Goal: Task Accomplishment & Management: Manage account settings

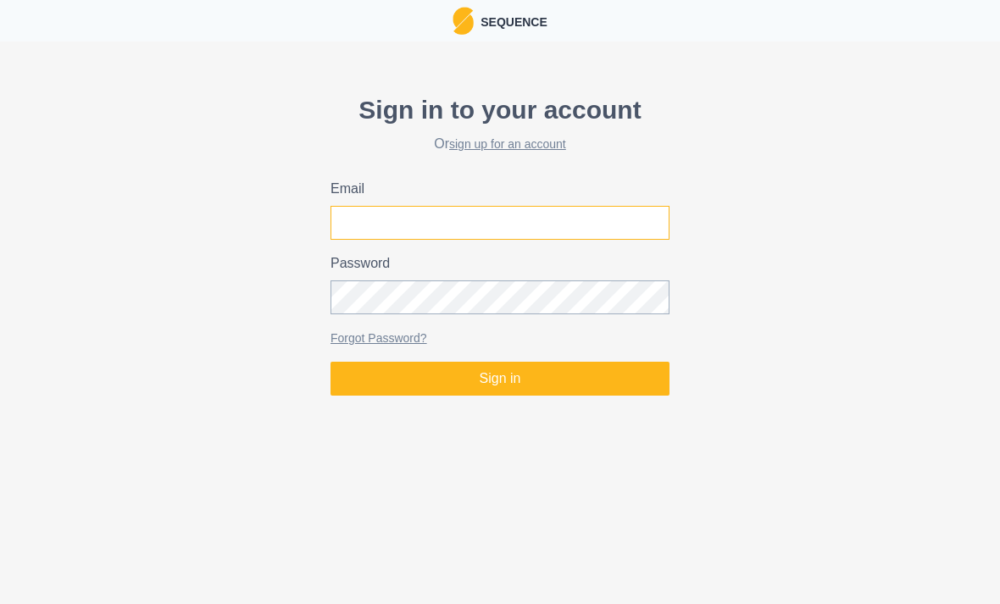
click at [530, 225] on input "Email" at bounding box center [500, 223] width 339 height 34
type input "[EMAIL_ADDRESS][DOMAIN_NAME]"
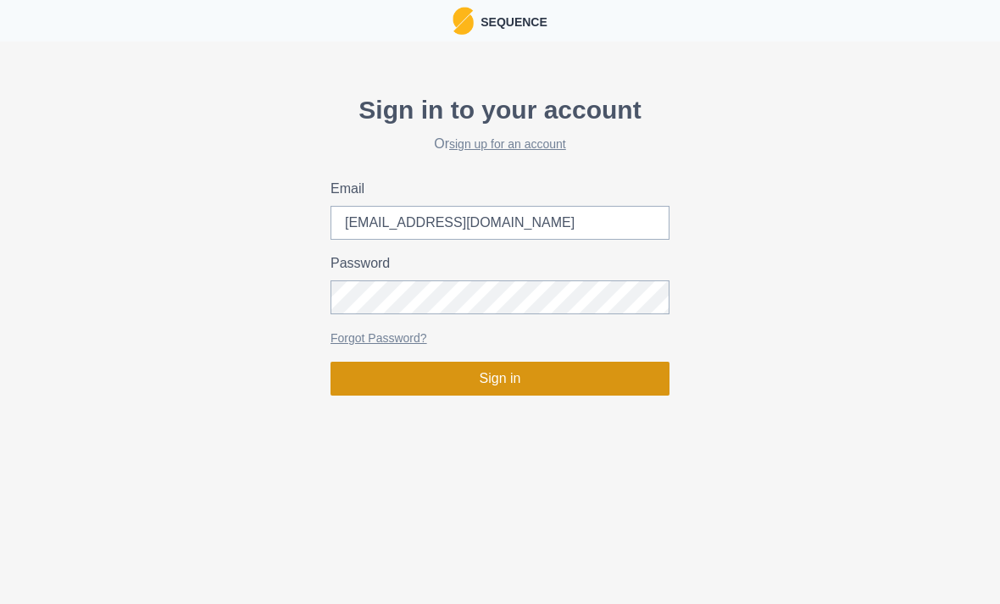
click at [545, 369] on button "Sign in" at bounding box center [500, 379] width 339 height 34
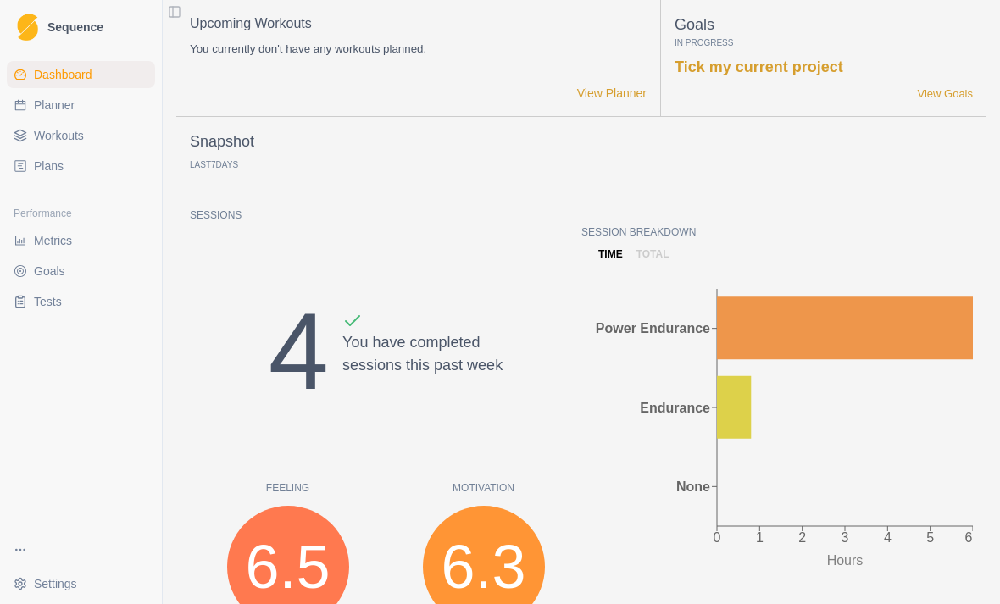
click at [55, 132] on span "Workouts" at bounding box center [59, 135] width 50 height 17
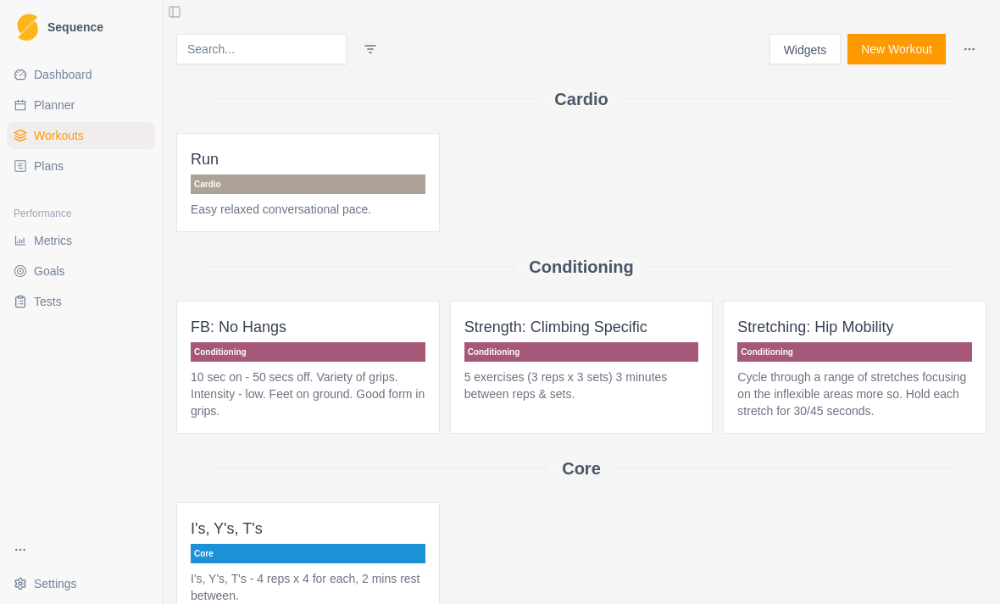
click at [877, 53] on button "New Workout" at bounding box center [897, 49] width 98 height 31
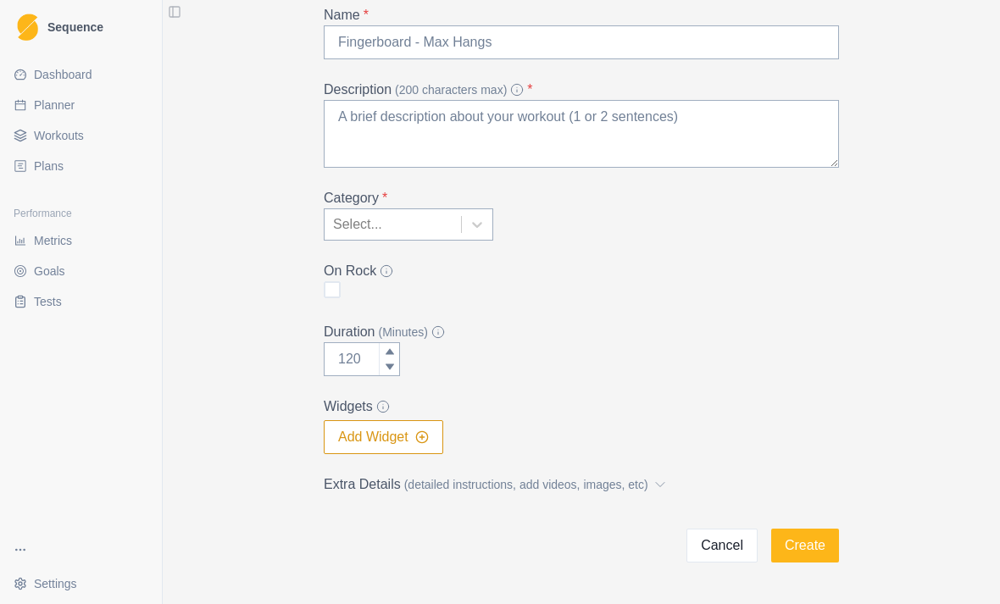
scroll to position [102, 0]
click at [422, 440] on line "button" at bounding box center [422, 438] width 0 height 4
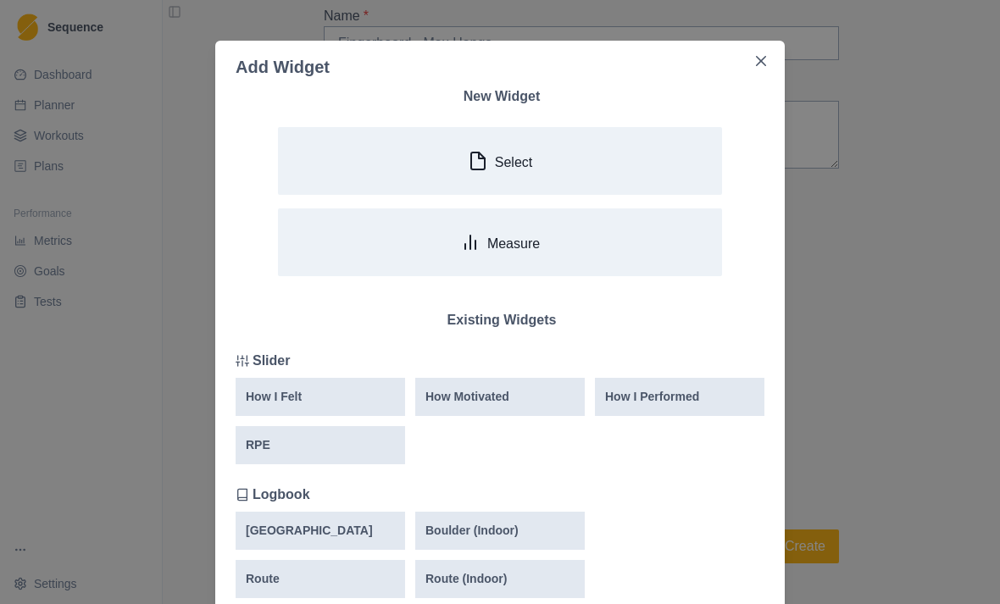
scroll to position [0, 0]
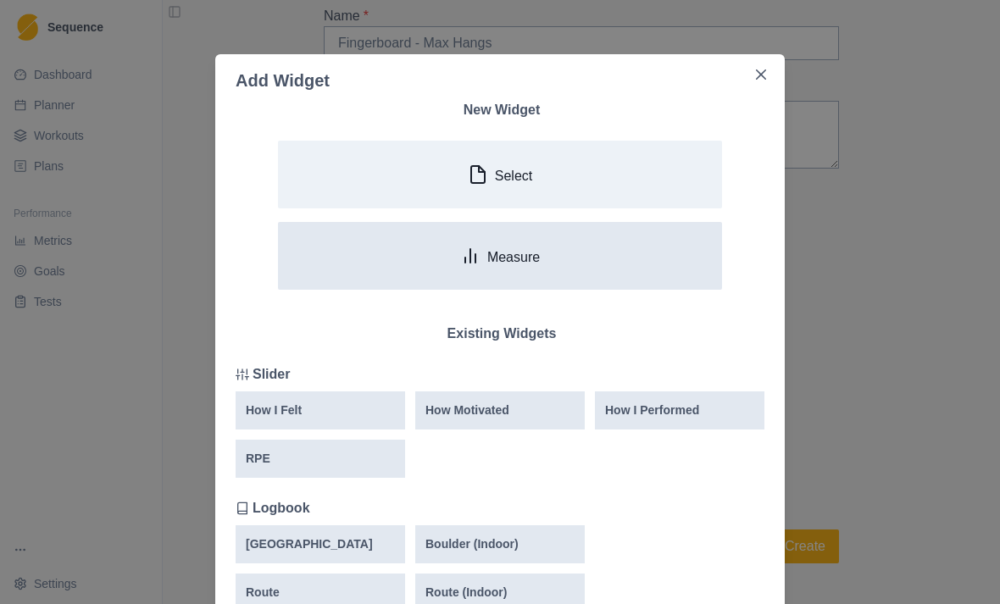
click at [602, 266] on button "Measure" at bounding box center [500, 256] width 444 height 68
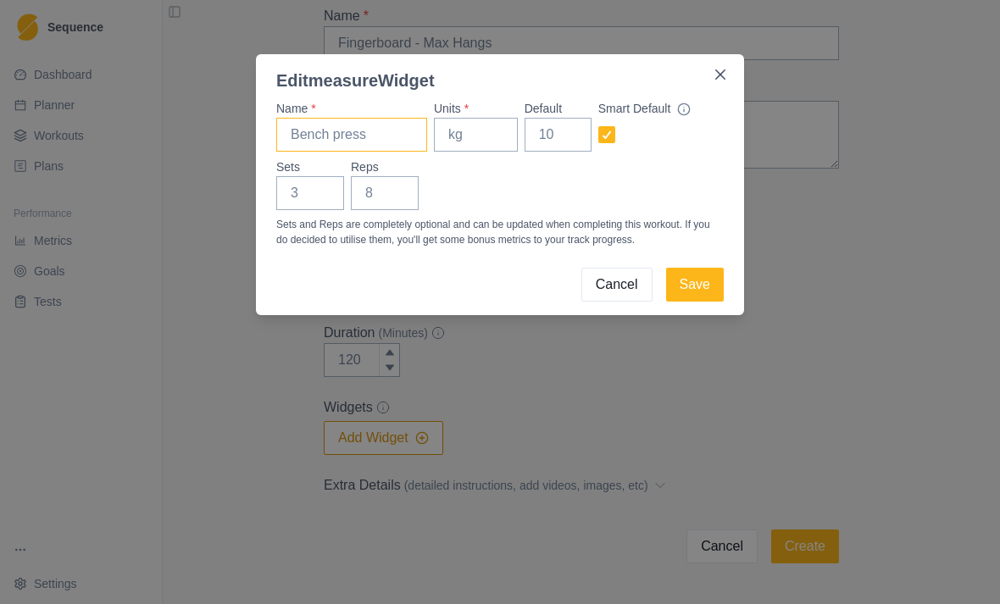
click at [395, 125] on input "Name *" at bounding box center [351, 135] width 151 height 34
type input "FB, DH, SA, HC"
click at [691, 102] on div at bounding box center [682, 109] width 17 height 18
click at [598, 135] on input "checkbox" at bounding box center [598, 135] width 1 height 1
checkbox input "false"
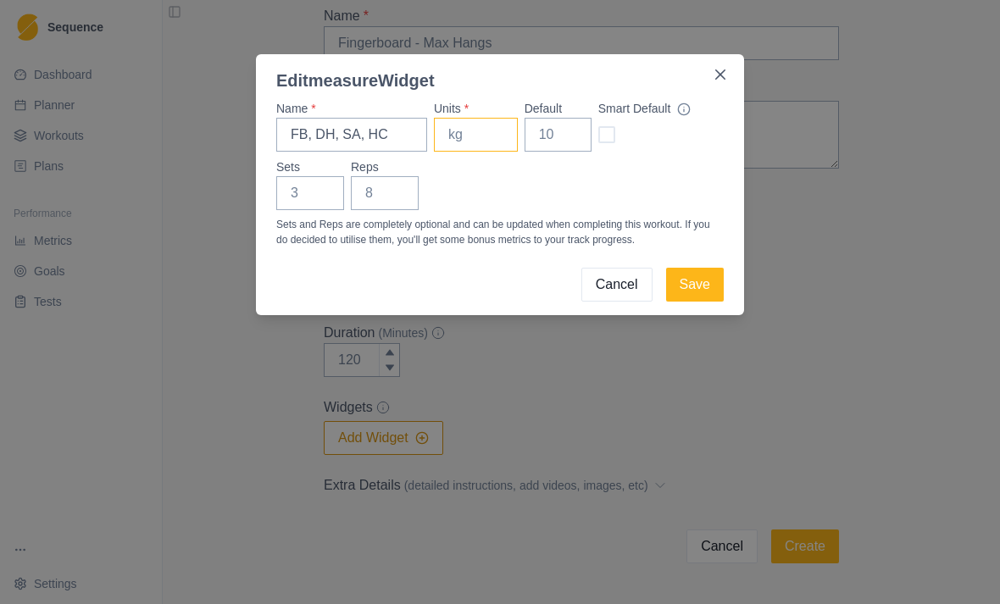
click at [485, 131] on input "Units *" at bounding box center [476, 135] width 84 height 34
type input "Lbs"
click at [559, 135] on input "Default" at bounding box center [558, 135] width 67 height 34
click at [314, 183] on input "Sets" at bounding box center [310, 193] width 68 height 34
type input "1"
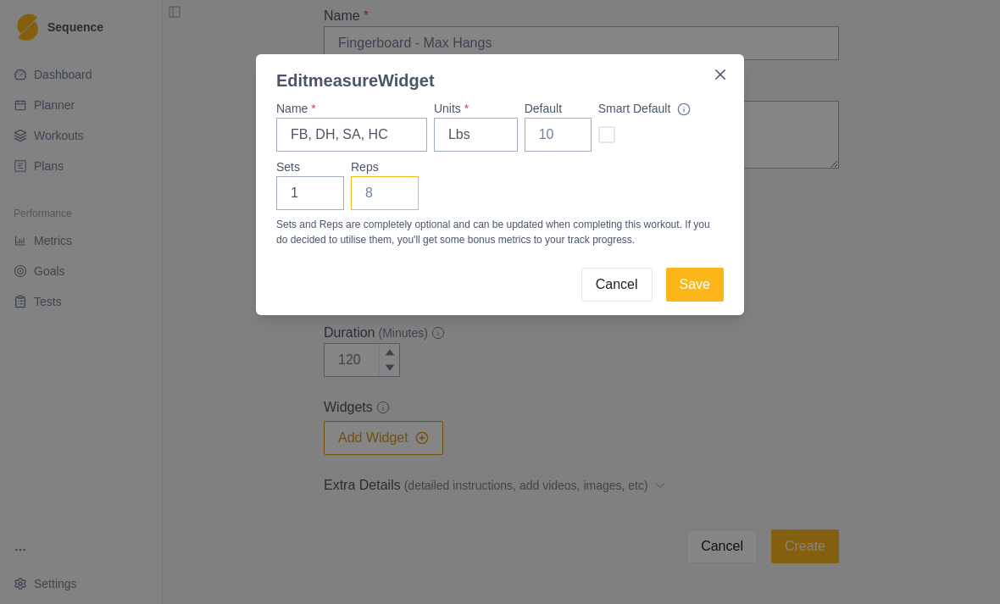
click at [392, 198] on input "Reps" at bounding box center [385, 193] width 68 height 34
type input "10"
click at [703, 282] on button "Save" at bounding box center [695, 285] width 58 height 34
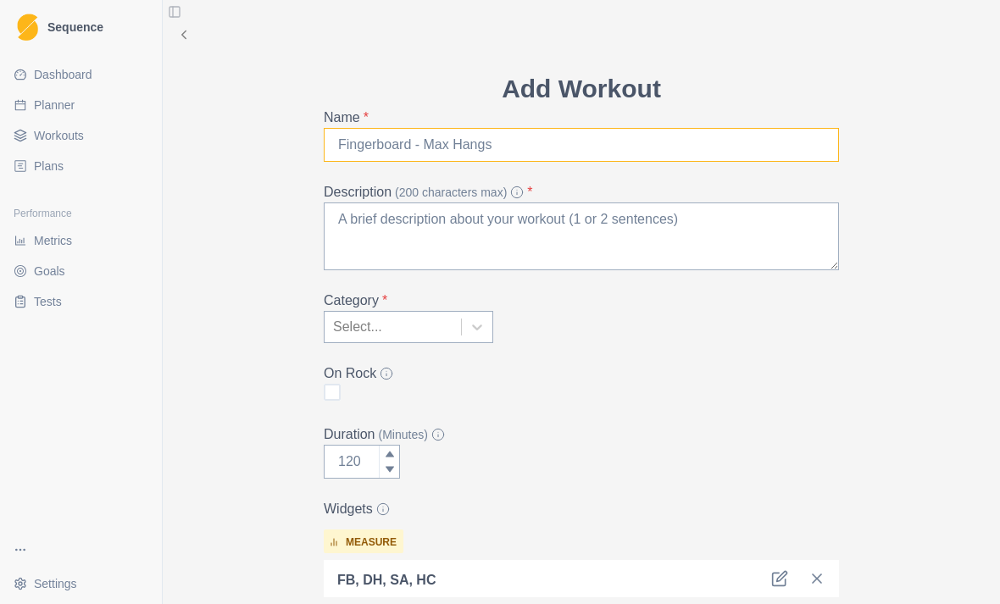
click at [548, 142] on input "Name *" at bounding box center [581, 145] width 515 height 34
type input "Board session: limit"
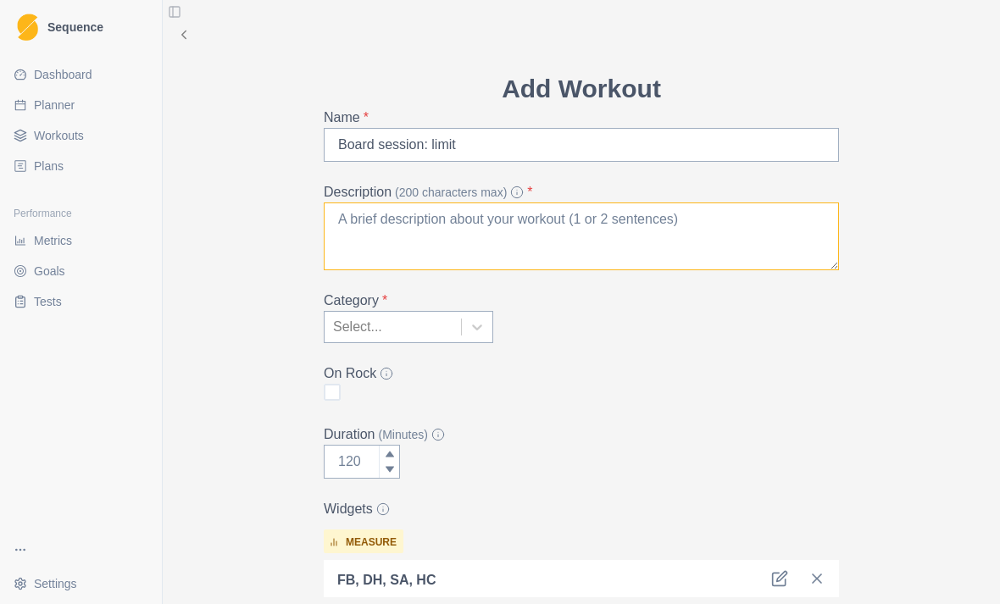
click at [609, 226] on textarea "Description (200 characters max) *" at bounding box center [581, 237] width 515 height 68
type textarea "c"
click at [431, 220] on textarea "weighted hangs and kilter board problems." at bounding box center [581, 237] width 515 height 68
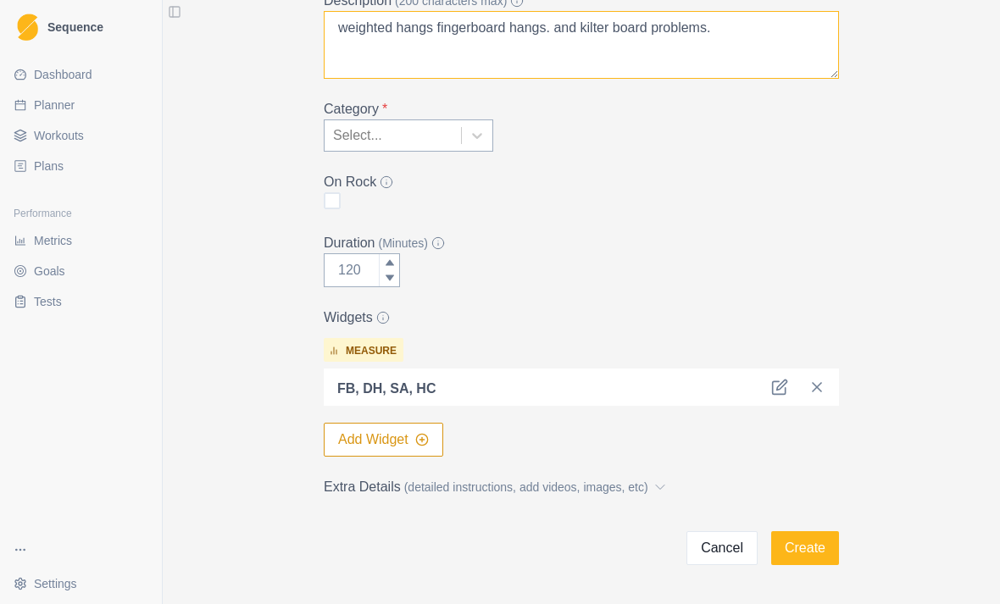
scroll to position [191, 0]
type textarea "weighted hangs fingerboard hangs. and kilter board problems."
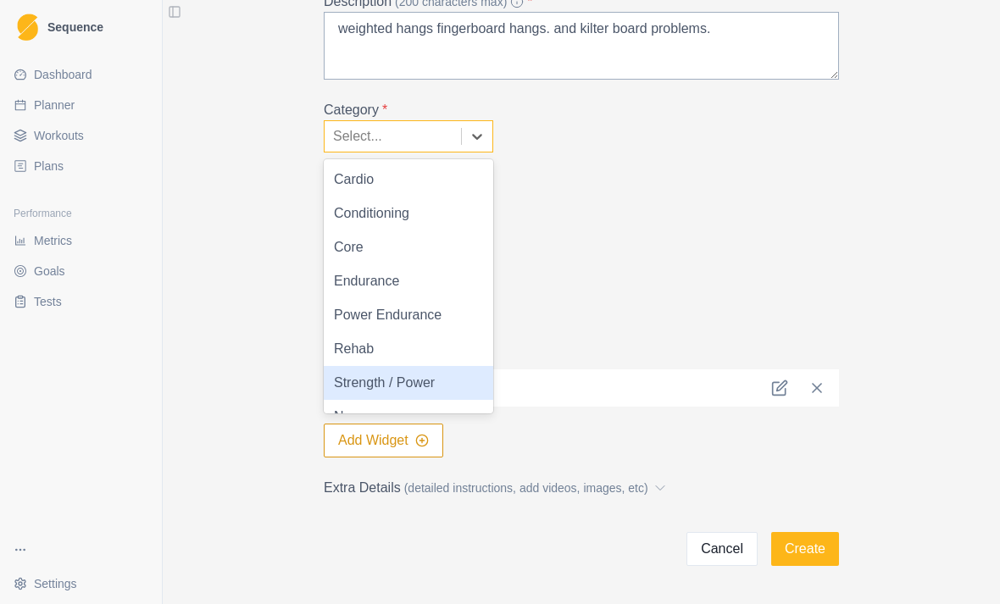
click at [429, 379] on div "Strength / Power" at bounding box center [409, 383] width 170 height 34
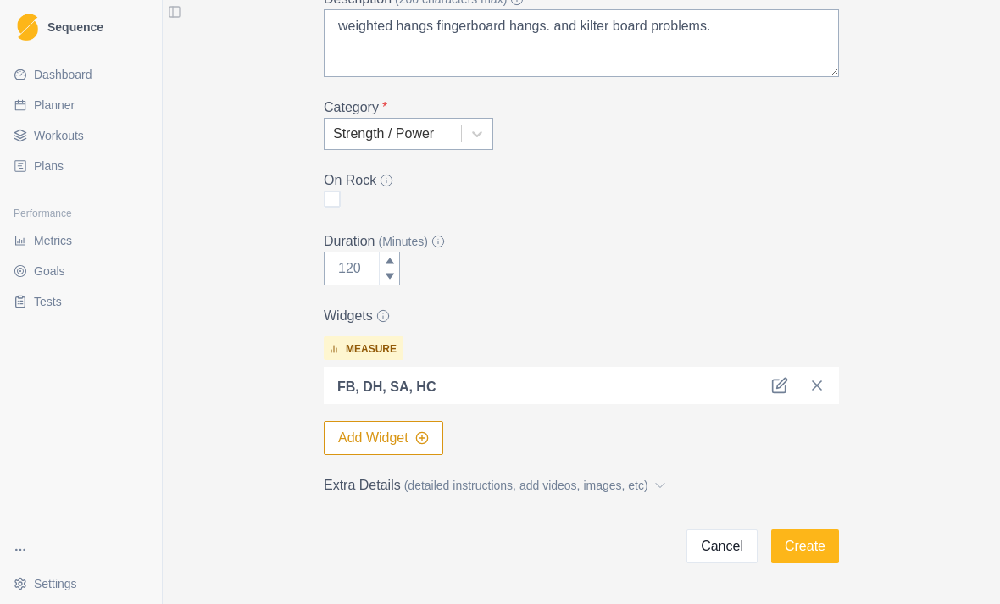
scroll to position [193, 0]
click at [648, 477] on span "(detailed instructions, add videos, images, etc)" at bounding box center [526, 486] width 244 height 18
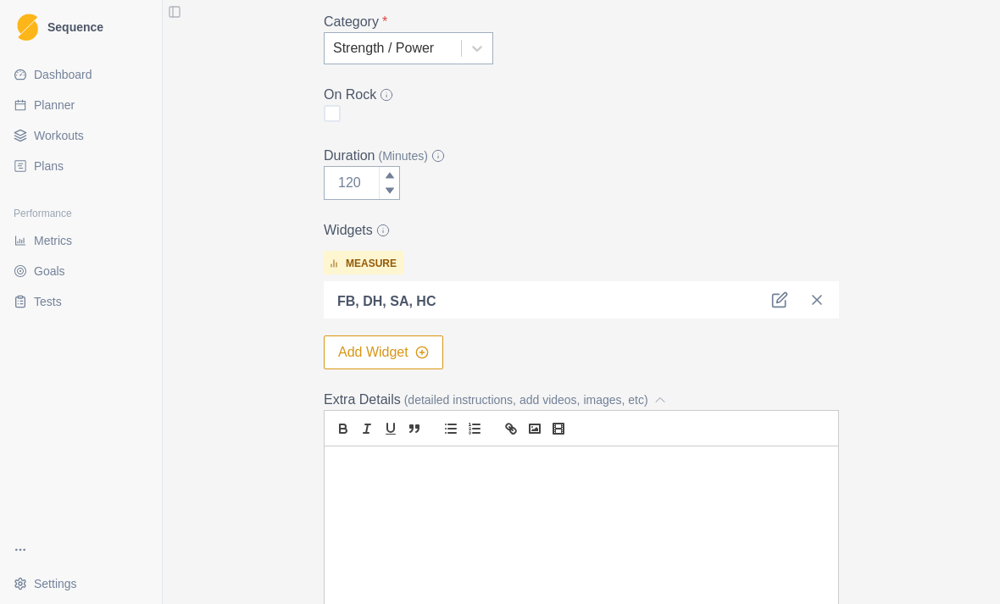
scroll to position [288, 0]
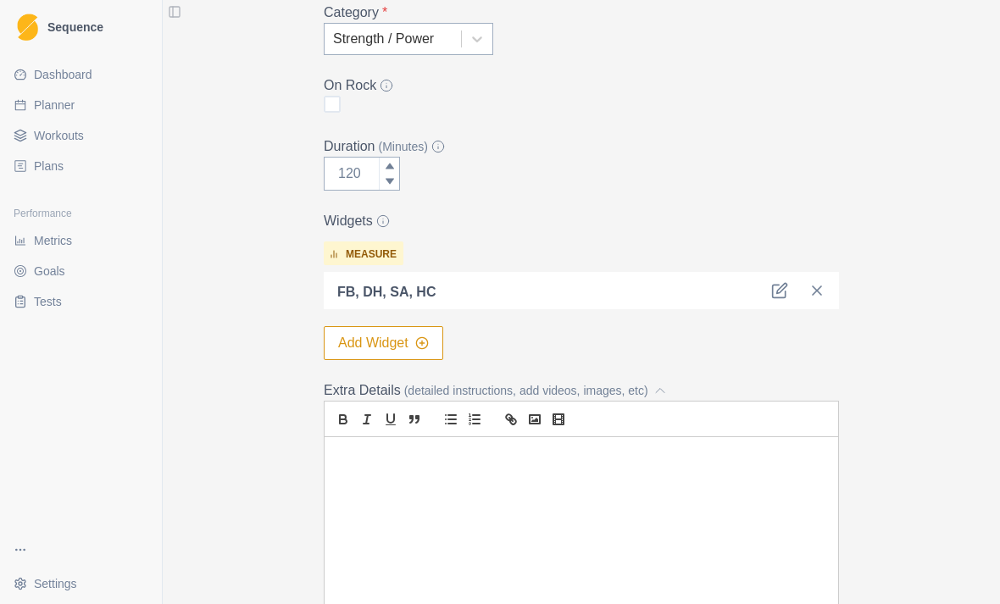
click at [425, 352] on button "Add Widget" at bounding box center [384, 343] width 120 height 34
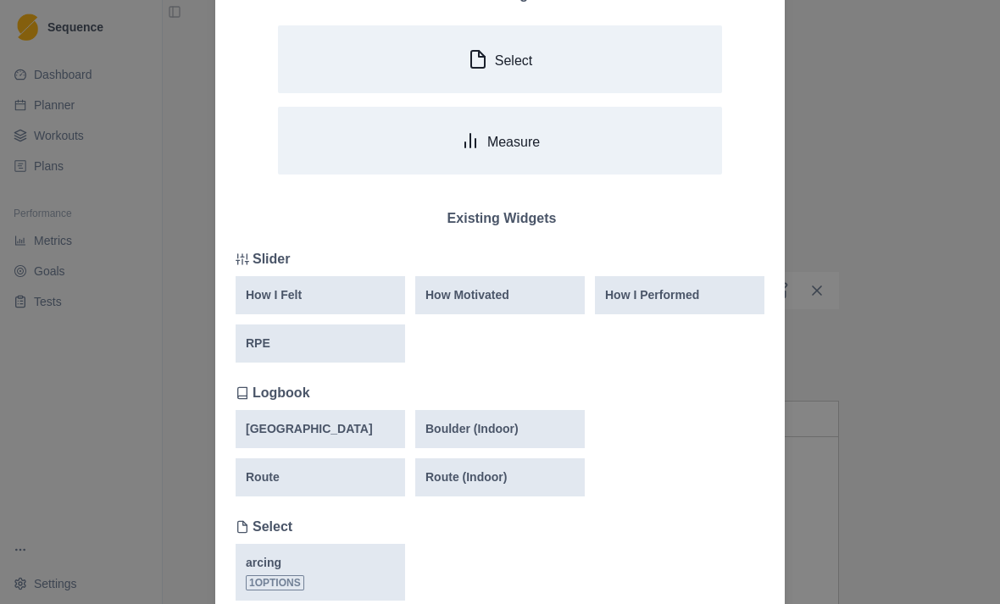
scroll to position [120, 0]
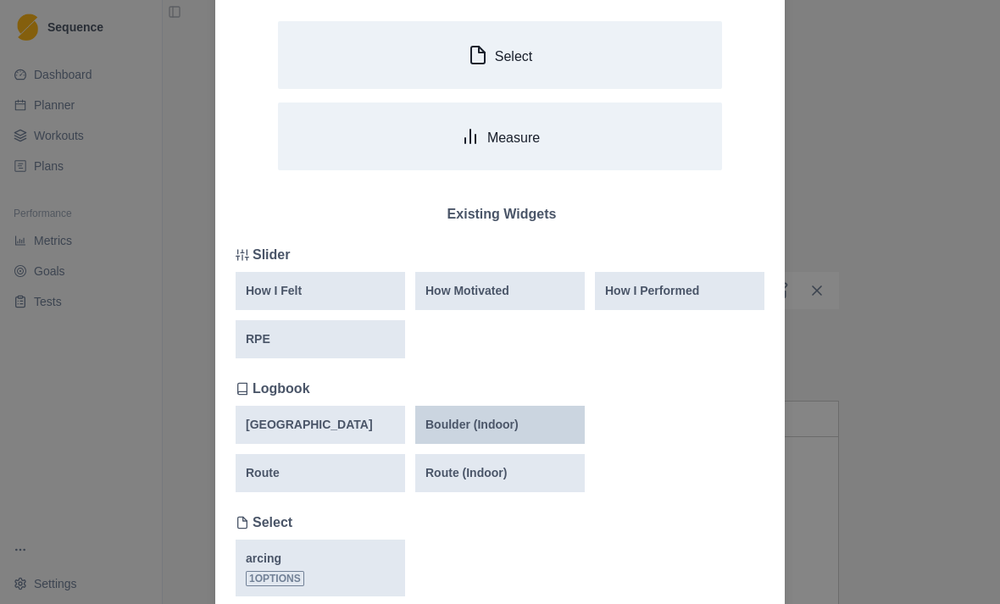
click at [522, 417] on div "Boulder (Indoor)" at bounding box center [499, 425] width 149 height 18
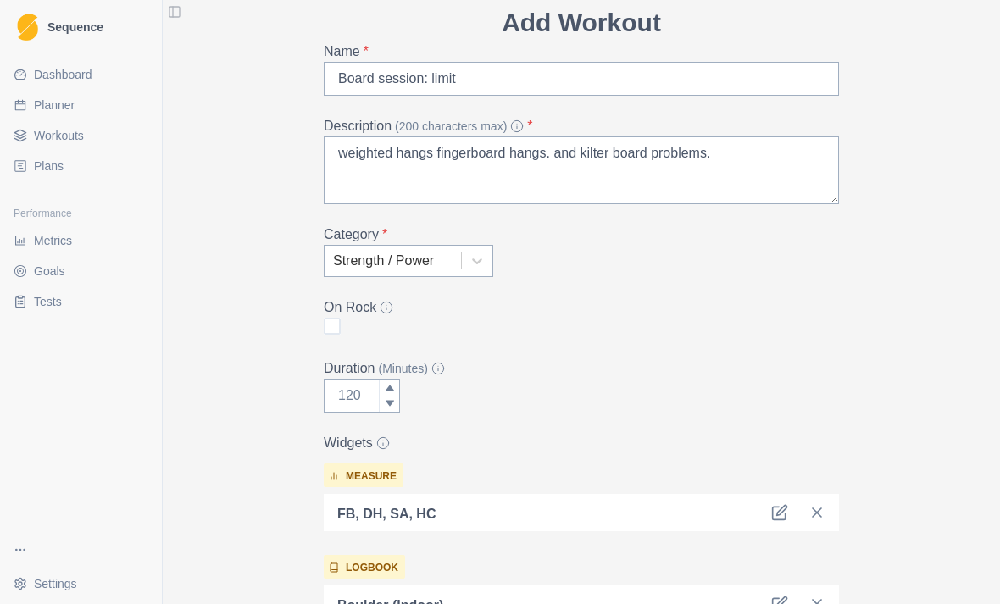
scroll to position [61, 0]
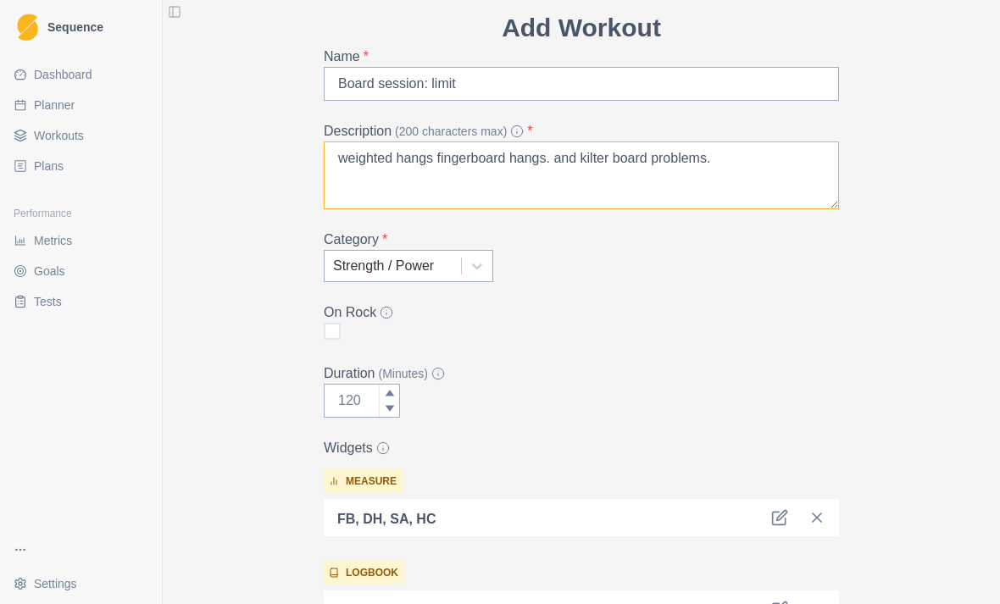
click at [752, 170] on textarea "weighted hangs fingerboard hangs. and kilter board problems." at bounding box center [581, 176] width 515 height 68
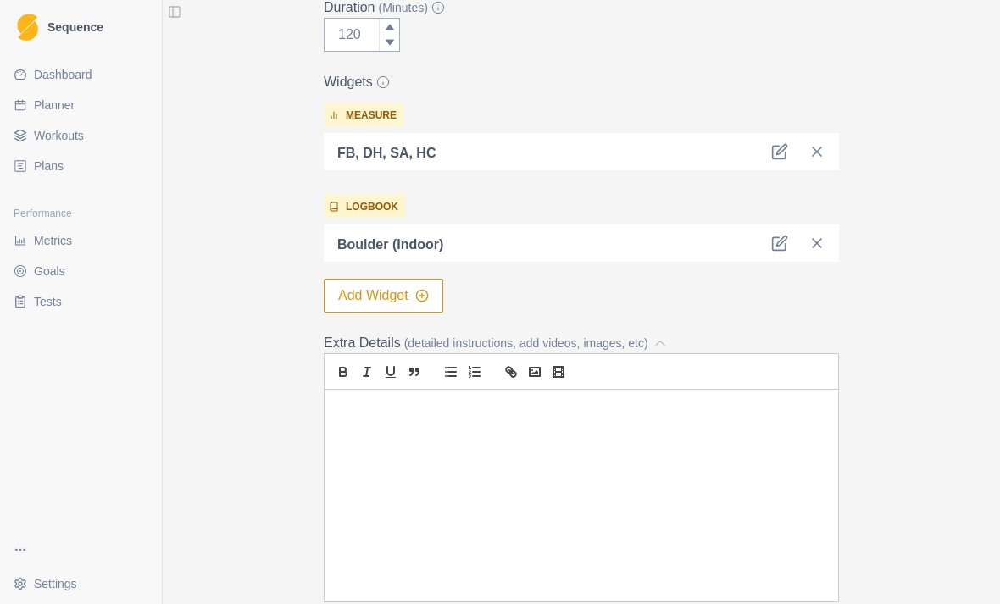
scroll to position [431, 0]
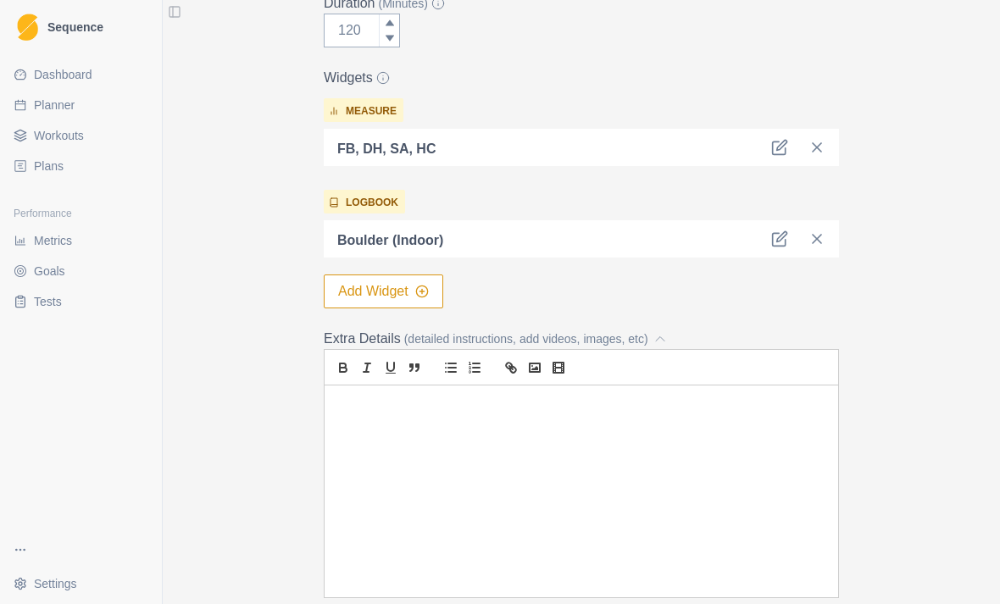
click at [547, 408] on p at bounding box center [581, 405] width 488 height 19
click at [432, 304] on button "Add Widget" at bounding box center [384, 292] width 120 height 34
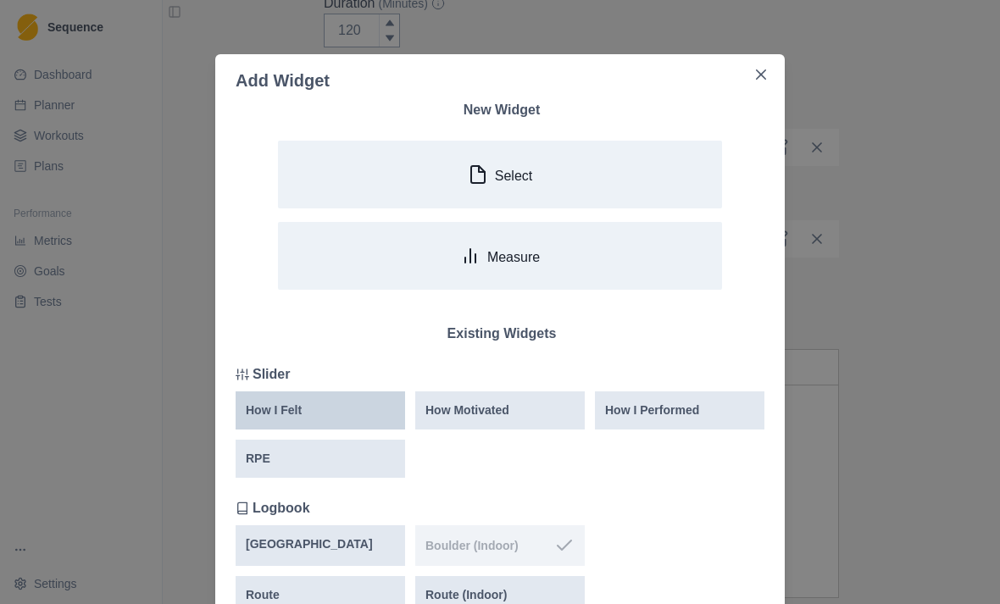
click at [332, 406] on div "How I Felt" at bounding box center [320, 411] width 149 height 18
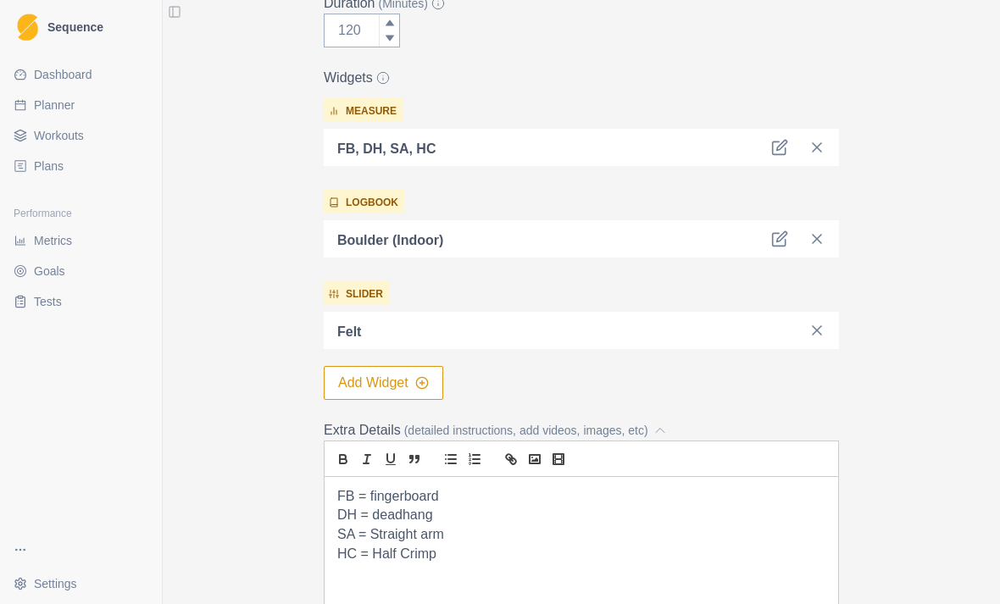
click at [371, 382] on button "Add Widget" at bounding box center [384, 383] width 120 height 34
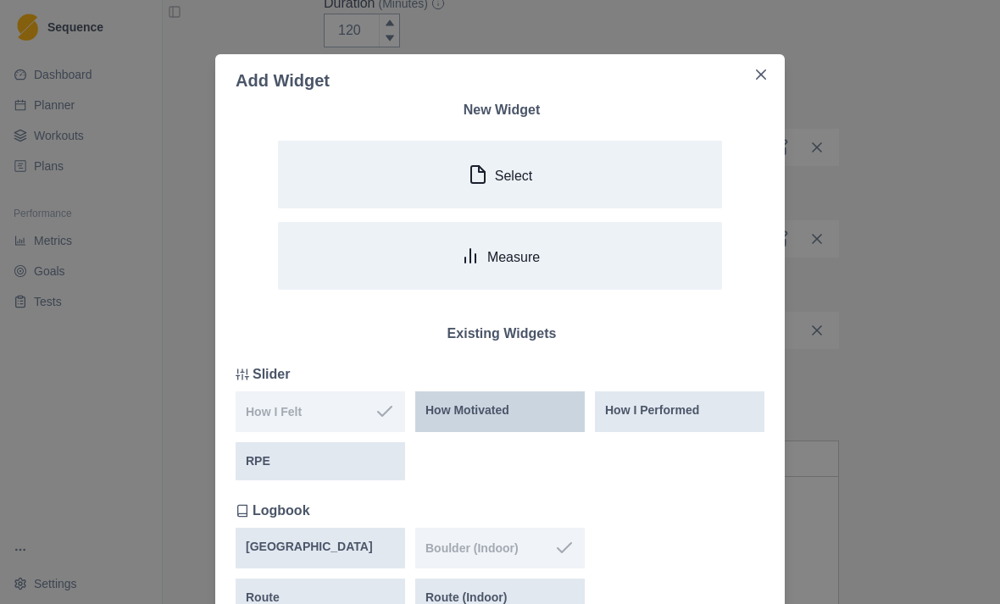
click at [464, 410] on p "How Motivated" at bounding box center [467, 411] width 84 height 18
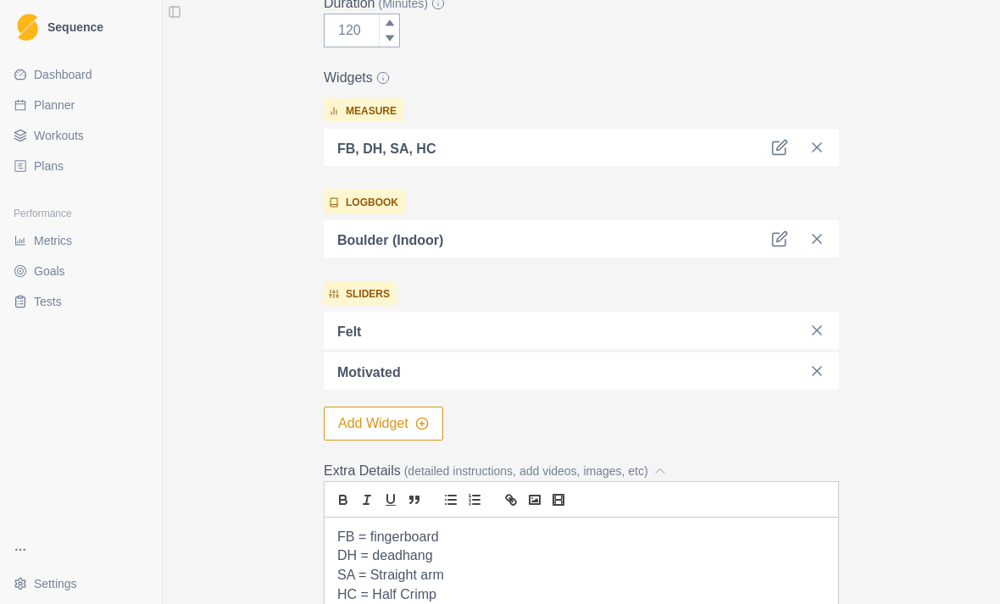
click at [367, 407] on button "Add Widget" at bounding box center [384, 424] width 120 height 34
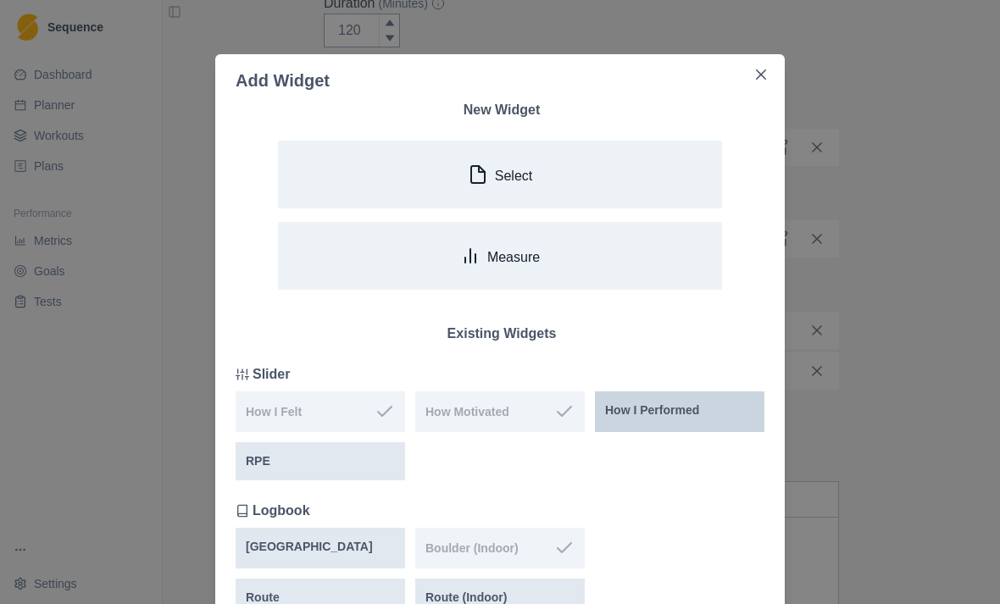
click at [648, 404] on p "How I Performed" at bounding box center [652, 411] width 94 height 18
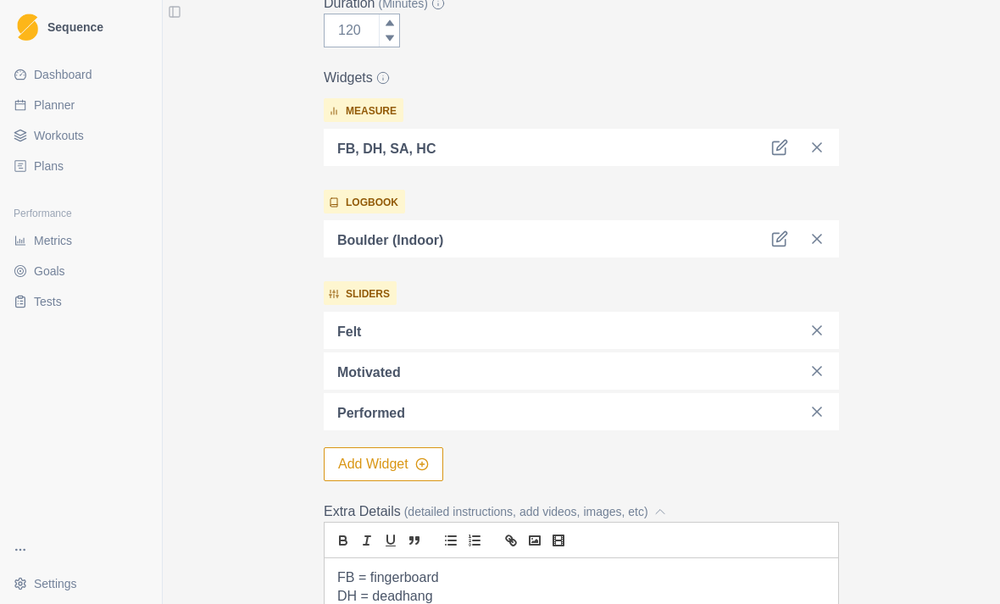
click at [373, 458] on button "Add Widget" at bounding box center [384, 464] width 120 height 34
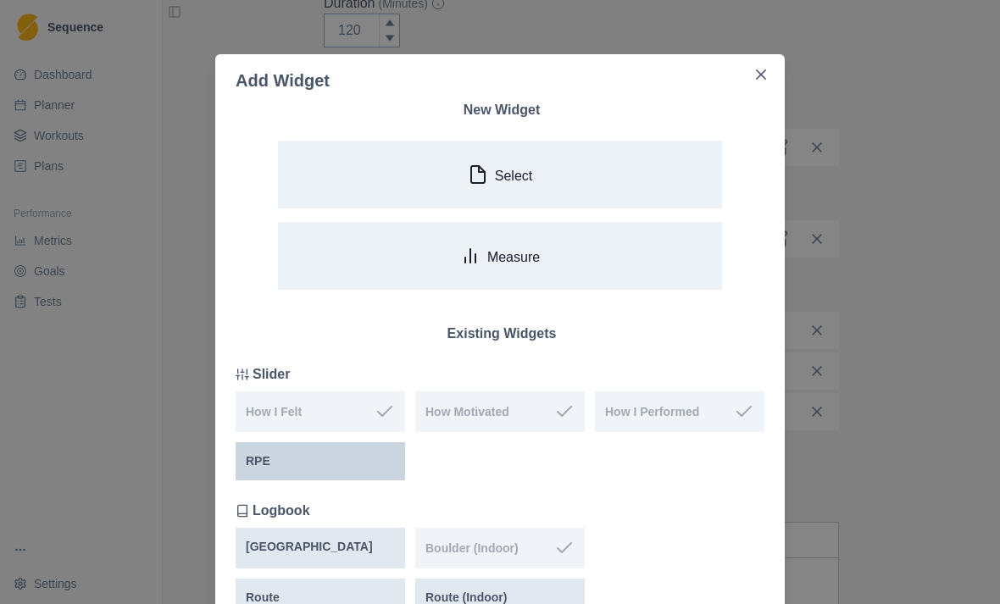
click at [283, 462] on div "RPE" at bounding box center [320, 462] width 149 height 18
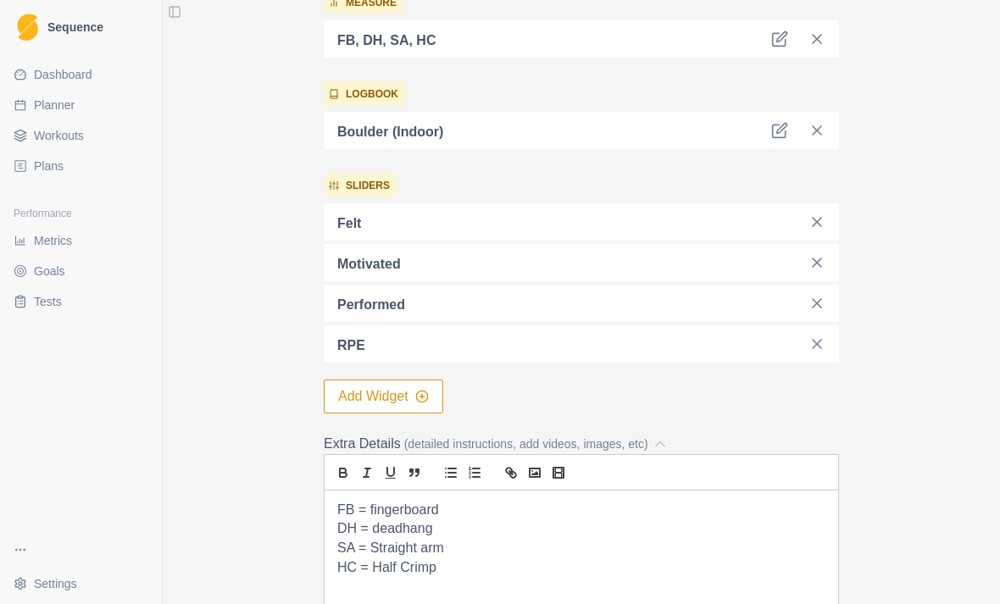
scroll to position [549, 0]
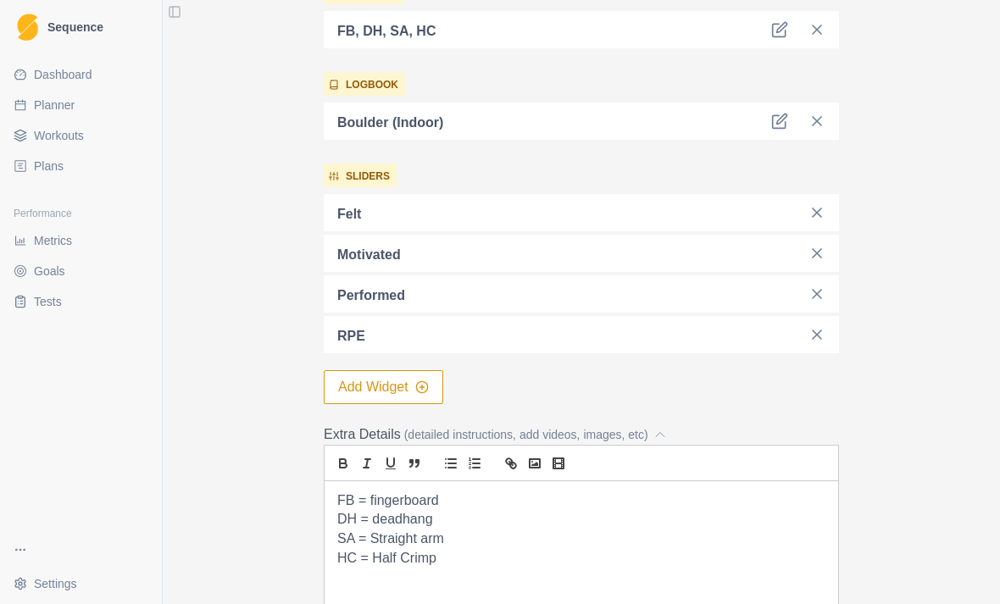
click at [385, 391] on button "Add Widget" at bounding box center [384, 387] width 120 height 34
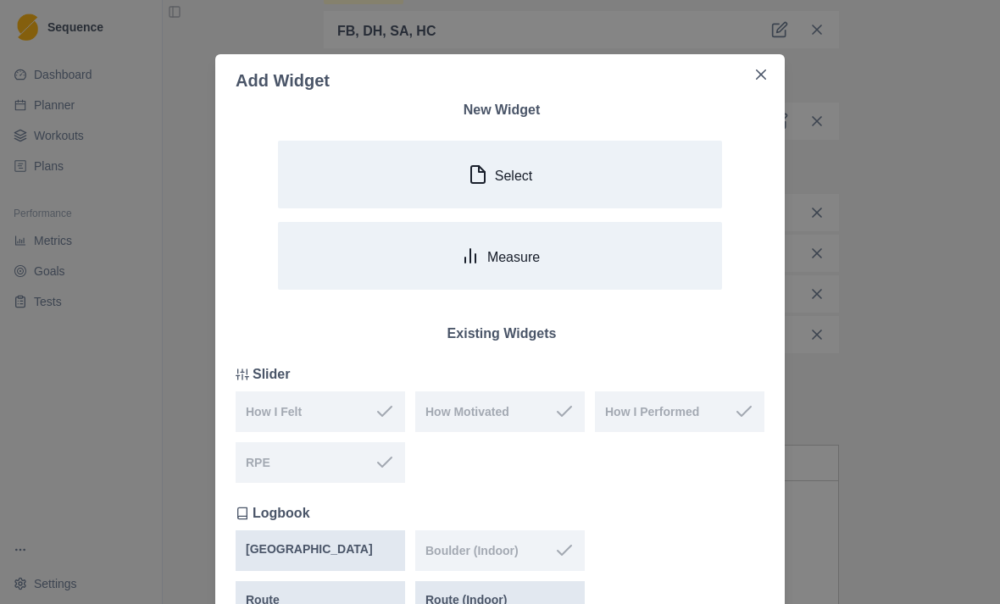
scroll to position [0, 0]
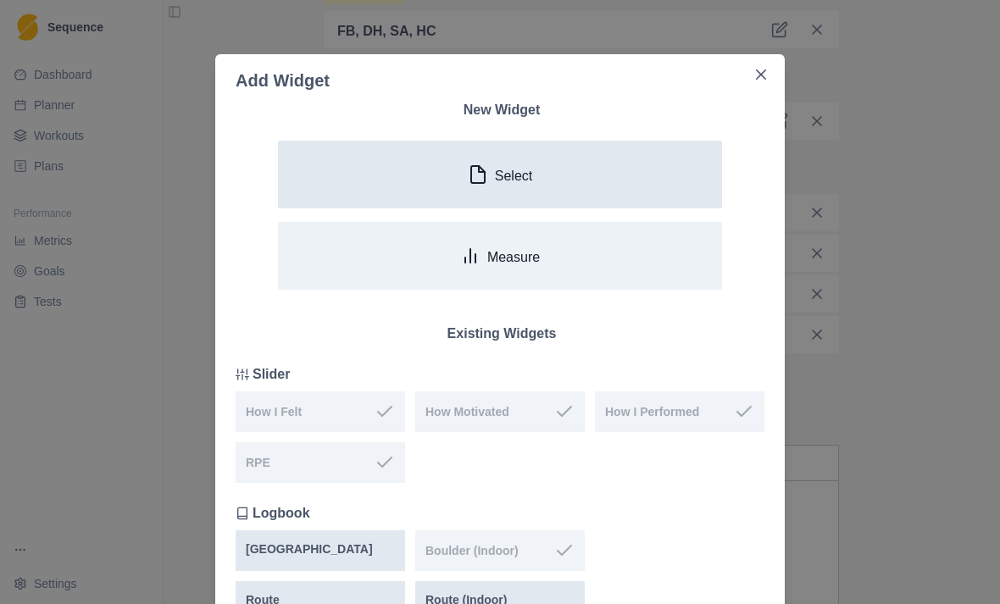
click at [508, 175] on p "Select" at bounding box center [513, 176] width 37 height 16
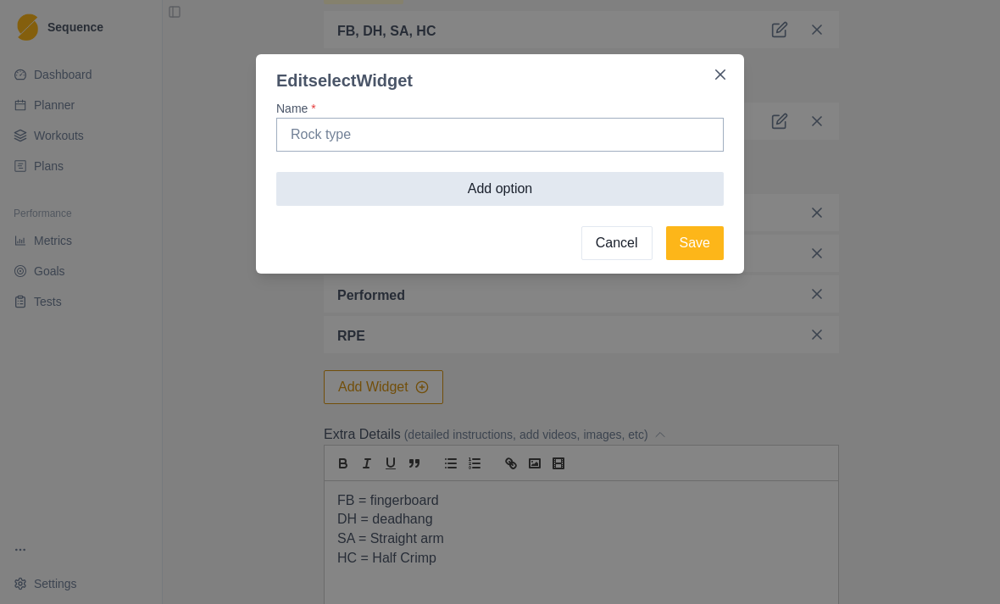
click at [469, 197] on button "Add option" at bounding box center [499, 189] width 447 height 34
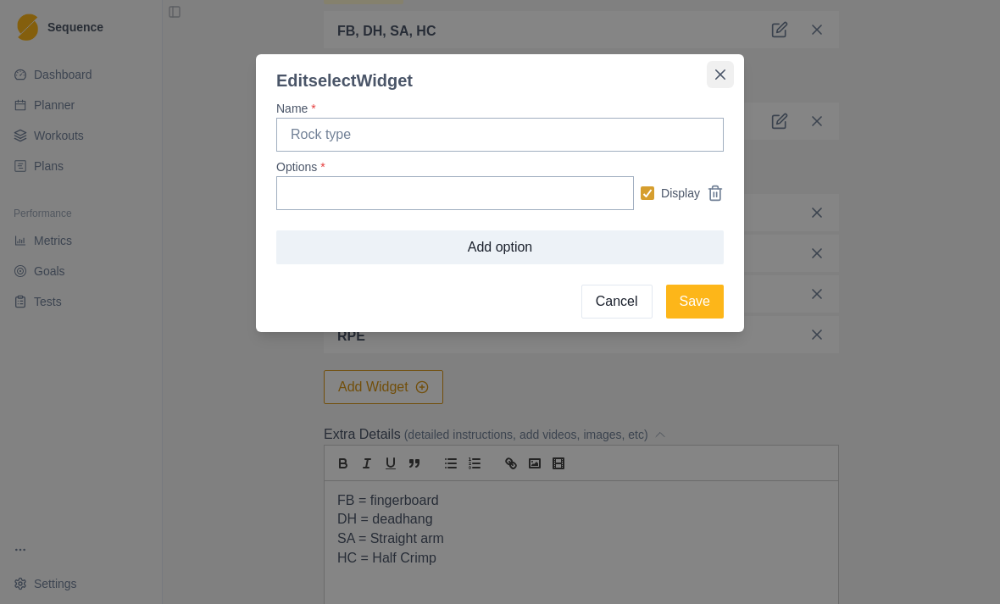
click at [720, 69] on icon "Close" at bounding box center [720, 74] width 10 height 10
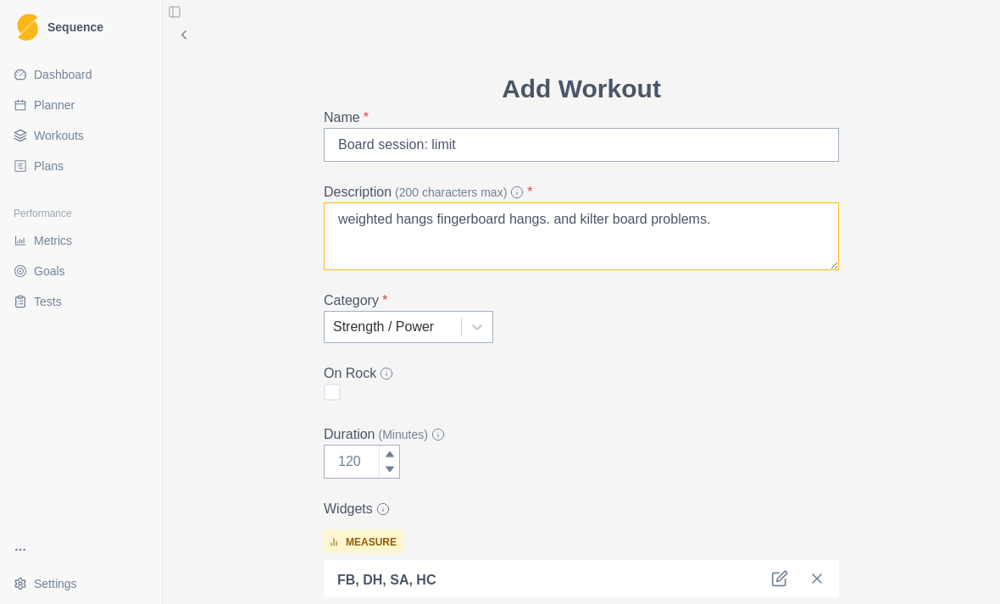
click at [737, 216] on textarea "weighted hangs fingerboard hangs. and kilter board problems." at bounding box center [581, 237] width 515 height 68
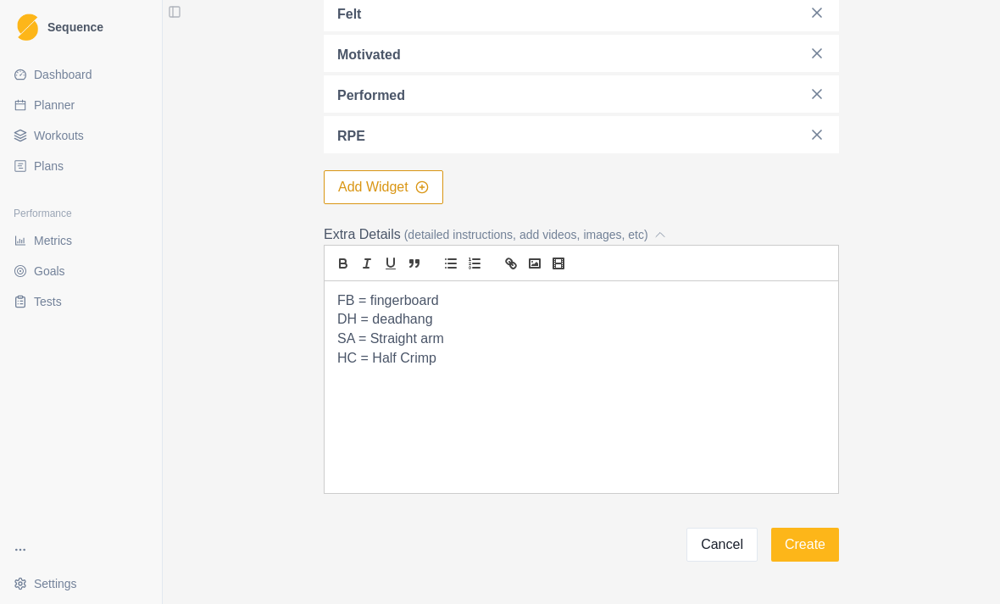
scroll to position [748, 0]
type textarea "weighted hangs fingerboard hangs. and kilter board problems working up to max v…"
click at [803, 536] on button "Create" at bounding box center [805, 546] width 68 height 34
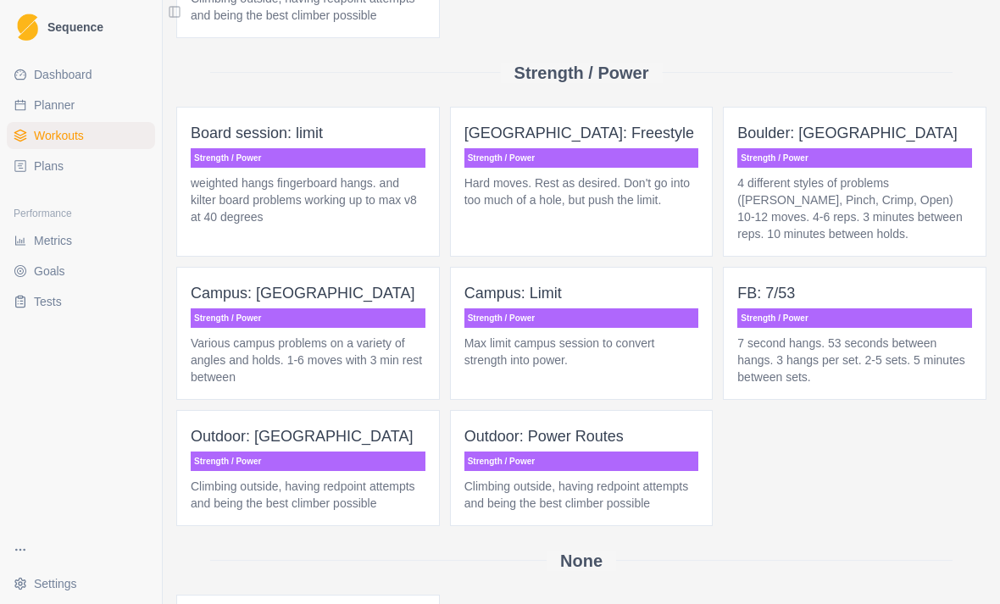
scroll to position [1238, 0]
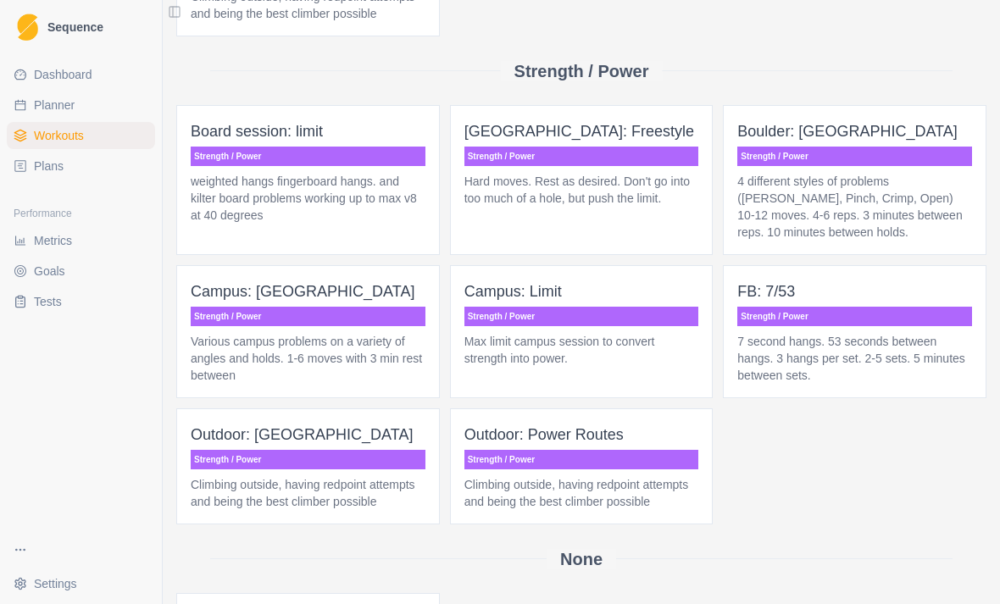
click at [242, 143] on p "Board session: limit" at bounding box center [308, 132] width 235 height 24
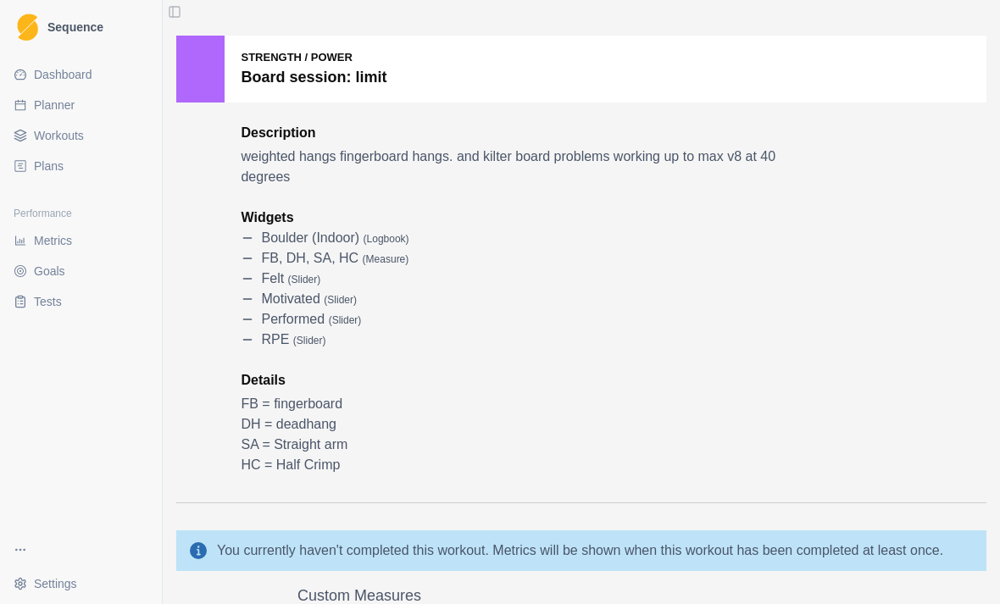
click at [77, 438] on div "Dashboard Planner Workouts Plans Performance Metrics Goals Tests" at bounding box center [81, 291] width 162 height 475
click at [51, 106] on span "Planner" at bounding box center [54, 105] width 41 height 17
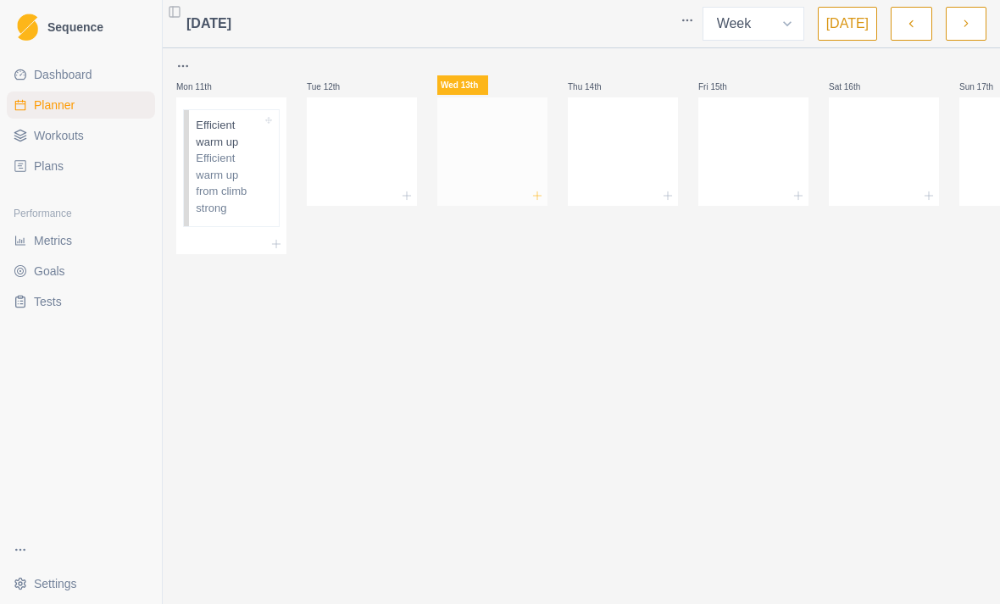
click at [541, 199] on icon at bounding box center [538, 196] width 14 height 14
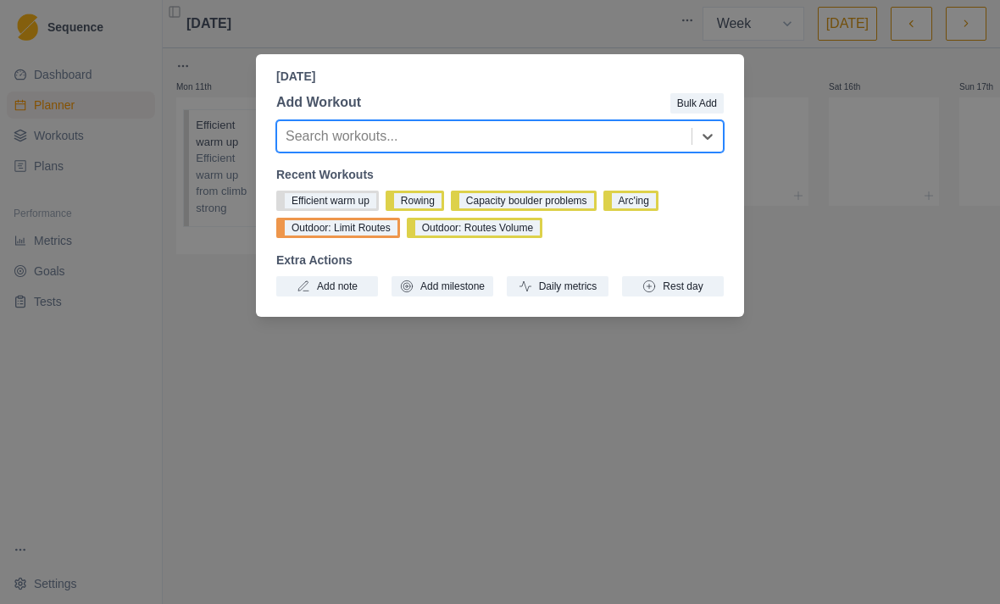
click at [703, 155] on div "Add Workout Bulk Add option , selected. Select is focused ,type to refine list,…" at bounding box center [500, 195] width 488 height 218
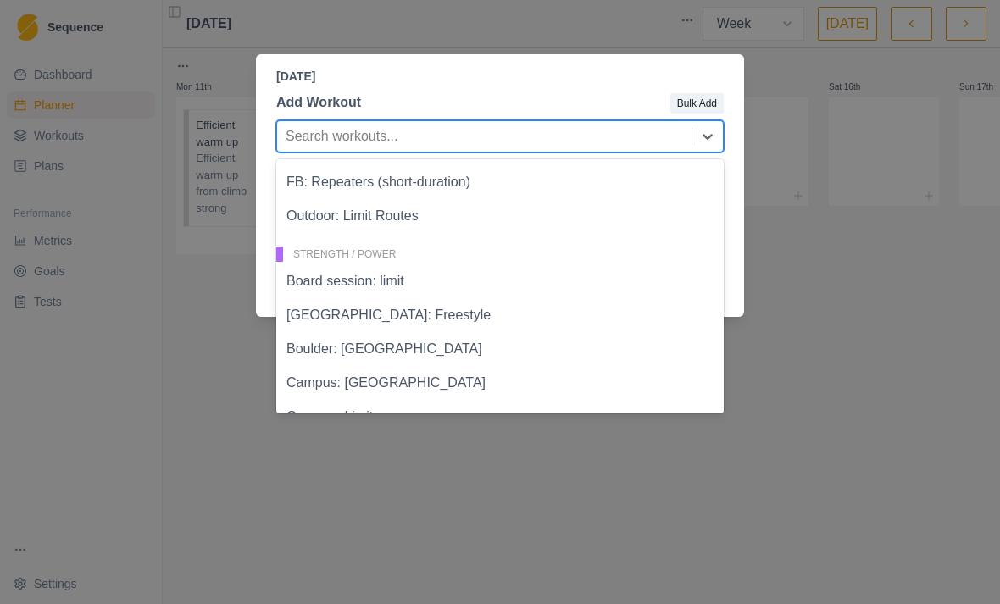
scroll to position [608, 0]
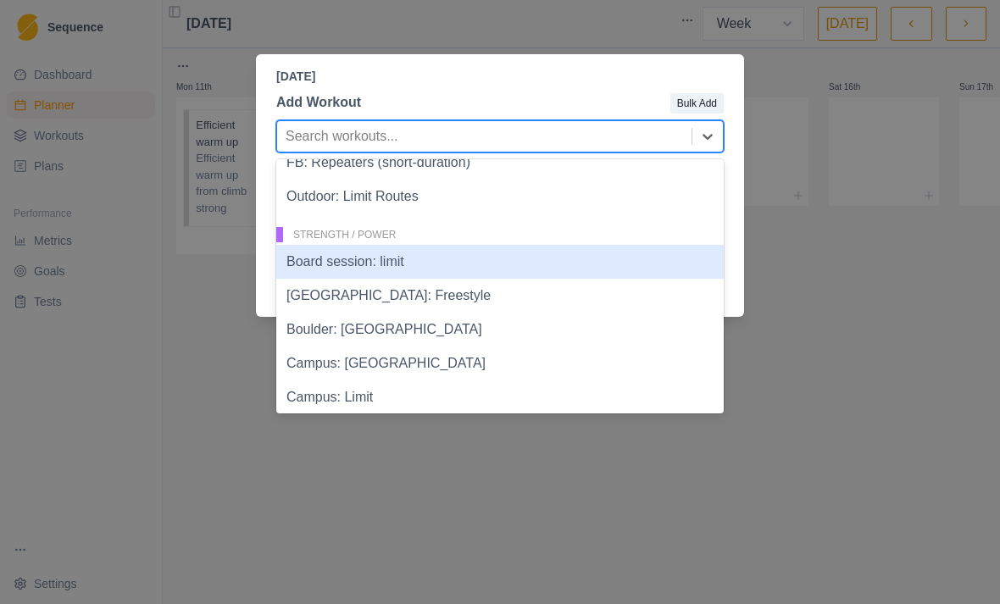
click at [467, 262] on div "Board session: limit" at bounding box center [499, 262] width 447 height 34
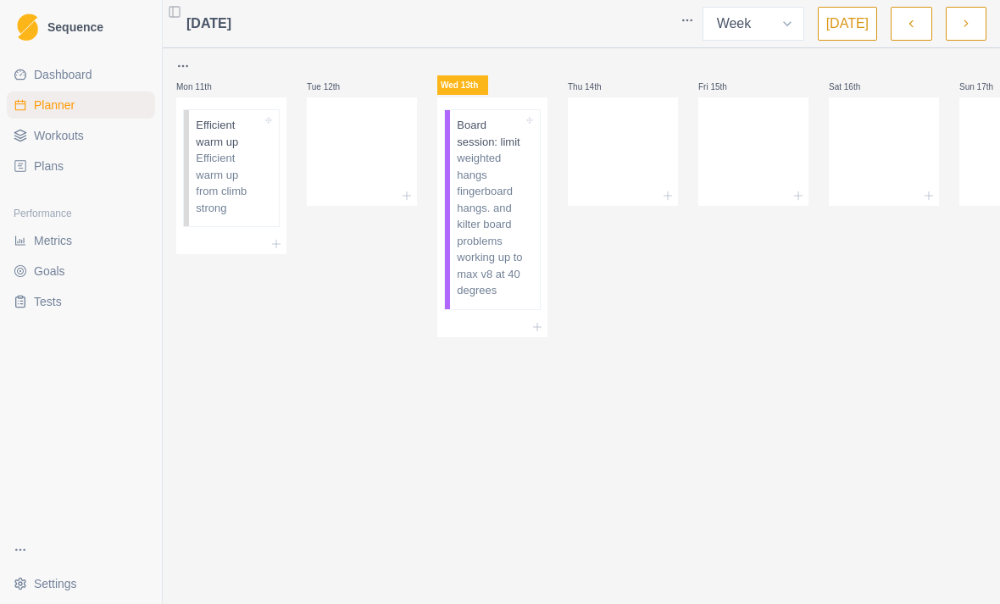
click at [113, 142] on link "Workouts" at bounding box center [81, 135] width 148 height 27
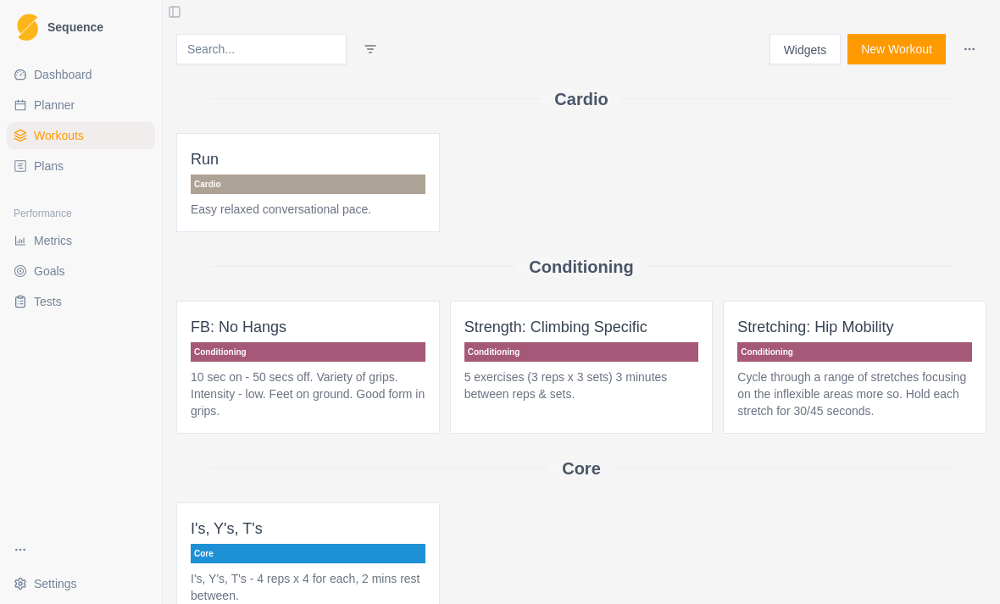
click at [927, 60] on button "New Workout" at bounding box center [897, 49] width 98 height 31
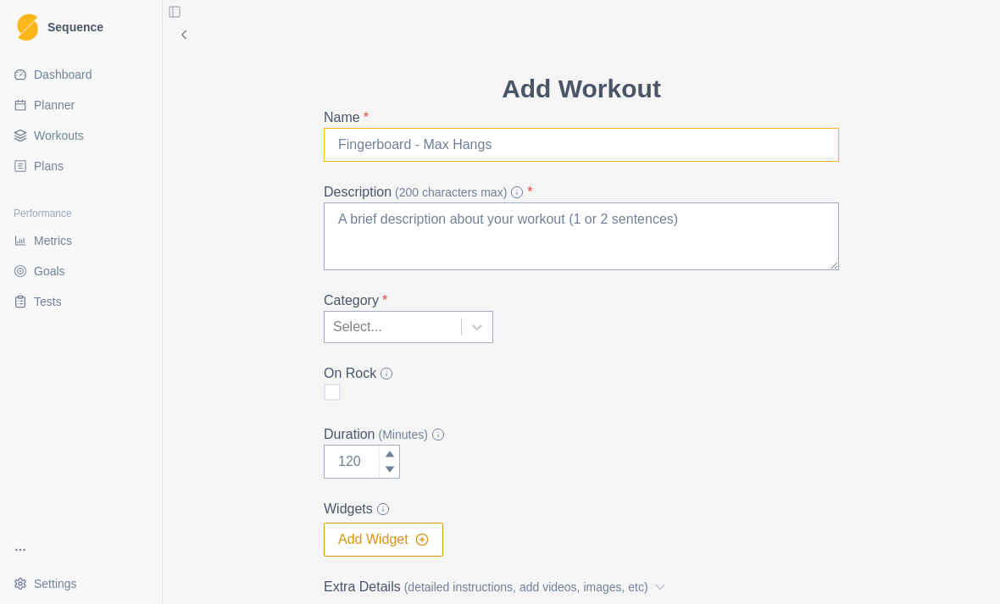
click at [558, 146] on input "Name *" at bounding box center [581, 145] width 515 height 34
type input "O"
type input "OTW STRENGTH 2 + ROWER"
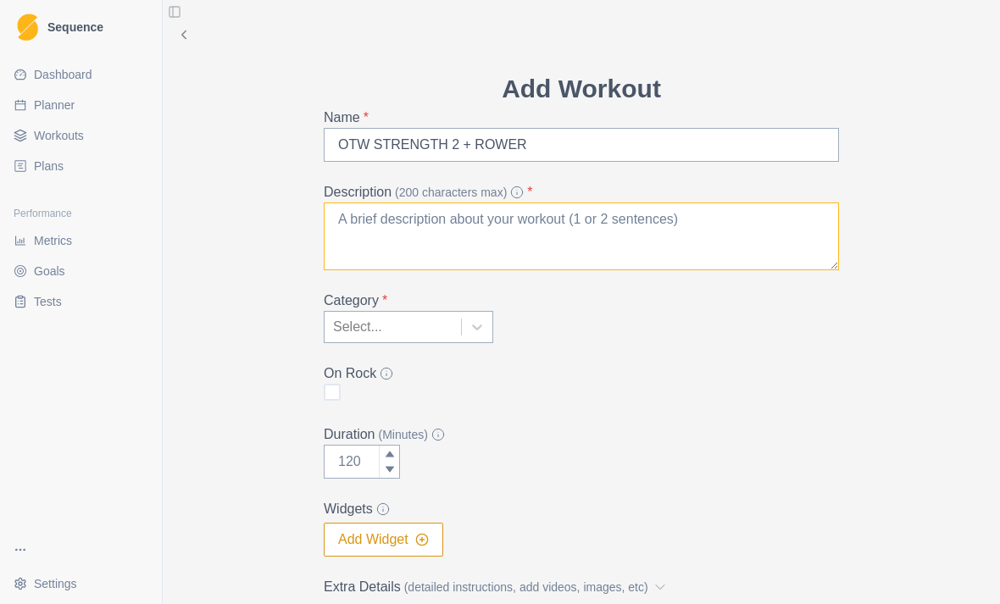
click at [507, 238] on textarea "Description (200 characters max) *" at bounding box center [581, 237] width 515 height 68
type textarea "F"
type textarea "Full body off the wall strength training"
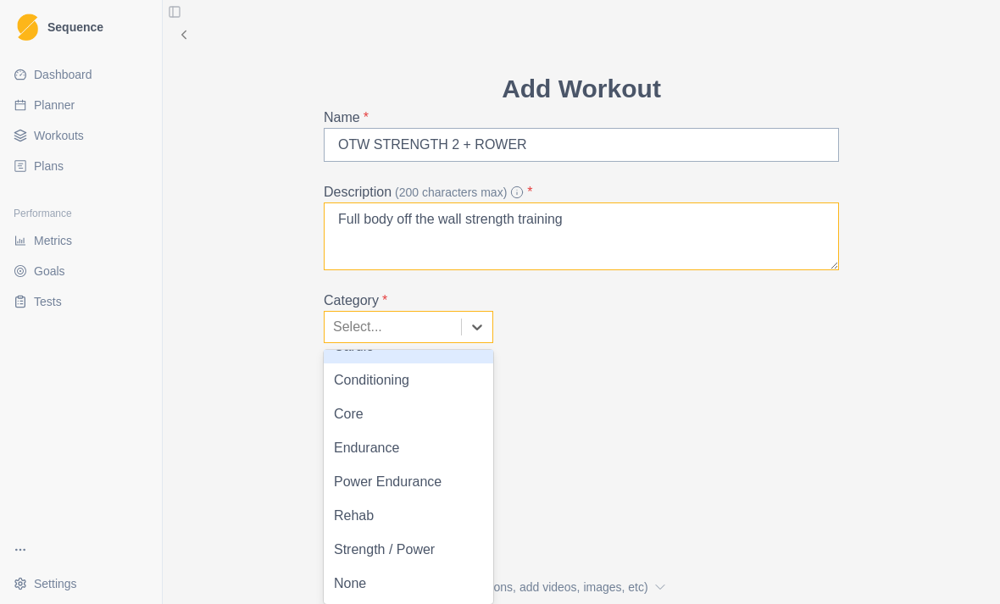
scroll to position [24, 0]
click at [421, 544] on div "Strength / Power" at bounding box center [409, 550] width 170 height 34
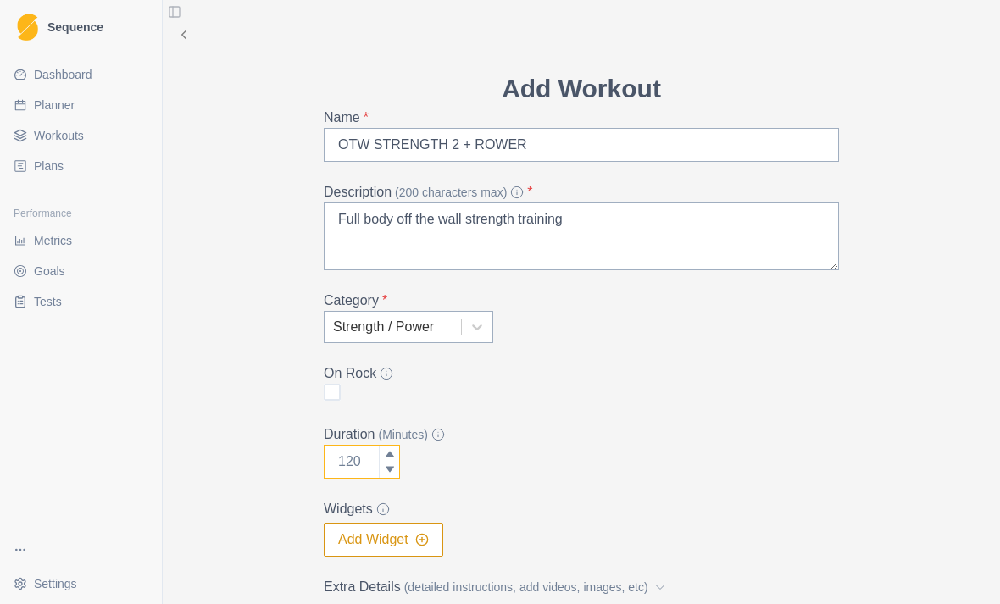
click at [378, 451] on input "Duration (Minutes)" at bounding box center [362, 462] width 76 height 34
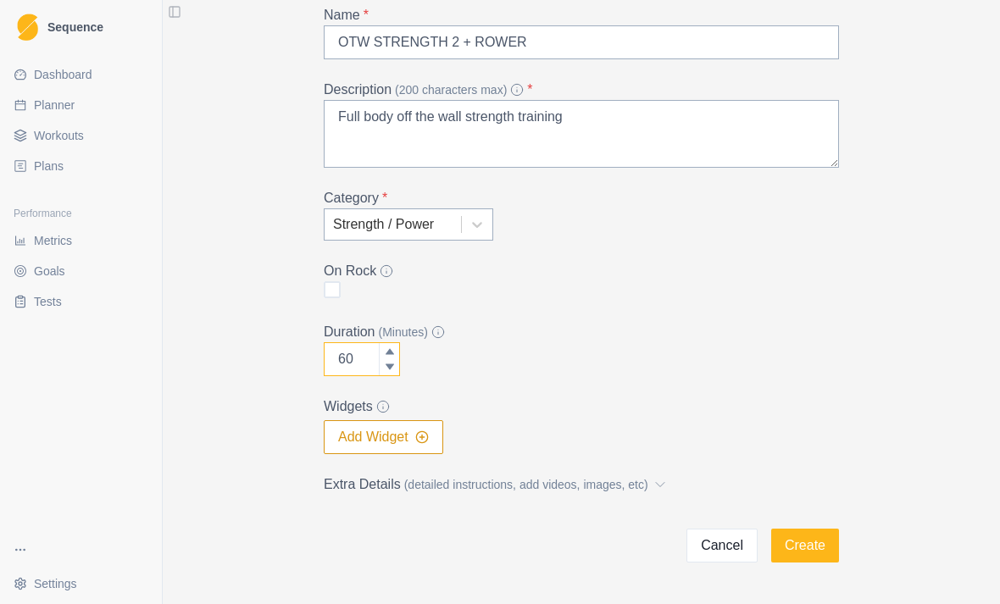
scroll to position [102, 0]
type input "60"
click at [436, 429] on button "Add Widget" at bounding box center [384, 438] width 120 height 34
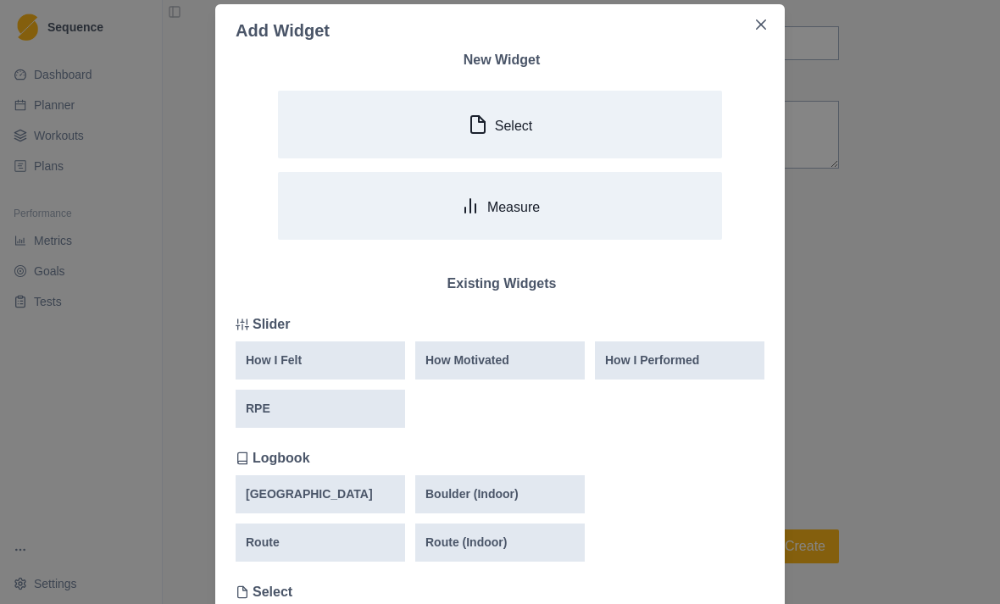
scroll to position [42, 0]
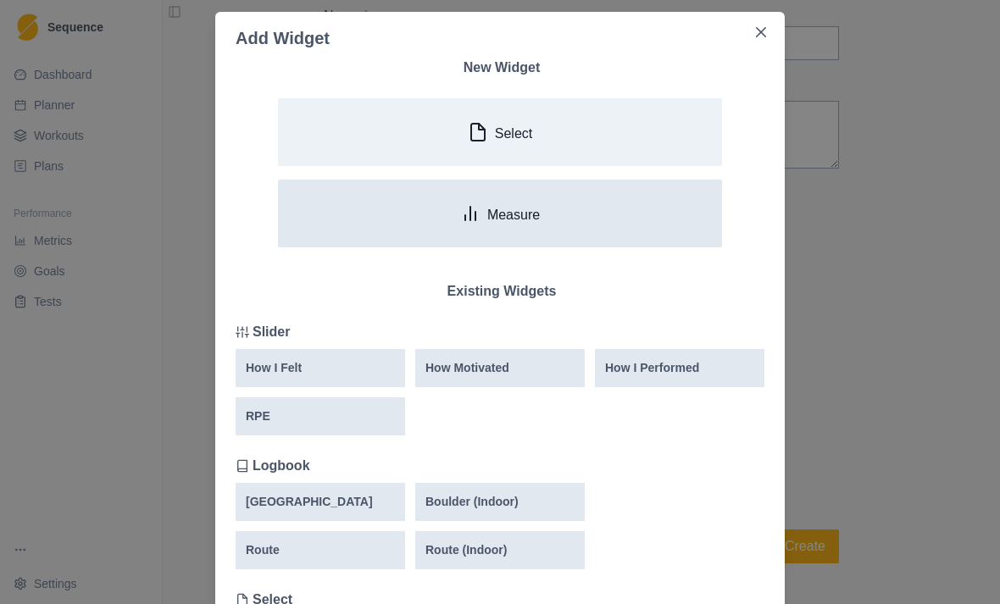
click at [501, 211] on p "Measure" at bounding box center [513, 215] width 53 height 16
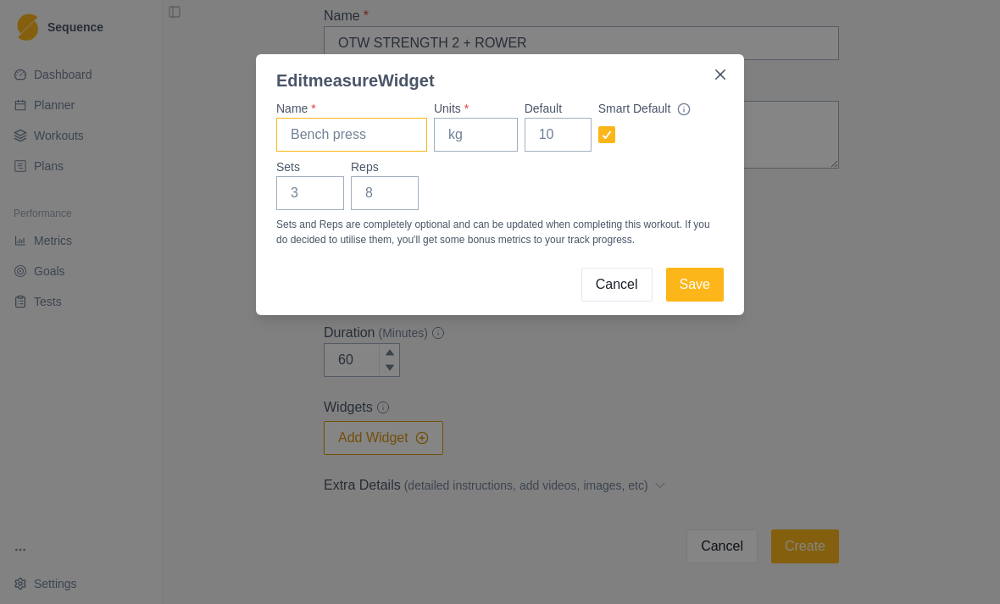
click at [321, 125] on input "Name *" at bounding box center [351, 135] width 151 height 34
type input "Bench press"
type input "lbs"
click at [331, 186] on input "Sets" at bounding box center [310, 193] width 68 height 34
click at [415, 186] on input "Reps" at bounding box center [385, 193] width 68 height 34
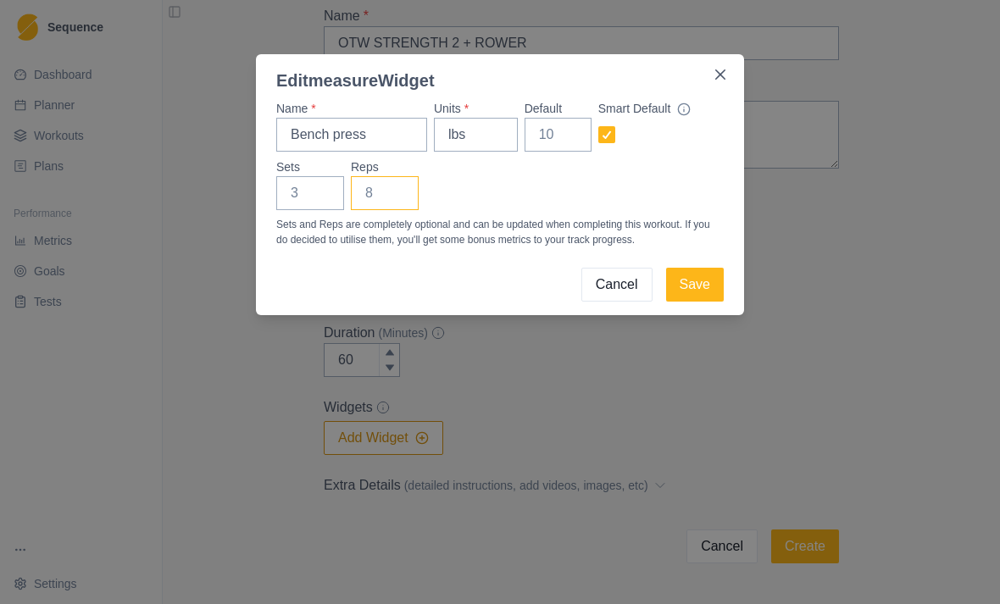
type input "4"
click at [700, 286] on button "Save" at bounding box center [695, 285] width 58 height 34
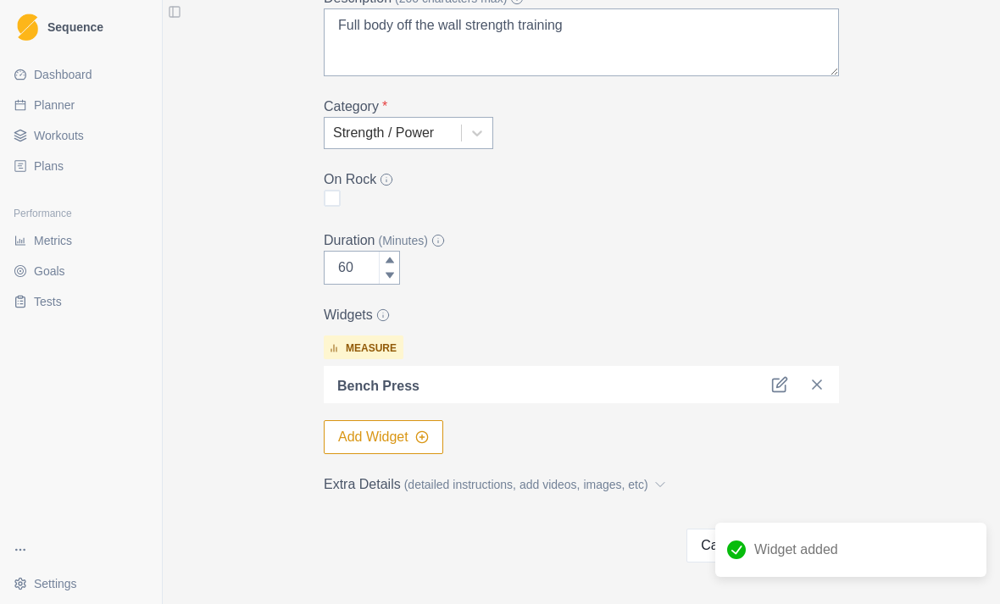
scroll to position [193, 0]
click at [425, 435] on icon "button" at bounding box center [422, 438] width 14 height 14
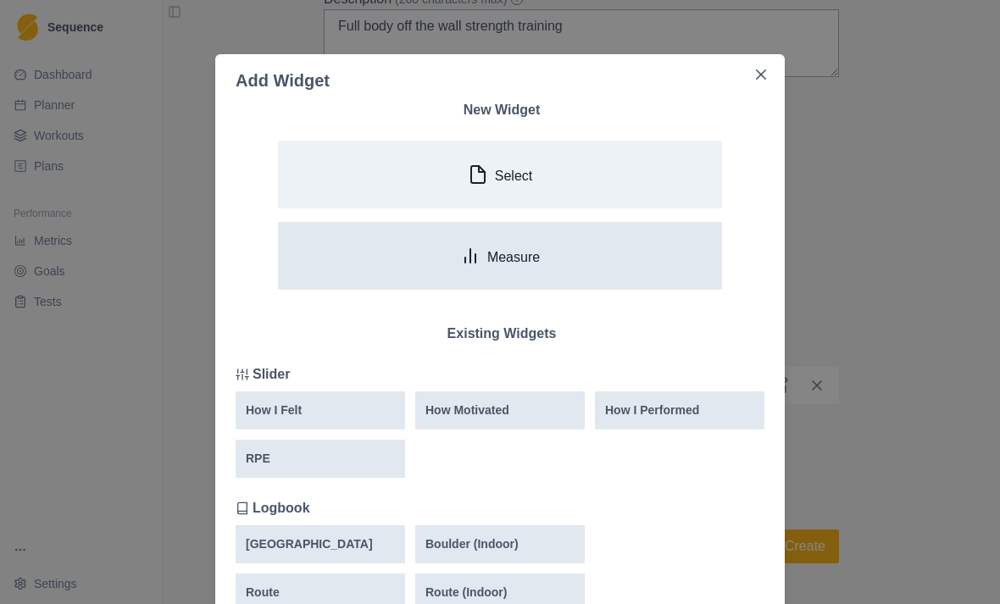
click at [532, 265] on p "Measure" at bounding box center [513, 257] width 53 height 16
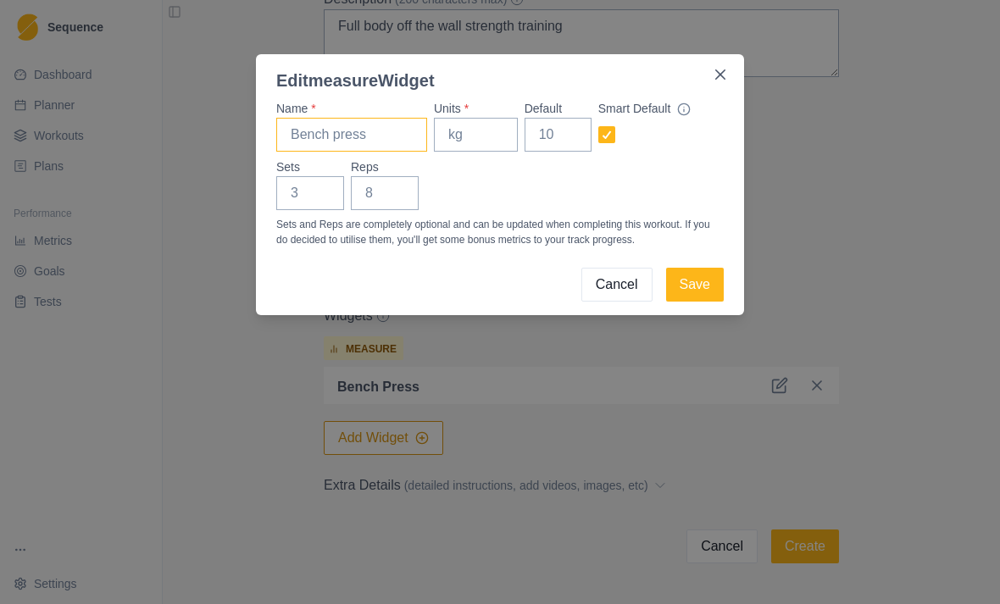
click at [315, 138] on input "Name *" at bounding box center [351, 135] width 151 height 34
type input "Single arm tricep extension"
type input "40"
click at [323, 195] on input "Sets" at bounding box center [310, 193] width 68 height 34
click at [405, 201] on input "Reps" at bounding box center [385, 193] width 68 height 34
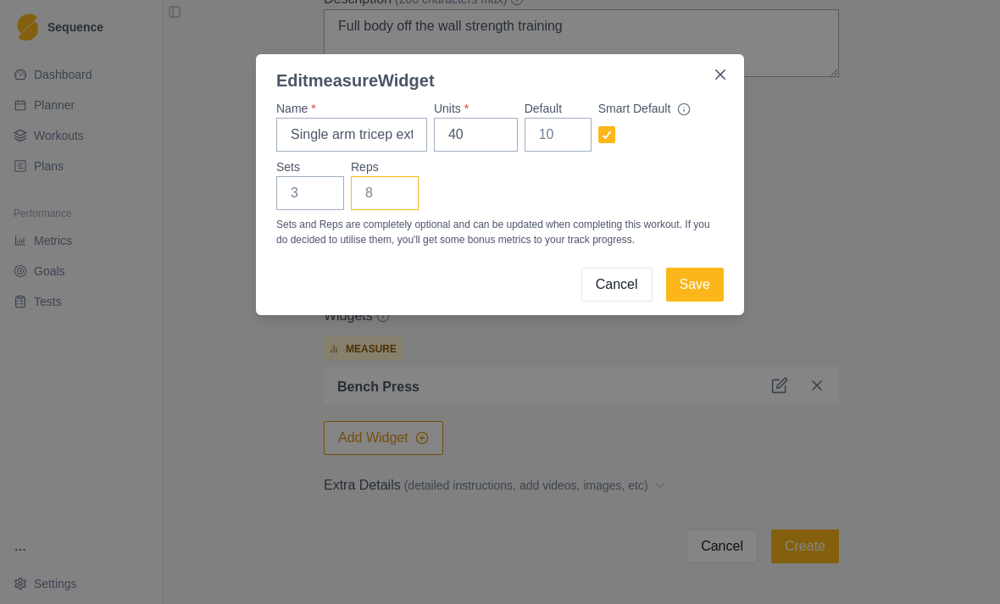
type input "5"
click at [713, 268] on button "Save" at bounding box center [695, 285] width 58 height 34
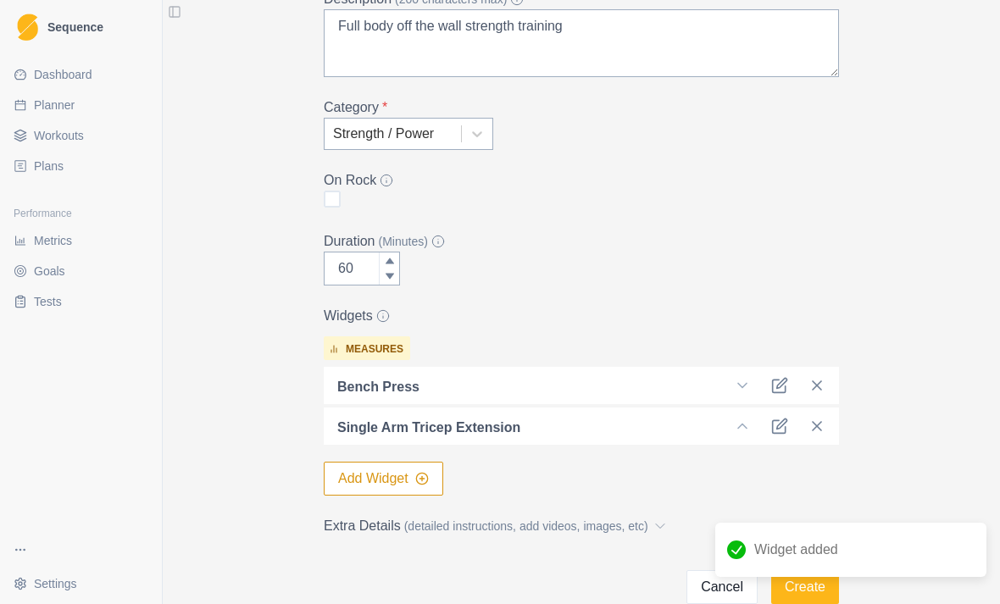
click at [412, 474] on button "Add Widget" at bounding box center [384, 479] width 120 height 34
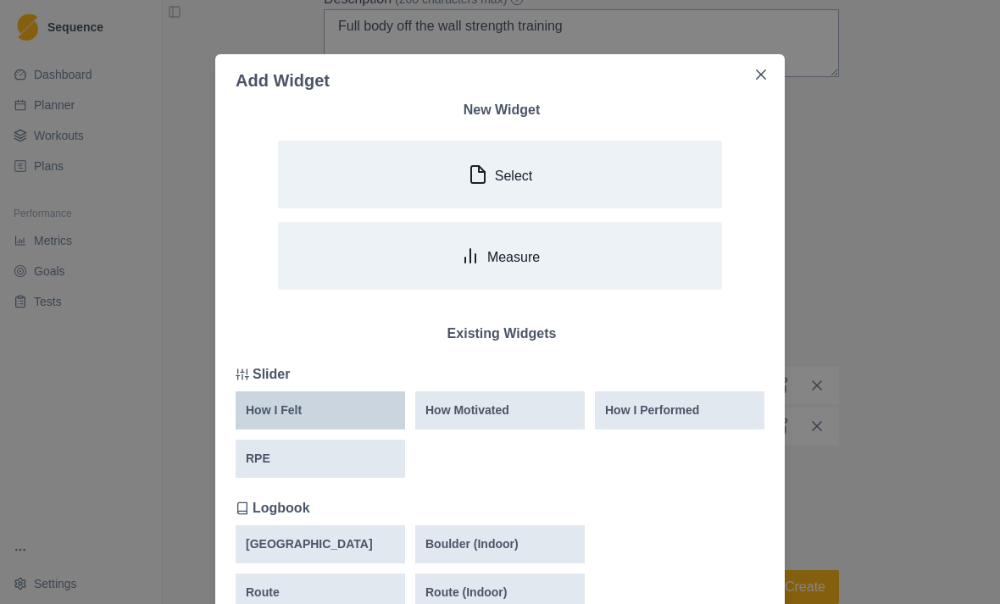
click at [342, 406] on div "How I Felt" at bounding box center [320, 411] width 149 height 18
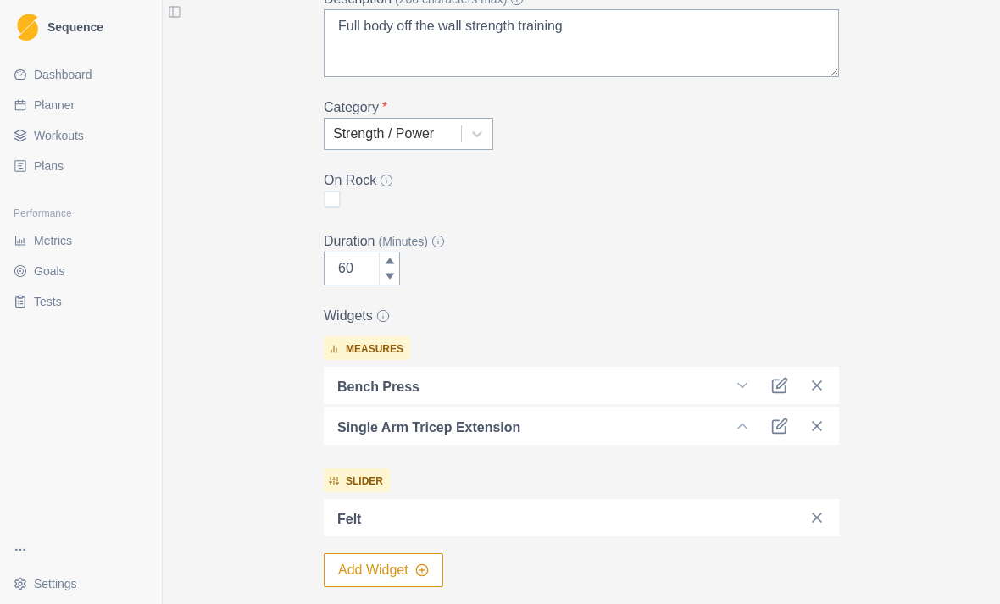
click at [417, 562] on button "Add Widget" at bounding box center [384, 570] width 120 height 34
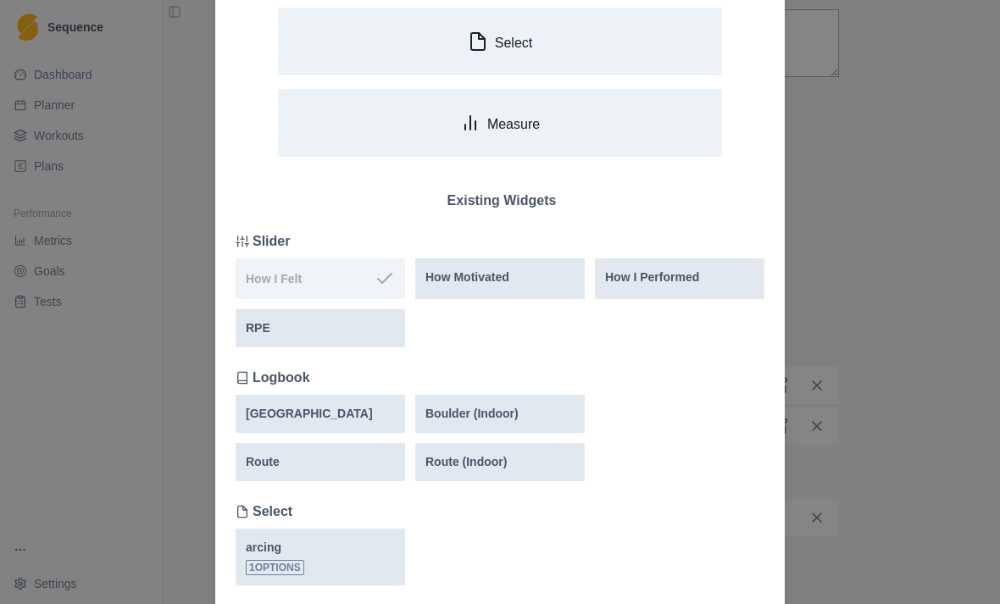
scroll to position [138, 0]
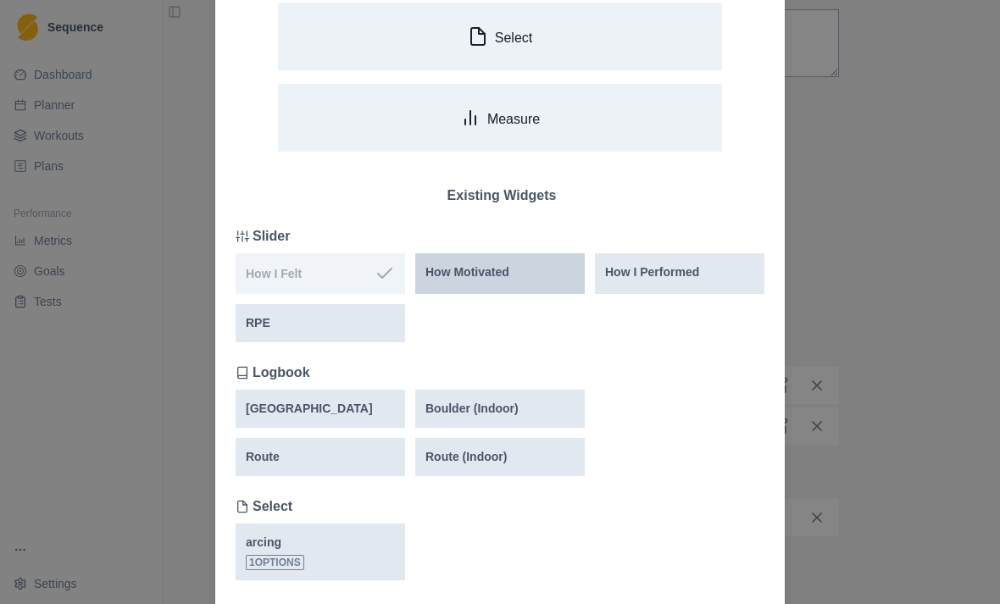
click at [516, 275] on div "How Motivated" at bounding box center [499, 273] width 149 height 18
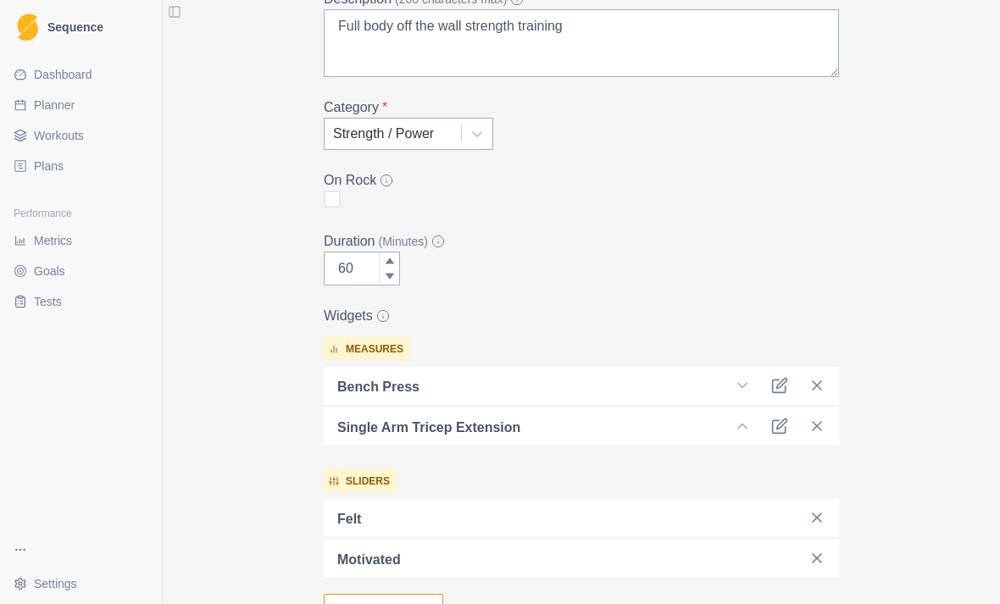
scroll to position [342, 0]
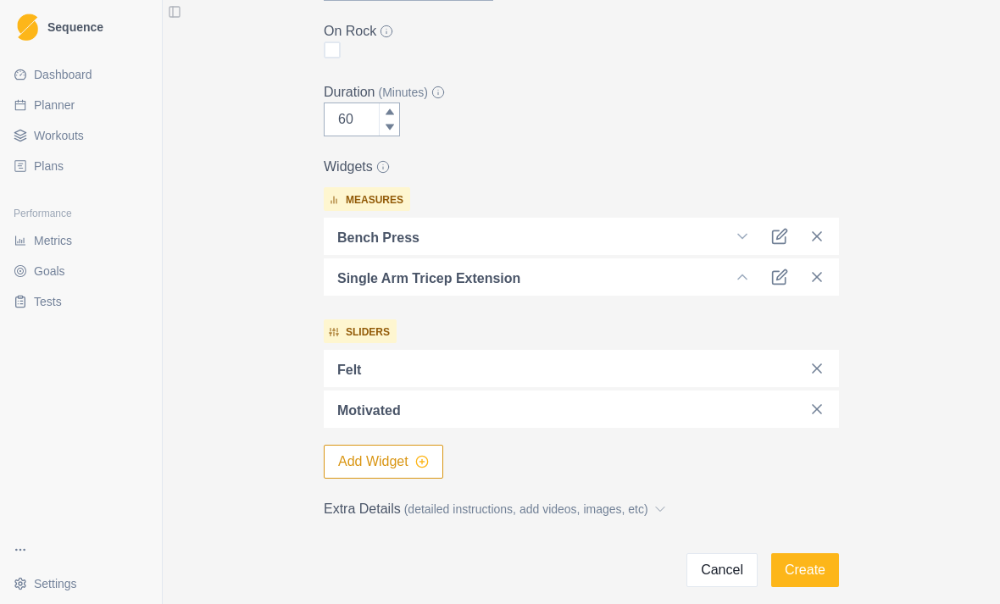
click at [429, 462] on icon "button" at bounding box center [422, 462] width 14 height 14
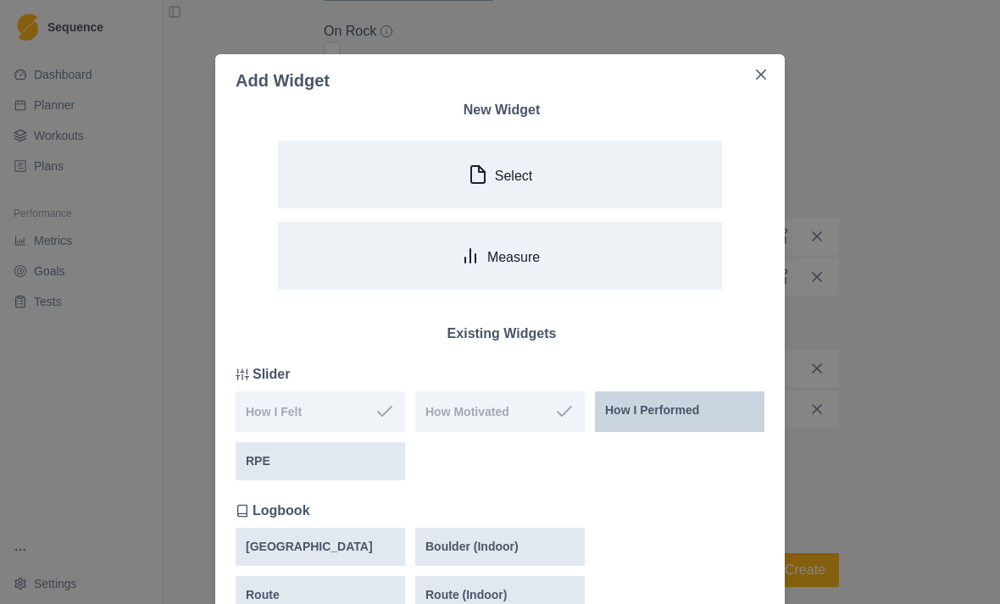
click at [699, 410] on p "How I Performed" at bounding box center [652, 411] width 94 height 18
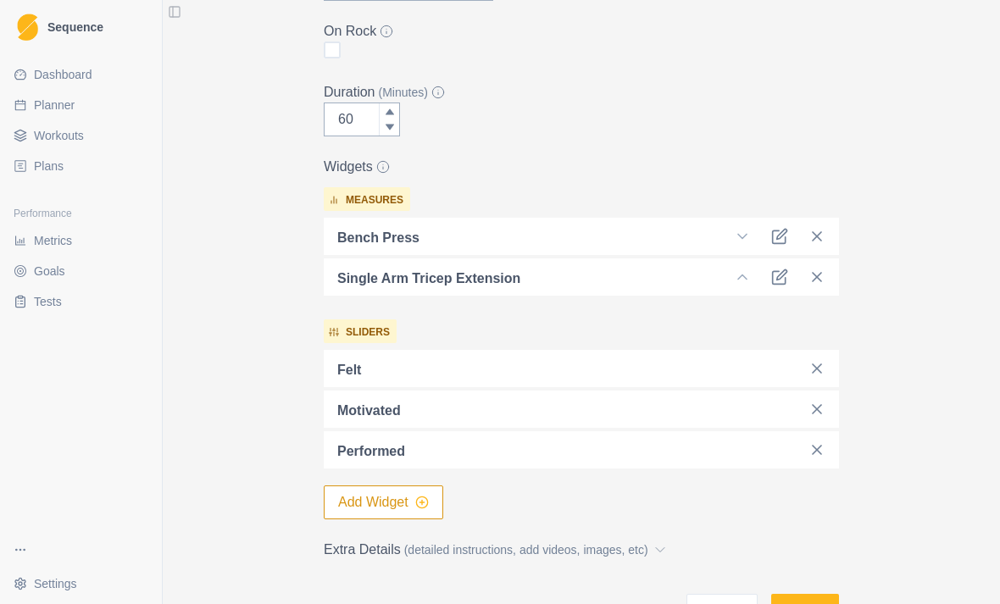
click at [425, 503] on icon "button" at bounding box center [422, 503] width 14 height 14
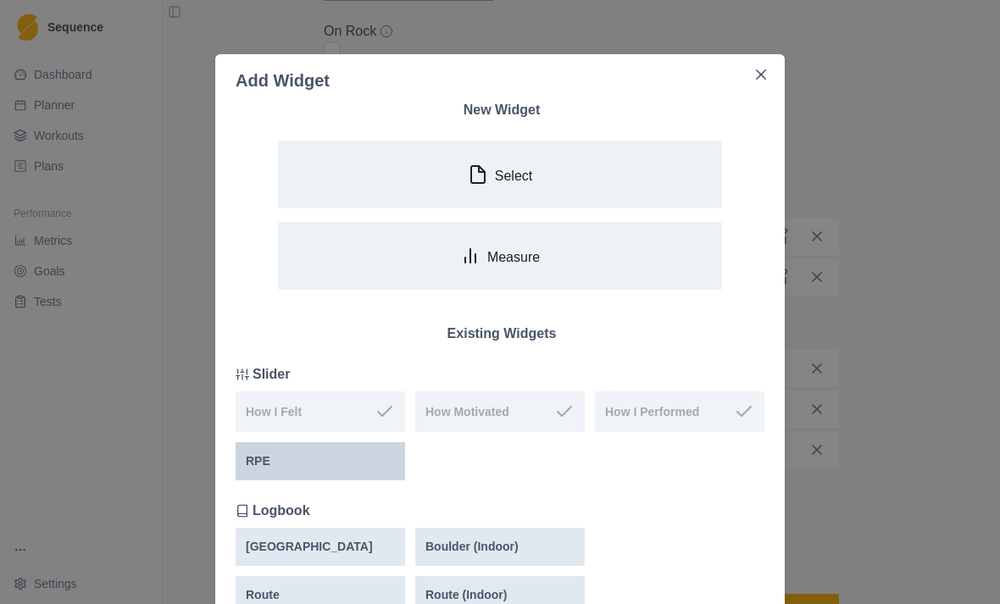
click at [353, 460] on div "RPE" at bounding box center [320, 462] width 149 height 18
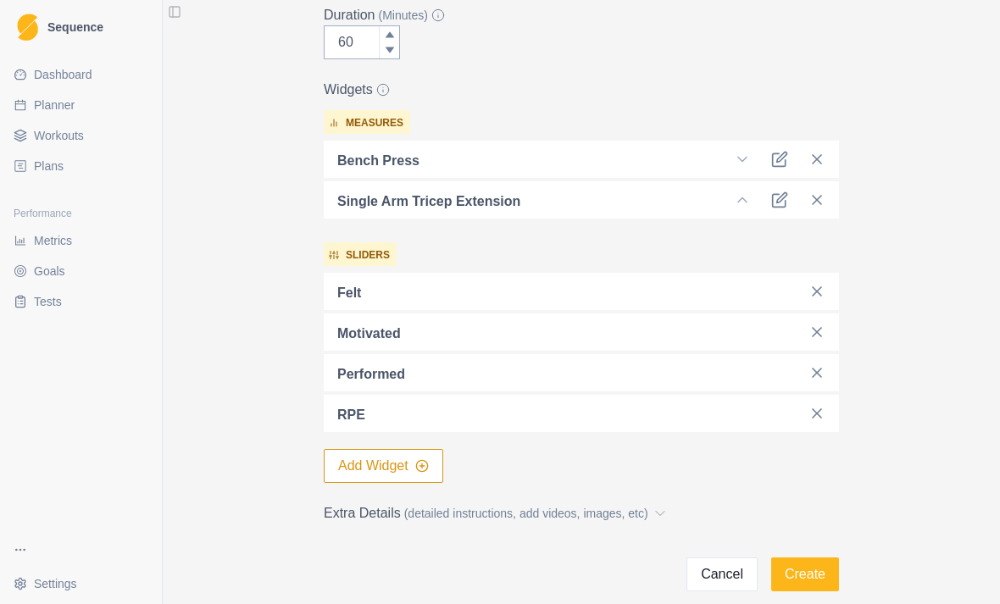
scroll to position [421, 0]
click at [418, 475] on button "Add Widget" at bounding box center [384, 464] width 120 height 34
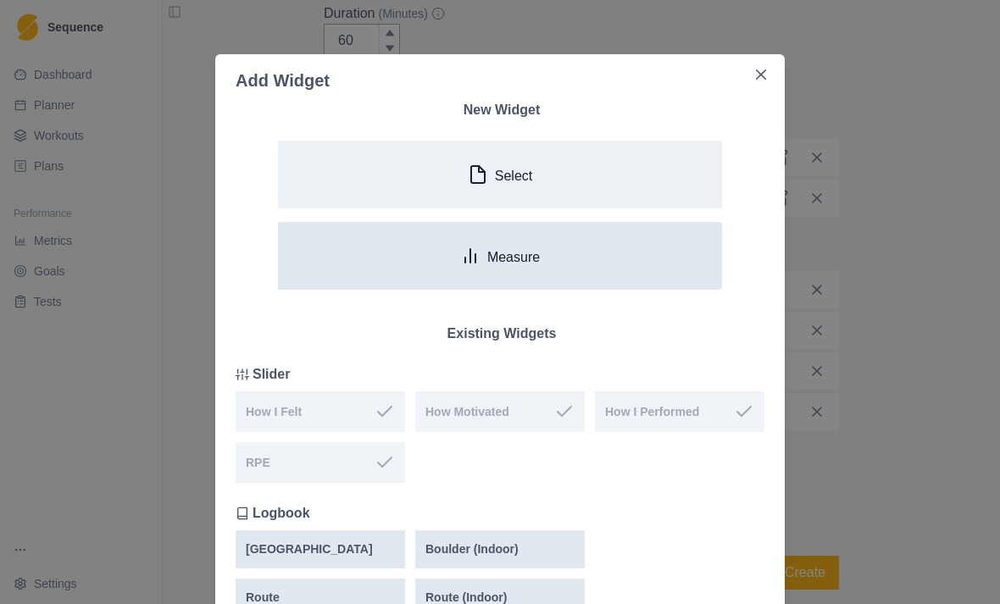
click at [528, 264] on p "Measure" at bounding box center [513, 257] width 53 height 16
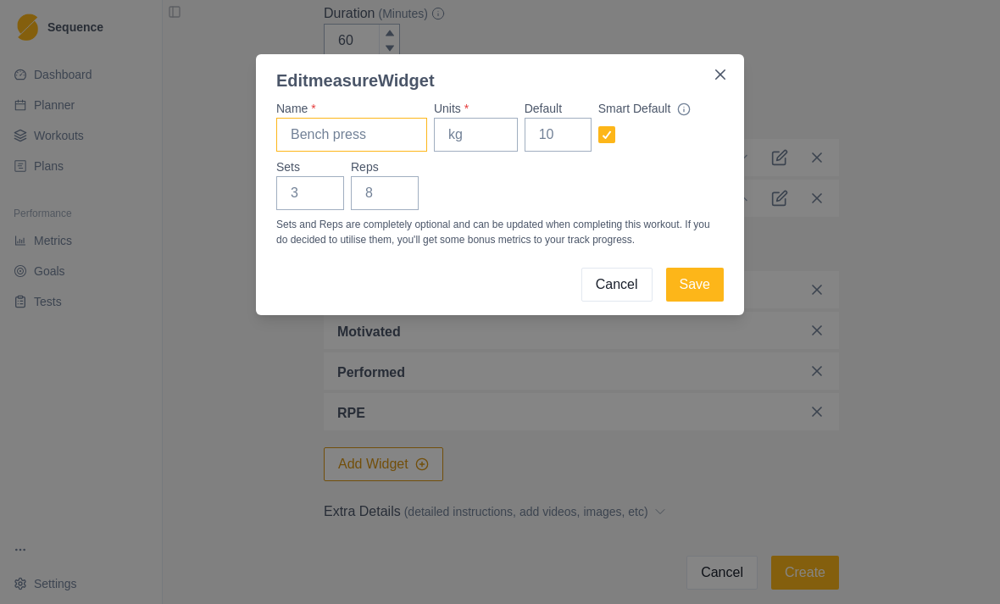
click at [381, 140] on input "Name *" at bounding box center [351, 135] width 151 height 34
type input "Rowing"
click at [493, 136] on input "Units *" at bounding box center [476, 135] width 84 height 34
type input "minutes"
click at [394, 186] on input "Reps" at bounding box center [385, 193] width 68 height 34
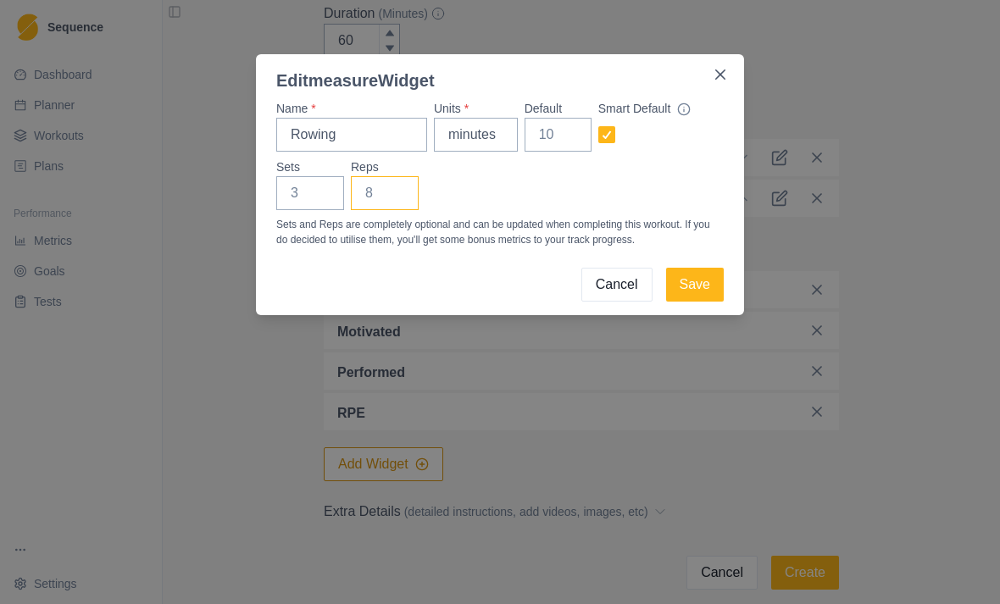
type input "2"
click at [703, 284] on button "Save" at bounding box center [695, 285] width 58 height 34
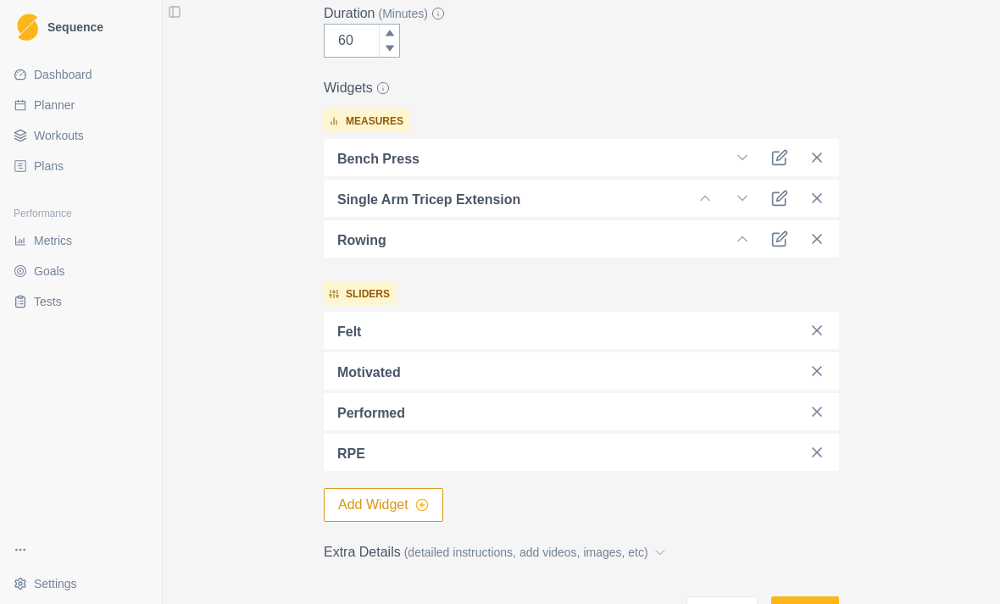
click at [429, 502] on icon "button" at bounding box center [422, 505] width 14 height 14
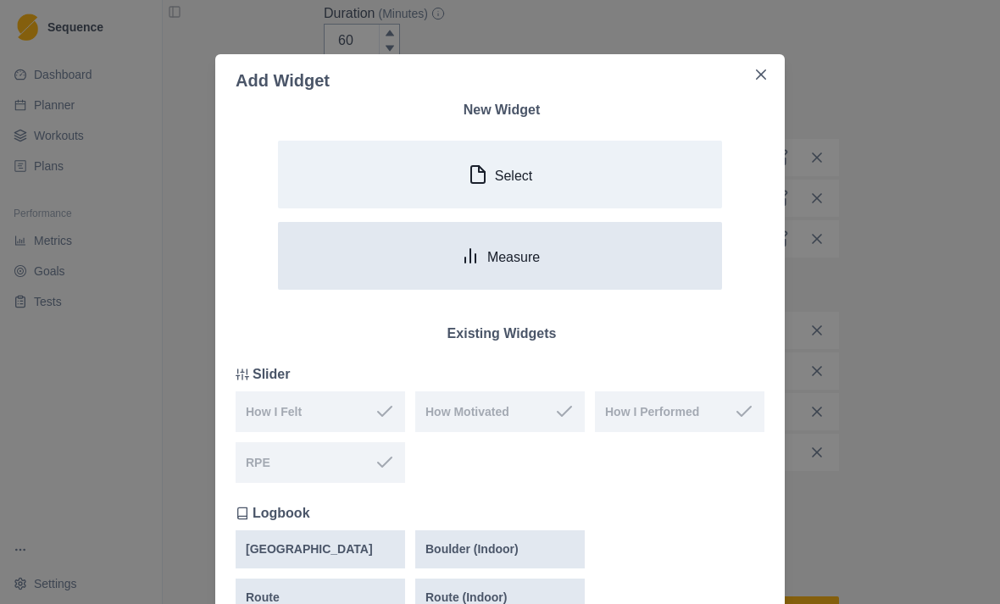
click at [548, 253] on button "Measure" at bounding box center [500, 256] width 444 height 68
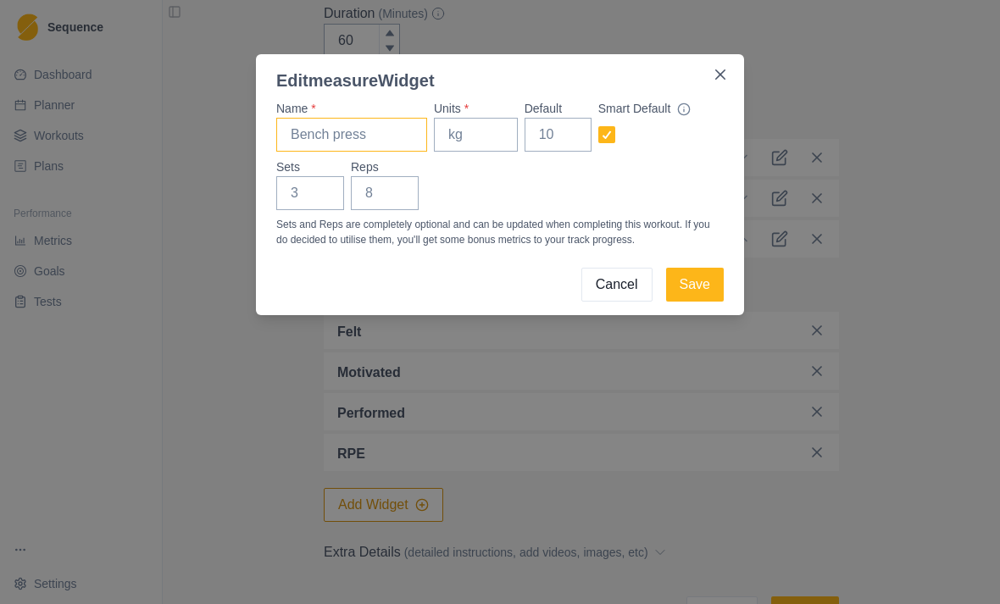
click at [393, 130] on input "Name *" at bounding box center [351, 135] width 151 height 34
type input "Wide grip weighted pull up"
click at [486, 134] on input "Units *" at bounding box center [476, 135] width 84 height 34
type input "lbs"
click at [408, 188] on input "Reps" at bounding box center [385, 193] width 68 height 34
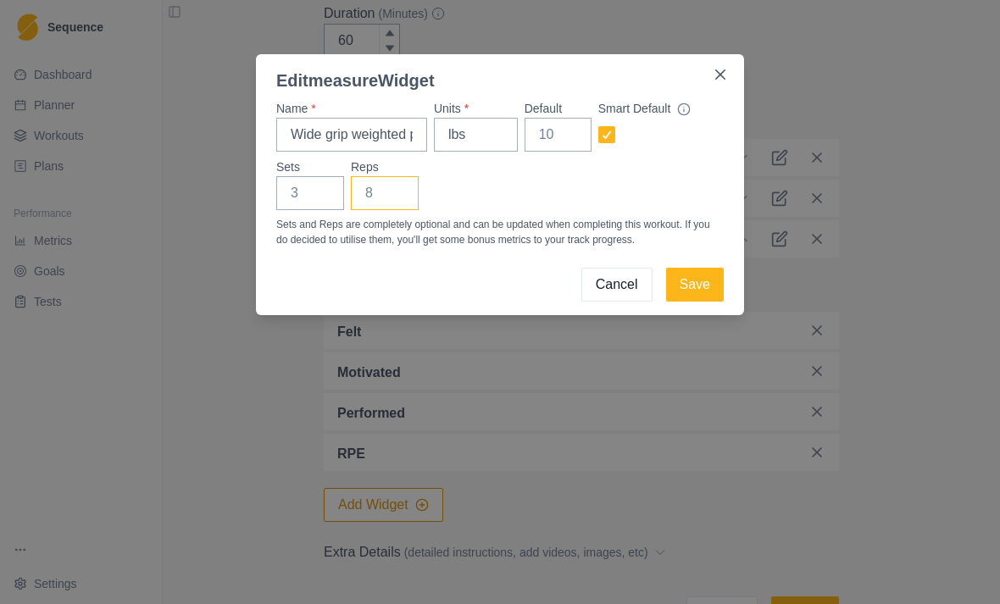
type input "4"
click at [691, 280] on button "Save" at bounding box center [695, 285] width 58 height 34
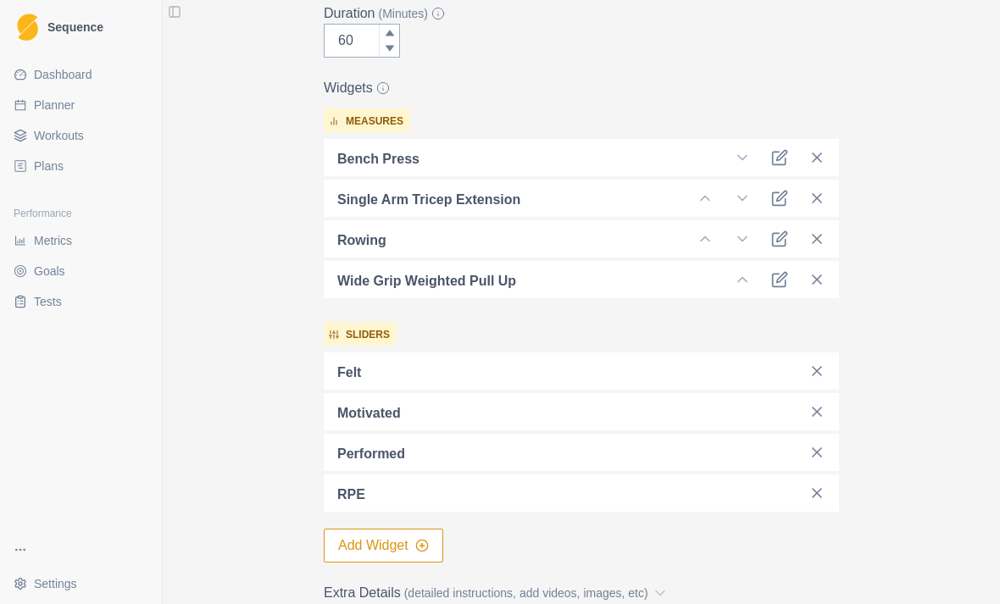
click at [422, 537] on button "Add Widget" at bounding box center [384, 546] width 120 height 34
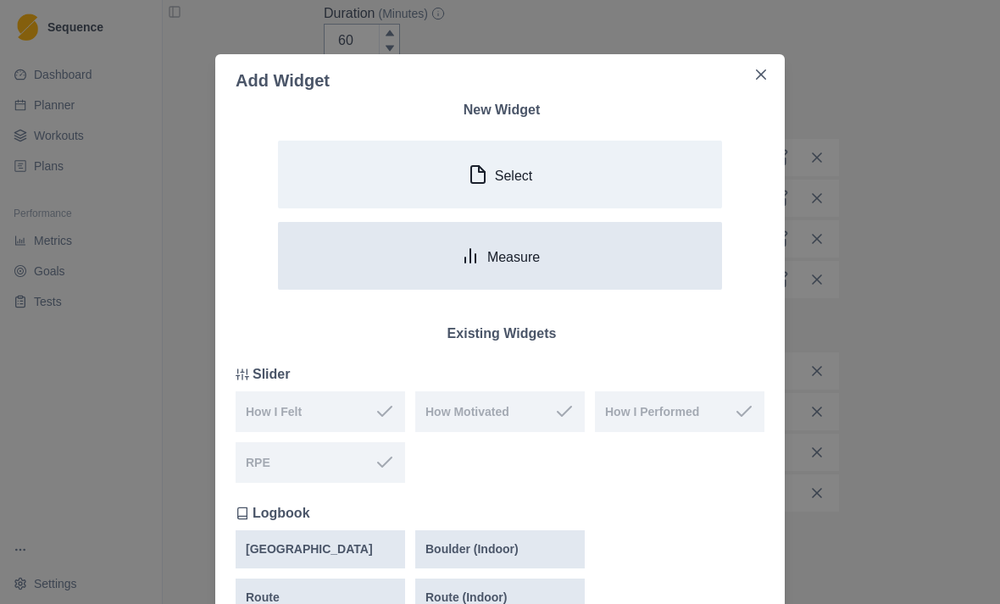
click at [572, 258] on button "Measure" at bounding box center [500, 256] width 444 height 68
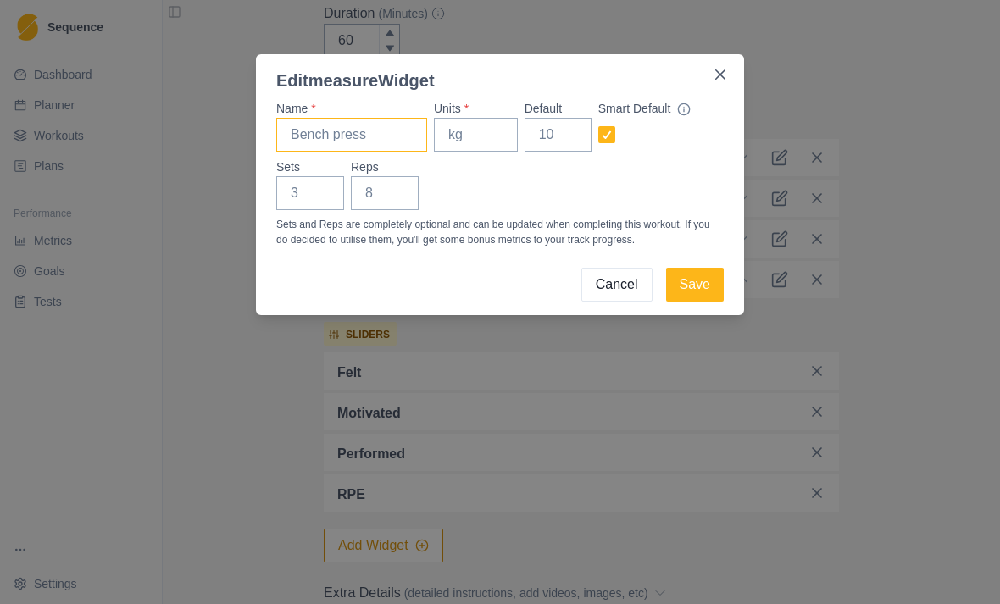
click at [371, 125] on input "Name *" at bounding box center [351, 135] width 151 height 34
type input "Seated external rotation"
click at [499, 129] on input "Units *" at bounding box center [476, 135] width 84 height 34
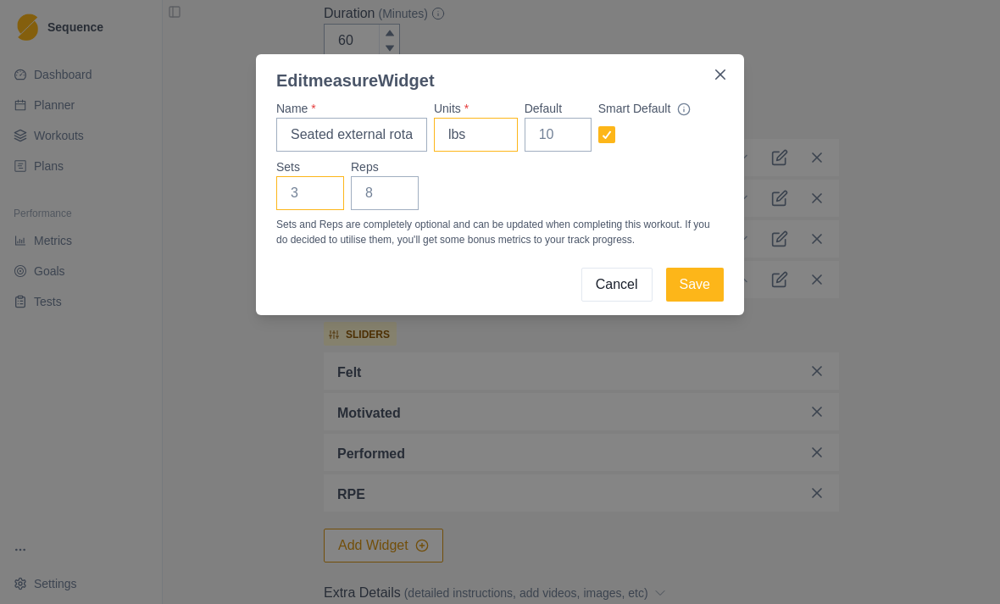
type input "lbs"
click at [331, 188] on input "Sets" at bounding box center [310, 193] width 68 height 34
click at [417, 186] on input "Reps" at bounding box center [385, 193] width 68 height 34
type input "5"
click at [710, 281] on button "Save" at bounding box center [695, 285] width 58 height 34
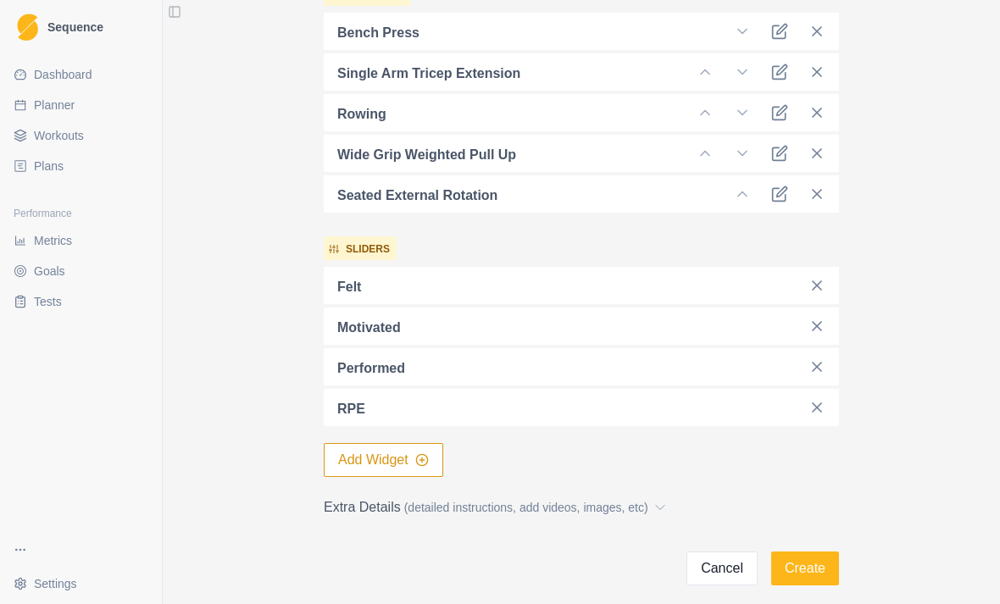
scroll to position [548, 0]
click at [404, 453] on button "Add Widget" at bounding box center [384, 459] width 120 height 34
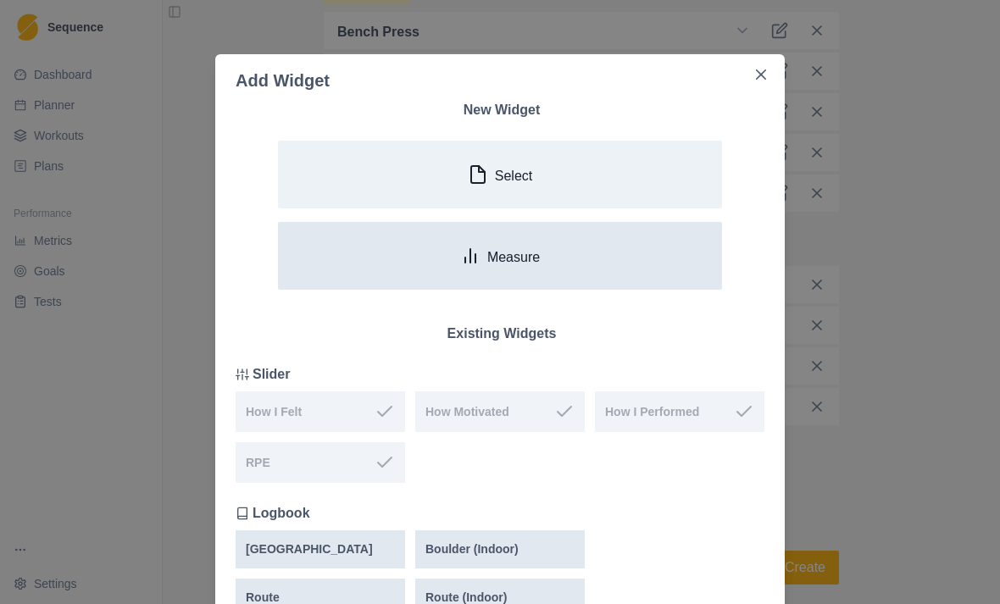
click at [539, 270] on button "Measure" at bounding box center [500, 256] width 444 height 68
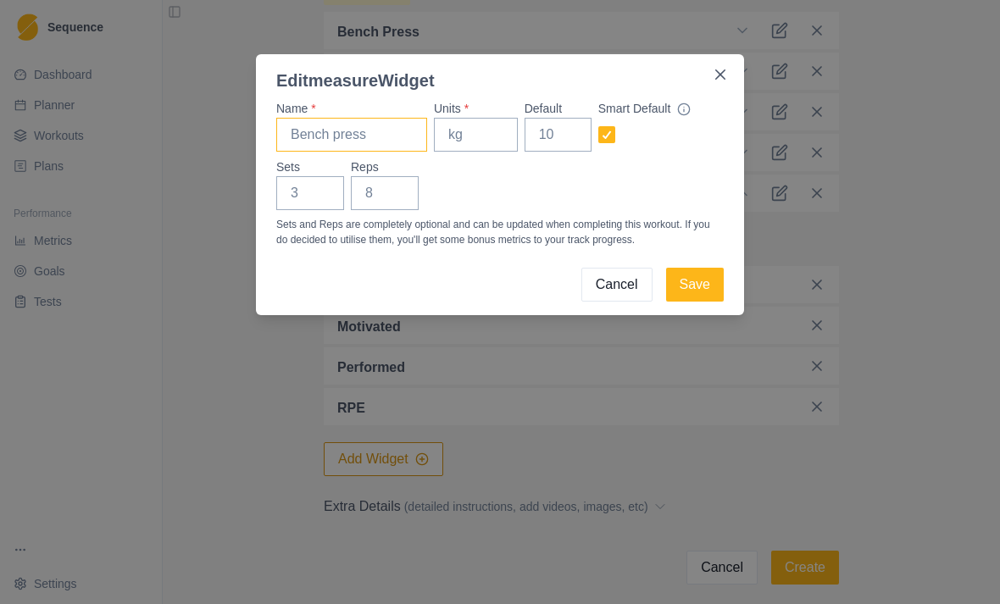
click at [369, 131] on input "Name *" at bounding box center [351, 135] width 151 height 34
type input "Bulgarian split squats"
click at [511, 135] on input "Units *" at bounding box center [476, 135] width 84 height 34
type input "lbs"
click at [390, 197] on input "Reps" at bounding box center [385, 193] width 68 height 34
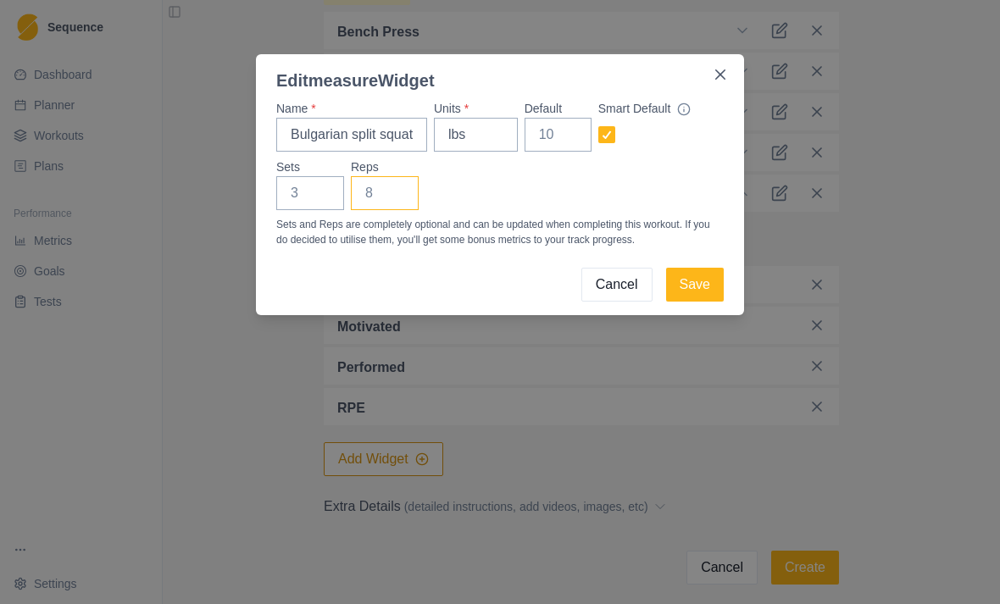
type input "4"
click at [700, 274] on button "Save" at bounding box center [695, 285] width 58 height 34
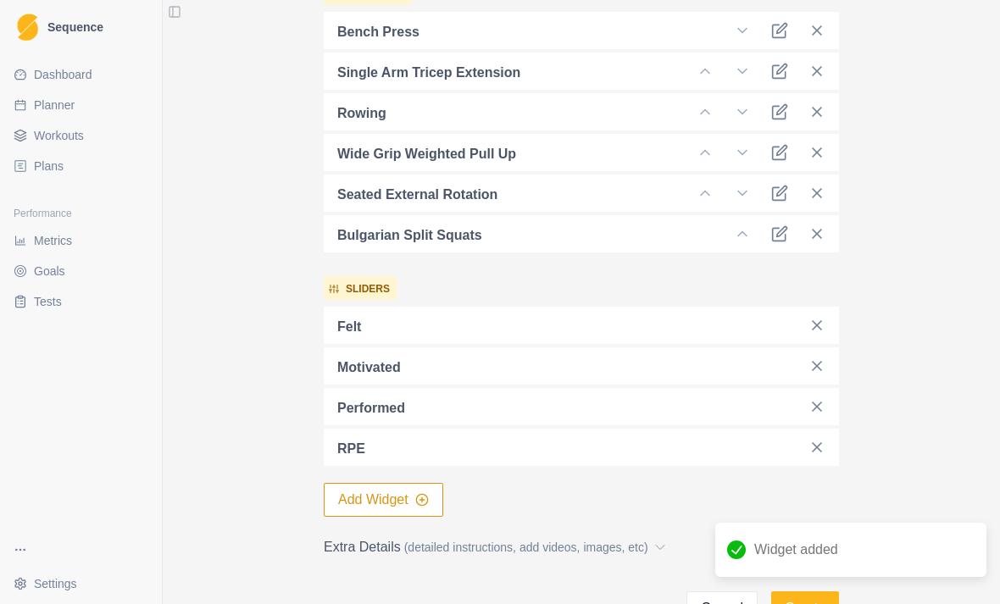
click at [389, 496] on button "Add Widget" at bounding box center [384, 500] width 120 height 34
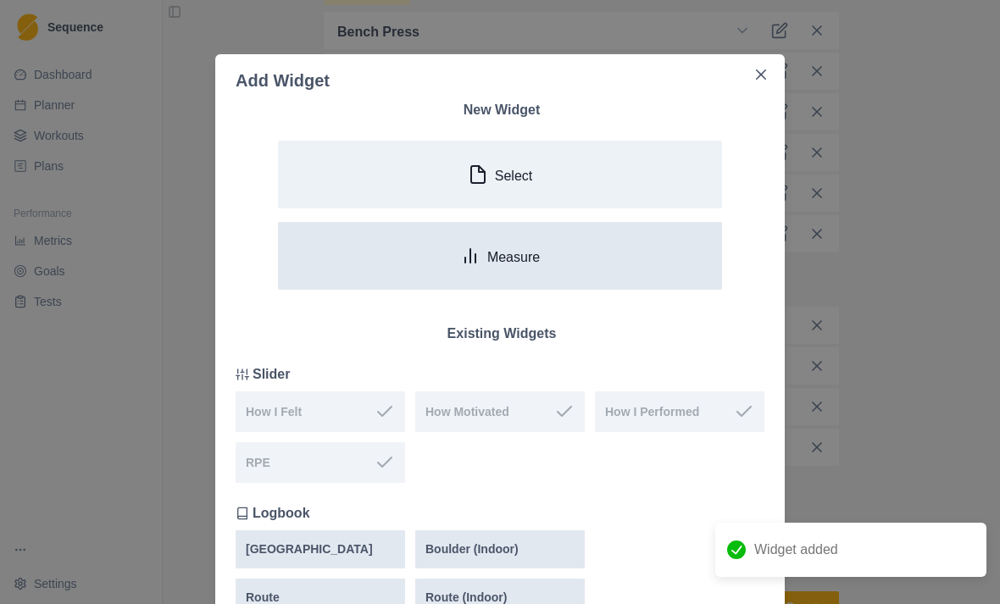
click at [531, 275] on button "Measure" at bounding box center [500, 256] width 444 height 68
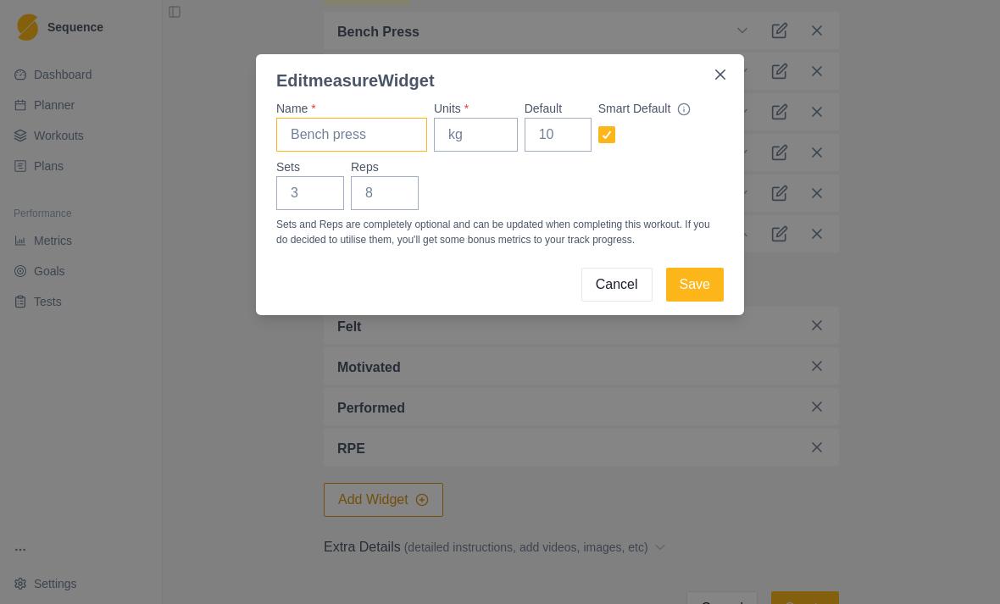
click at [386, 130] on input "Name *" at bounding box center [351, 135] width 151 height 34
type input "1/4 lever"
click at [515, 134] on input "Units *" at bounding box center [476, 135] width 84 height 34
type input "sec"
click at [399, 192] on input "Reps" at bounding box center [385, 193] width 68 height 34
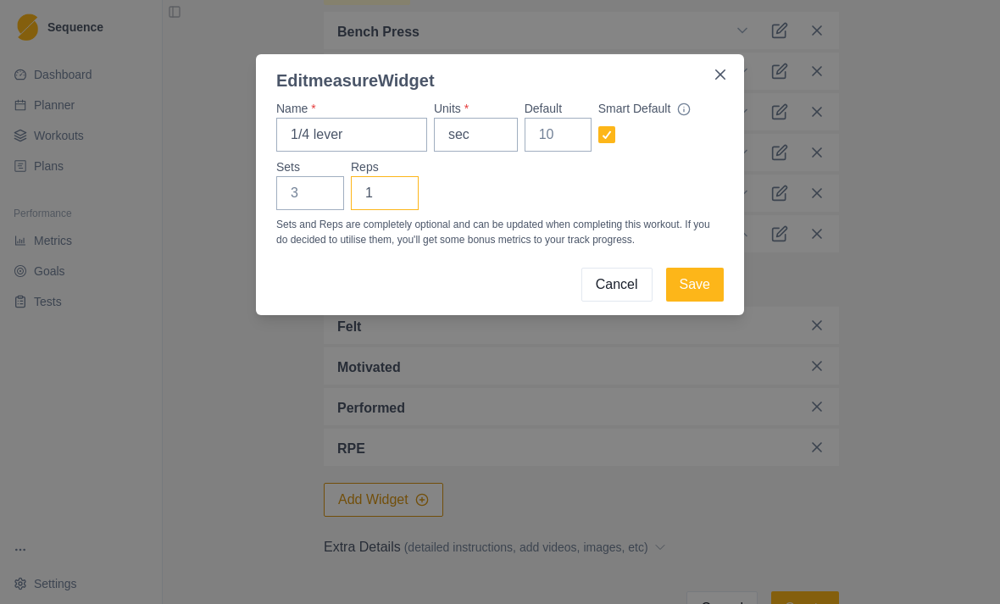
type input "10"
click at [706, 277] on button "Save" at bounding box center [695, 285] width 58 height 34
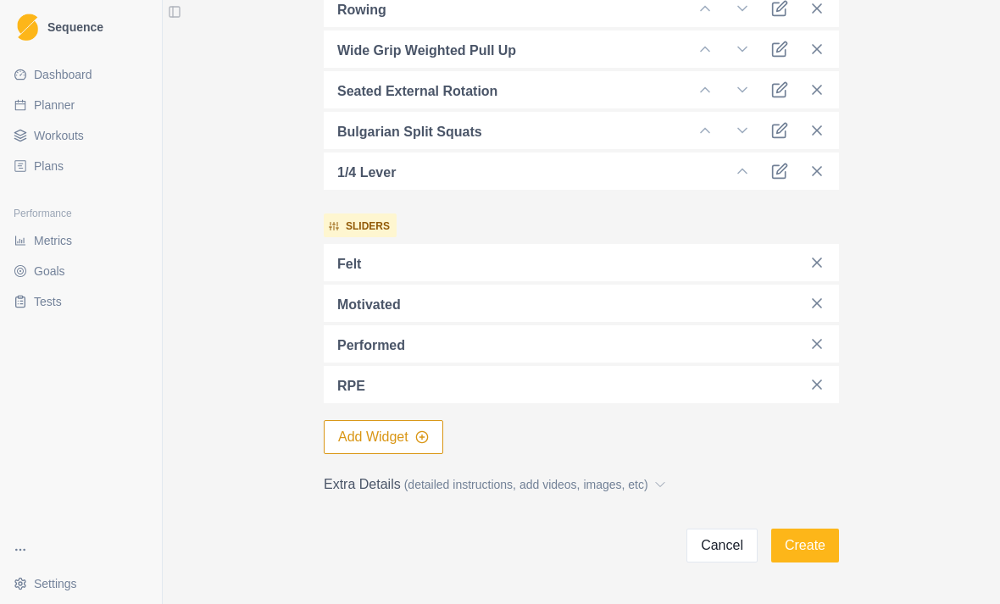
scroll to position [651, 0]
click at [816, 539] on button "Create" at bounding box center [805, 547] width 68 height 34
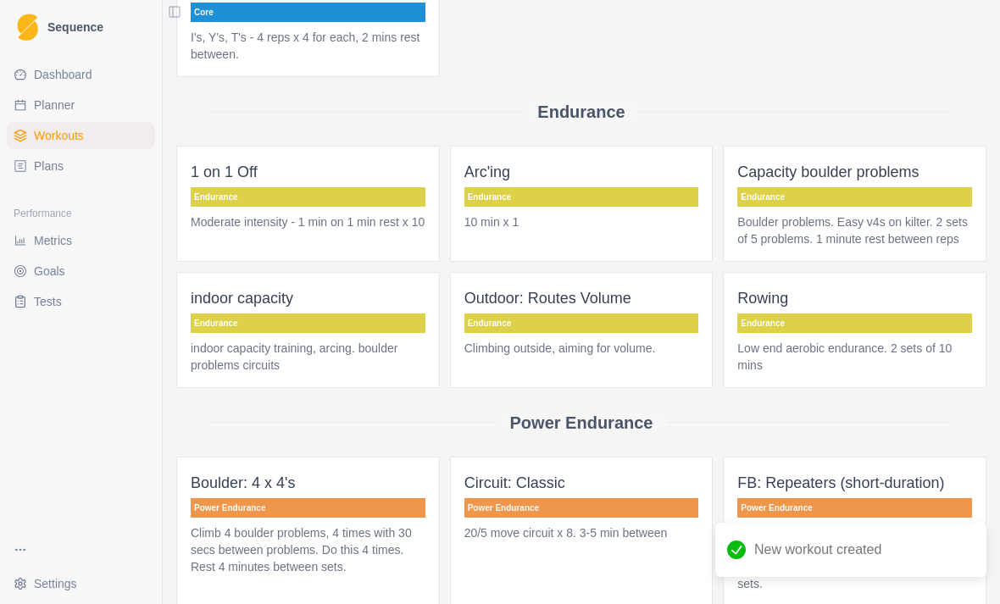
scroll to position [542, 0]
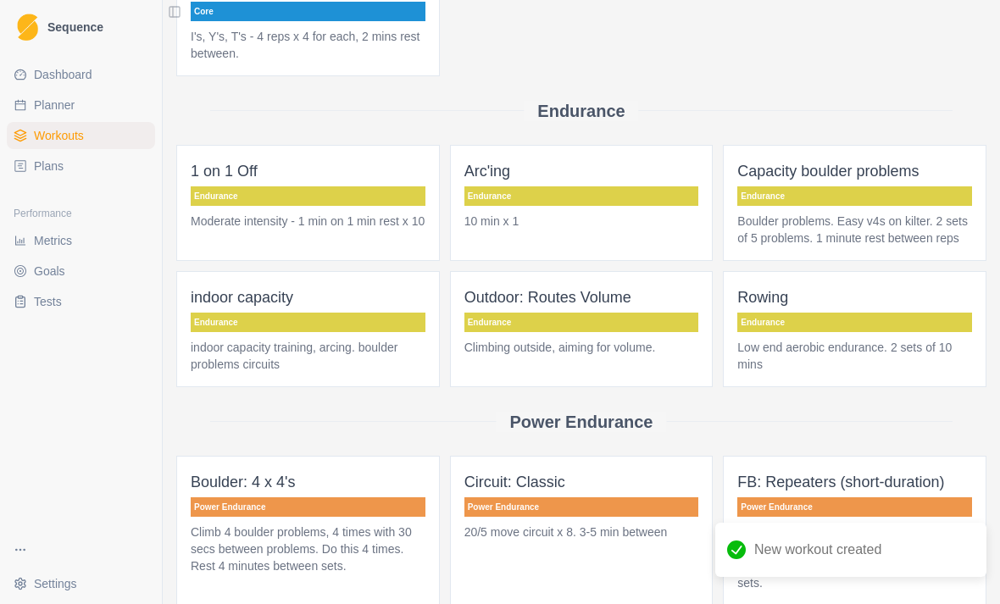
click at [79, 110] on link "Planner" at bounding box center [81, 105] width 148 height 27
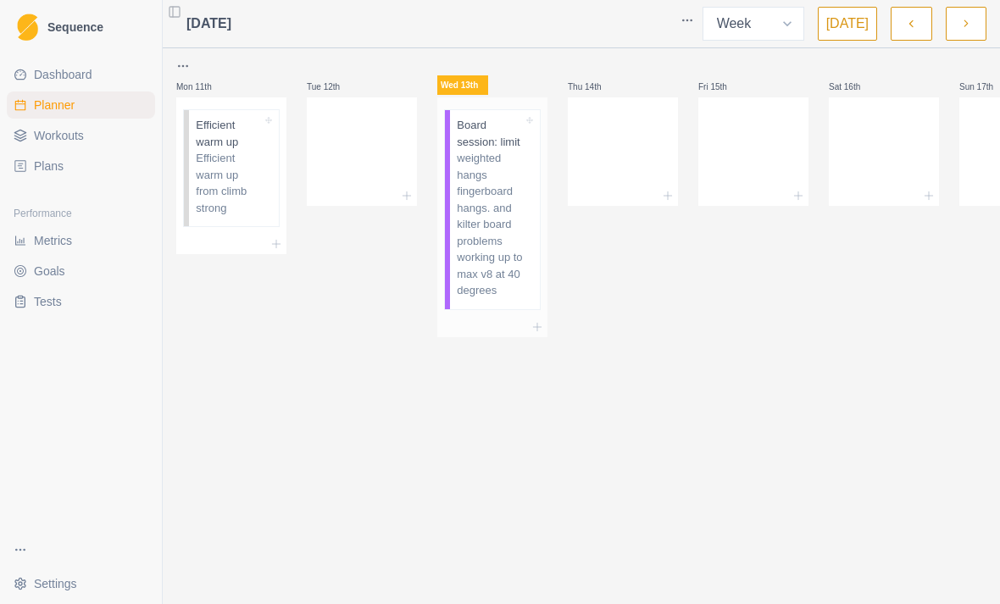
click at [536, 309] on div "Board session: limit weighted hangs fingerboard hangs. and kilter board problem…" at bounding box center [495, 209] width 90 height 199
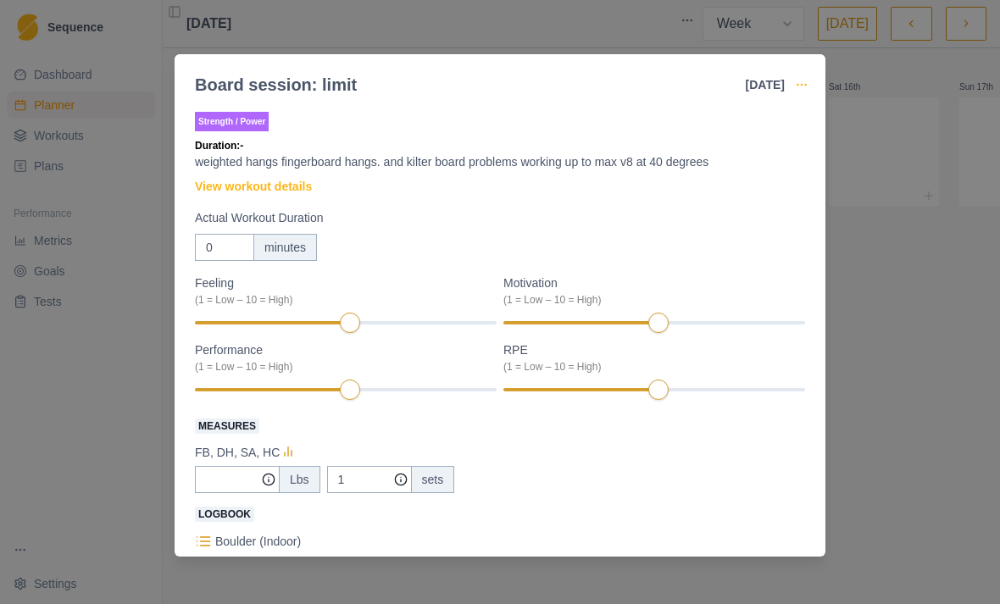
click at [801, 83] on icon "button" at bounding box center [802, 85] width 14 height 14
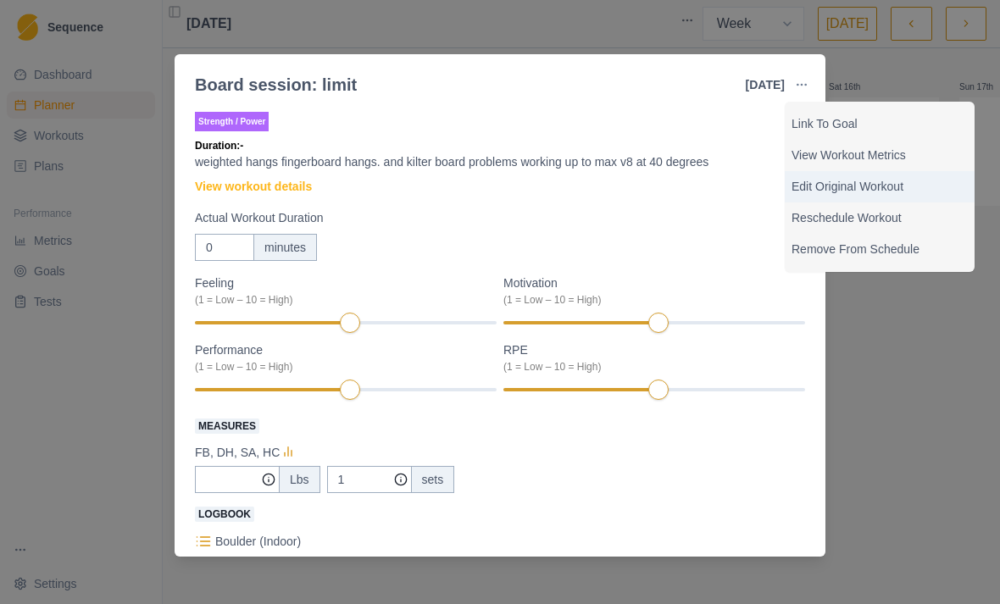
click at [852, 186] on p "Edit Original Workout" at bounding box center [880, 187] width 176 height 18
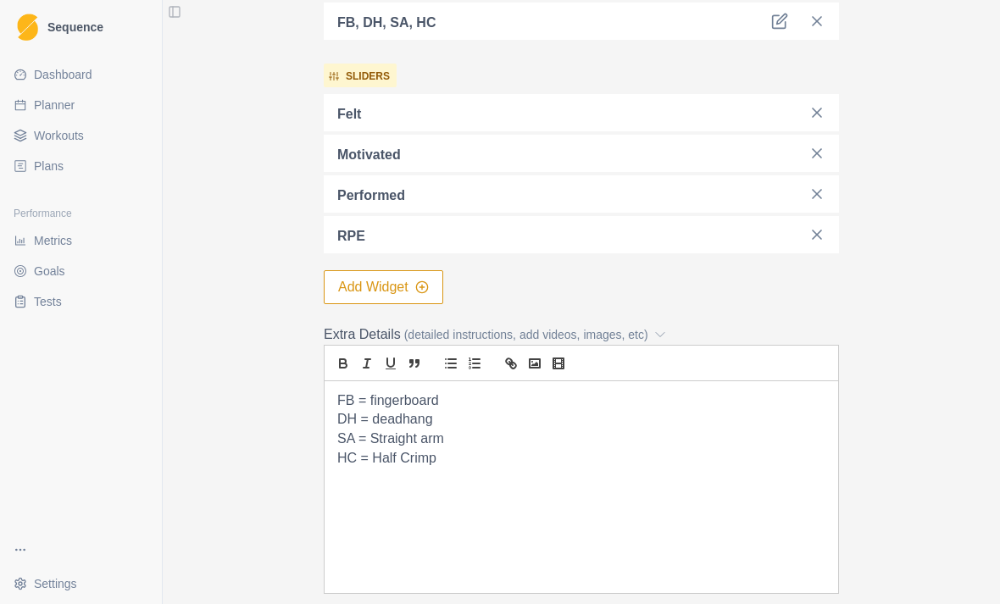
scroll to position [715, 0]
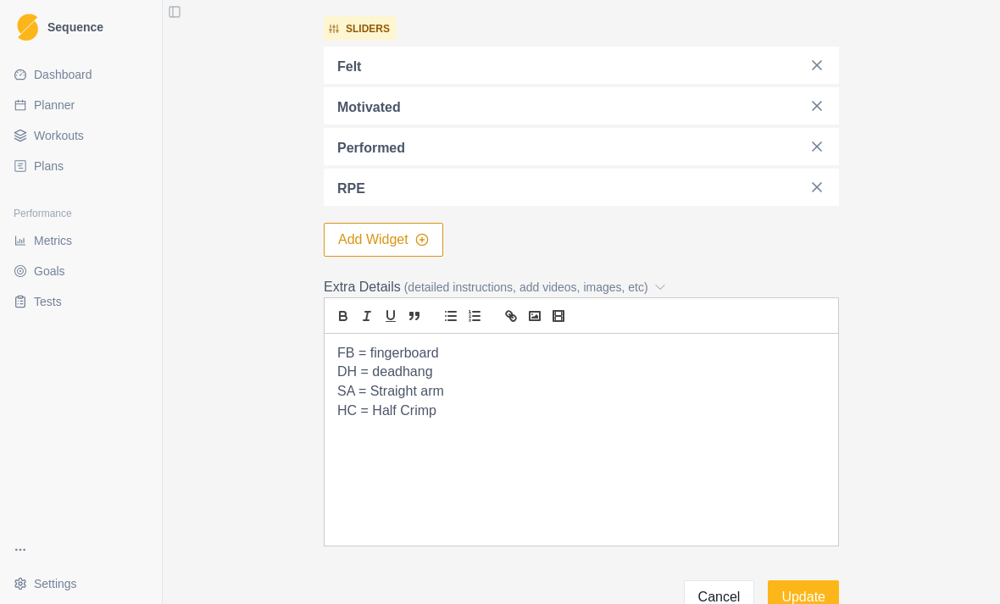
click at [542, 422] on div "FB = fingerboard DH = deadhang SA = Straight arm HC = Half Crimp" at bounding box center [582, 440] width 514 height 212
click at [332, 349] on div "FB = fingerboard DH = deadhang SA = Straight arm HC = Half Crimp" at bounding box center [582, 440] width 514 height 212
click at [402, 347] on p at bounding box center [581, 353] width 488 height 19
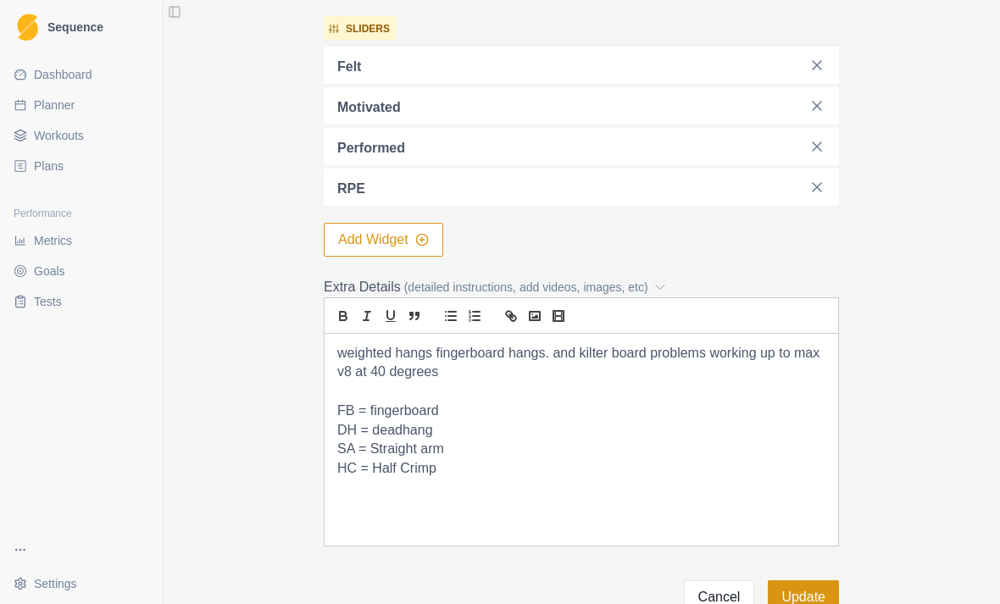
click at [825, 588] on button "Update" at bounding box center [803, 598] width 71 height 34
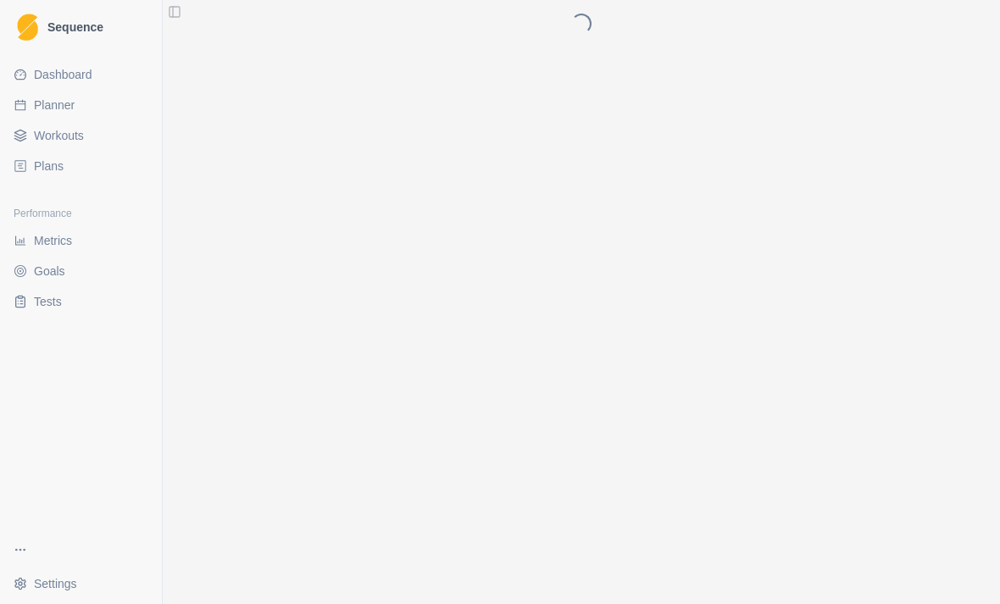
scroll to position [0, 0]
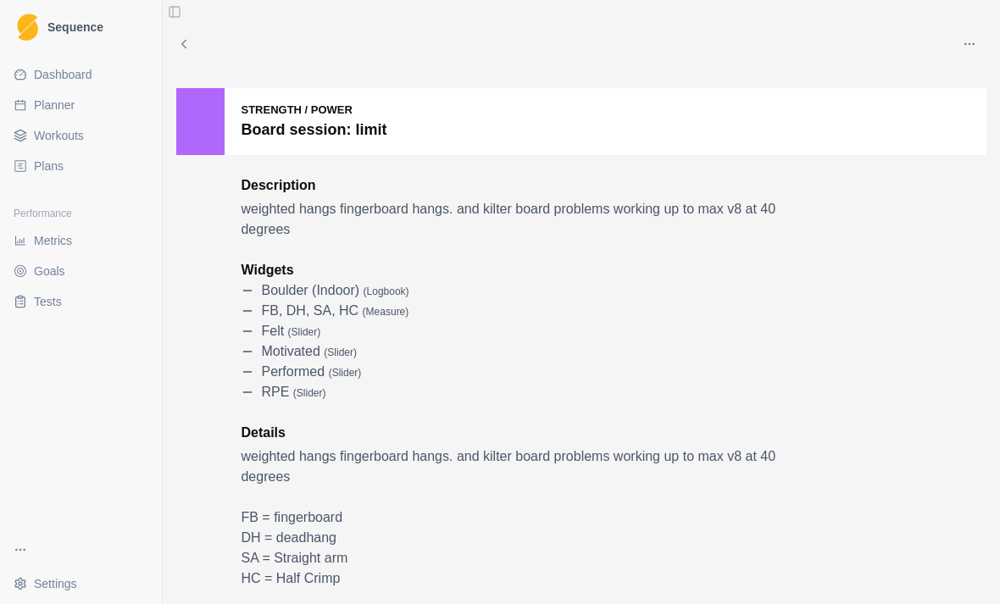
click at [974, 19] on div "Edit Duplicate Share Archive Delete Strength / Power Board session: limit Descr…" at bounding box center [581, 592] width 837 height 1185
click at [976, 37] on icon "button" at bounding box center [970, 44] width 14 height 14
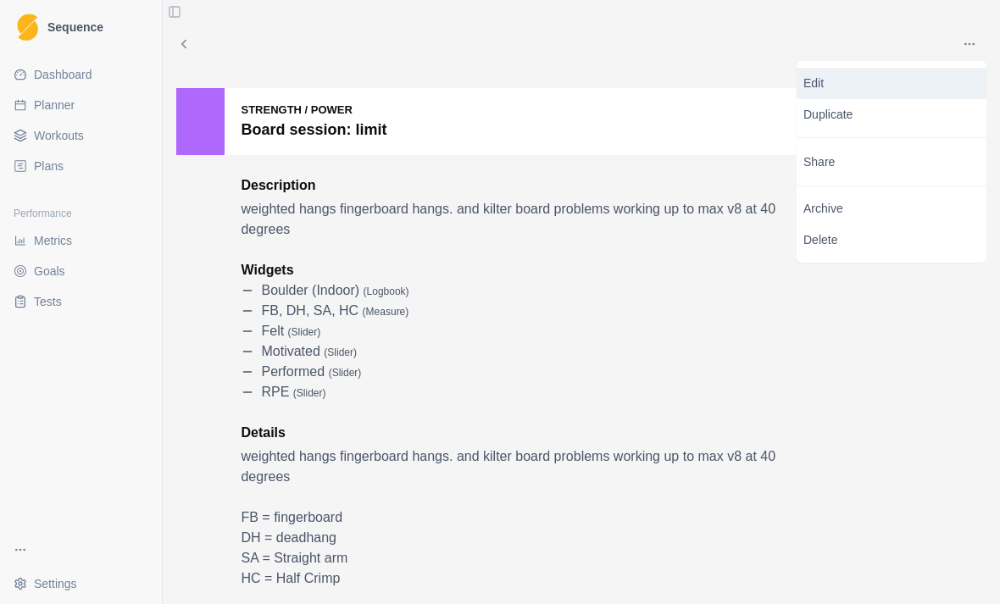
click at [889, 88] on p "Edit" at bounding box center [891, 84] width 176 height 18
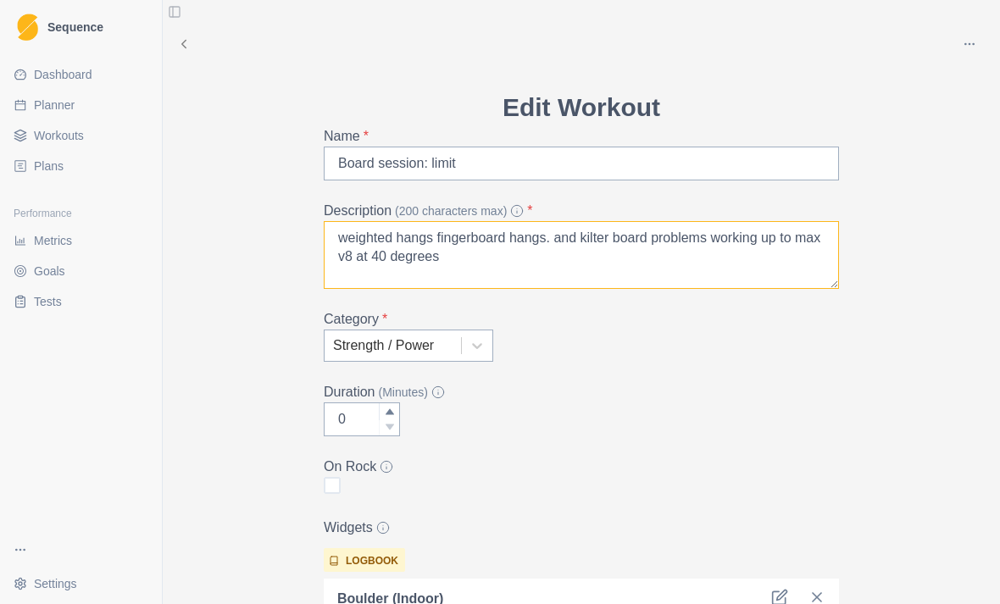
click at [520, 246] on textarea "weighted hangs fingerboard hangs. and kilter board problems working up to max v…" at bounding box center [581, 255] width 515 height 68
click at [509, 250] on textarea "weighted hangs fingerboard hangs. and kilter board problems working up to max v…" at bounding box center [581, 255] width 515 height 68
click at [488, 236] on textarea "weighted hangs fingerboard hangs. and kilter board problems working up to max v…" at bounding box center [581, 255] width 515 height 68
click at [487, 236] on textarea "weighted hangs fingerboard hangs. and kilter board problems working up to max v…" at bounding box center [581, 255] width 515 height 68
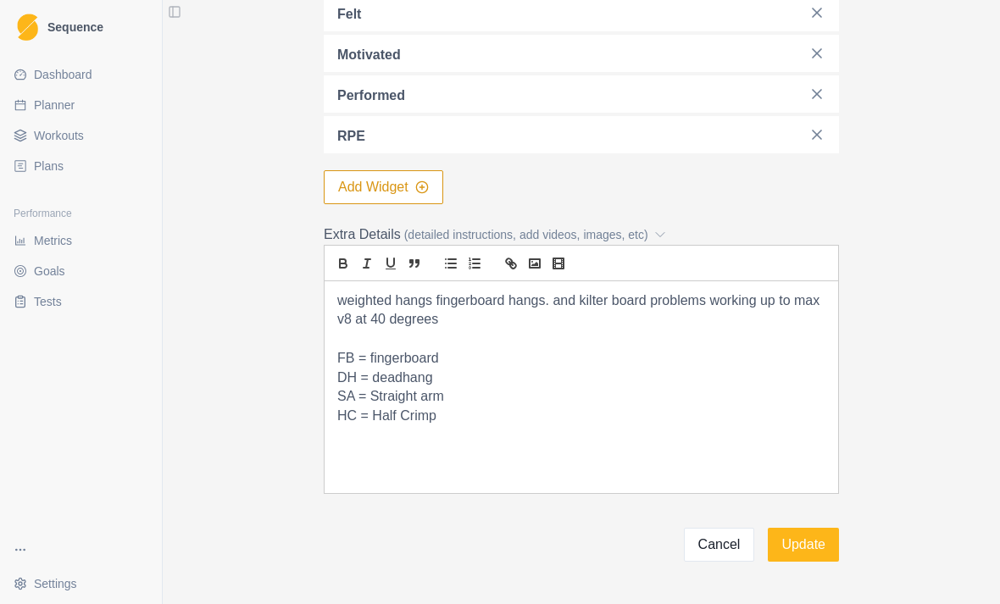
scroll to position [767, 0]
click at [813, 536] on button "Update" at bounding box center [803, 546] width 71 height 34
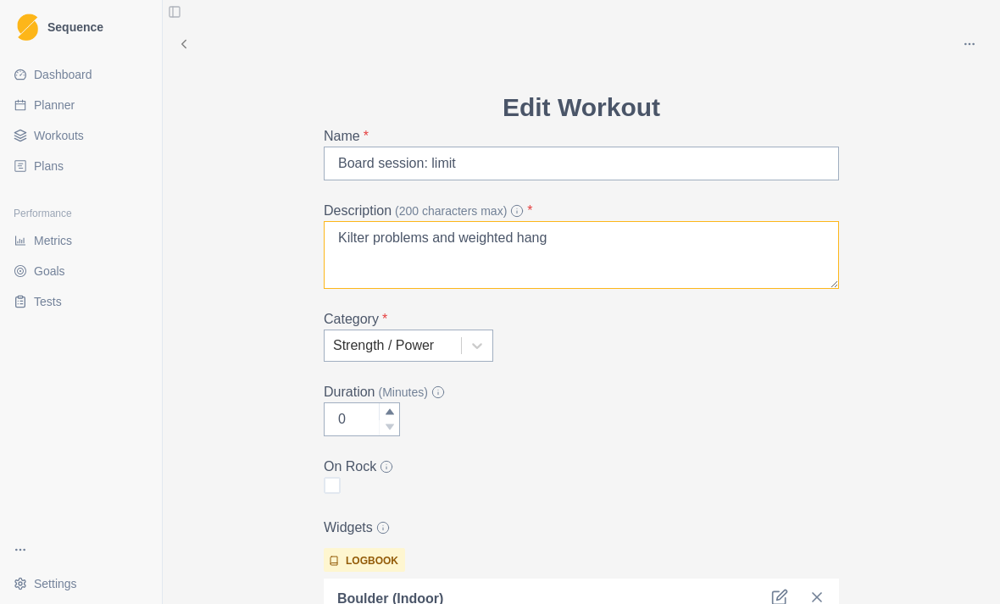
type textarea "Kilter problems and weighted hangs"
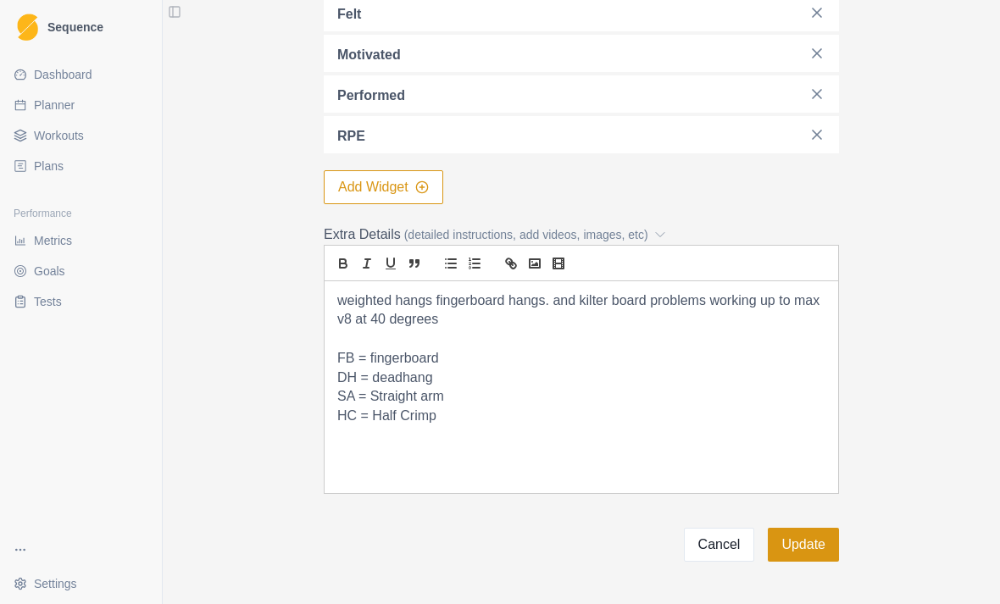
scroll to position [767, 0]
click at [816, 536] on button "Update" at bounding box center [803, 546] width 71 height 34
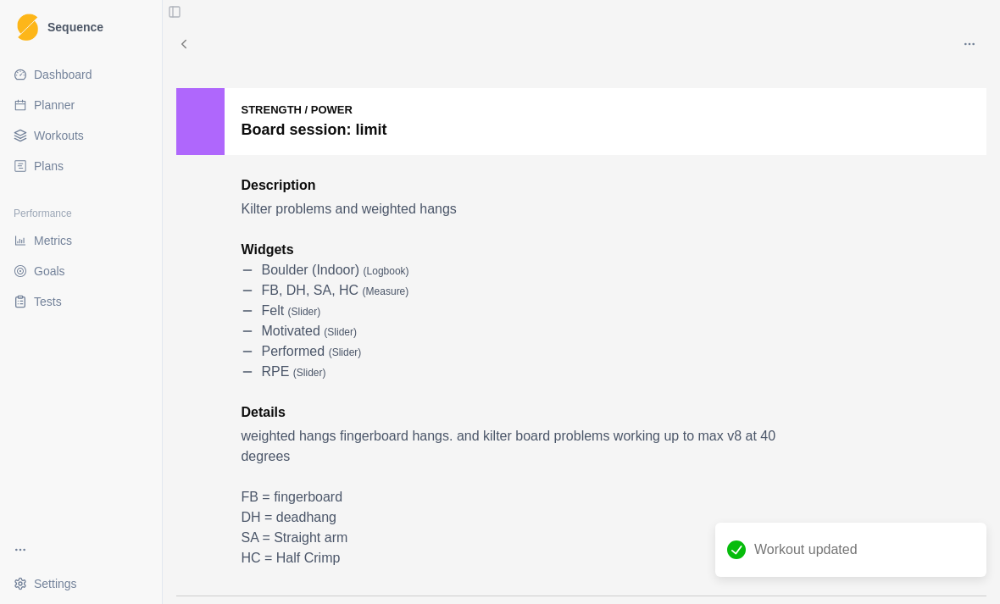
click at [94, 68] on link "Dashboard" at bounding box center [81, 74] width 148 height 27
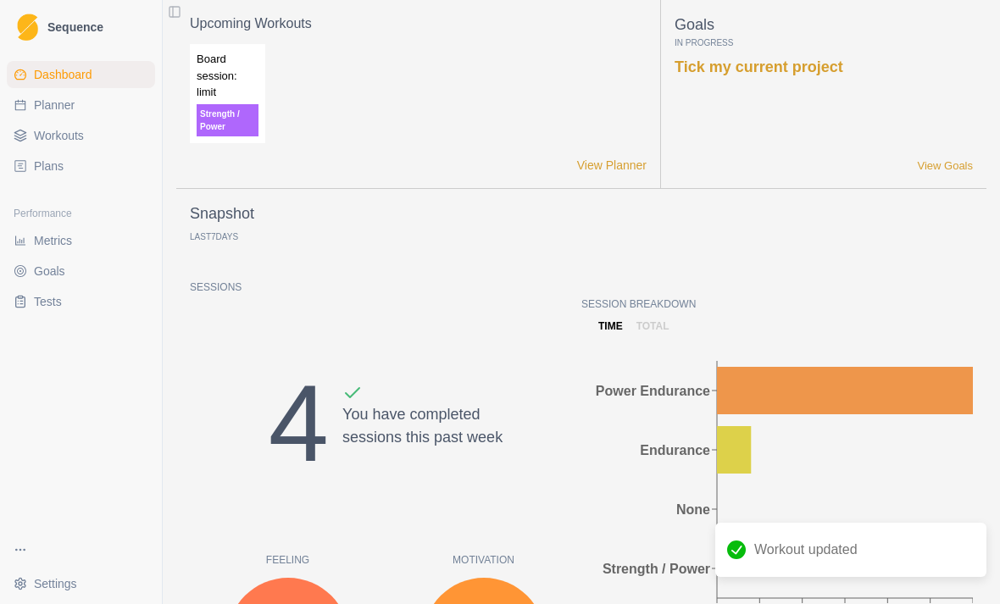
click at [72, 101] on span "Planner" at bounding box center [54, 105] width 41 height 17
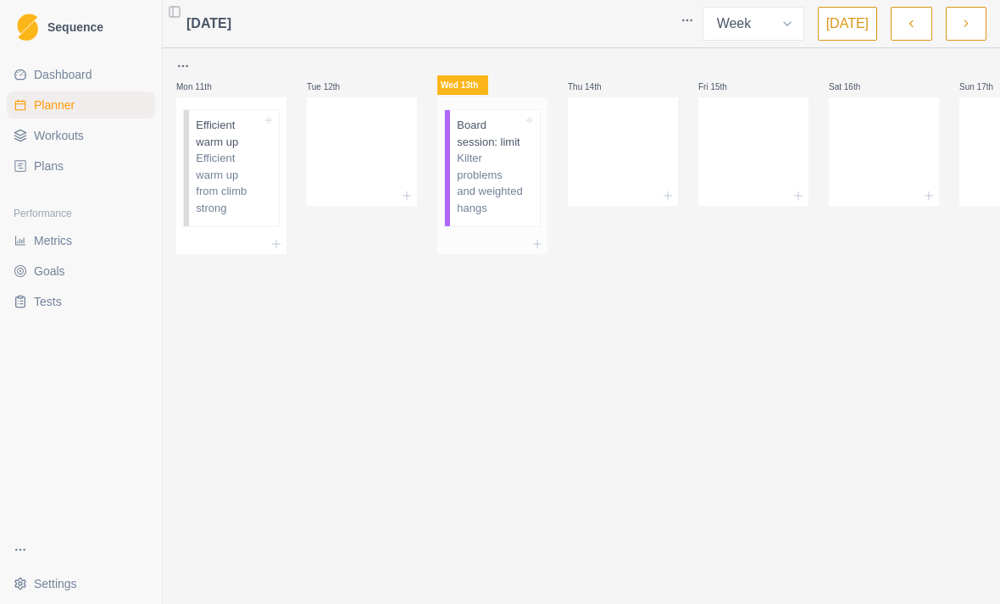
click at [527, 226] on div "Board session: limit Kilter problems and weighted hangs" at bounding box center [495, 168] width 90 height 116
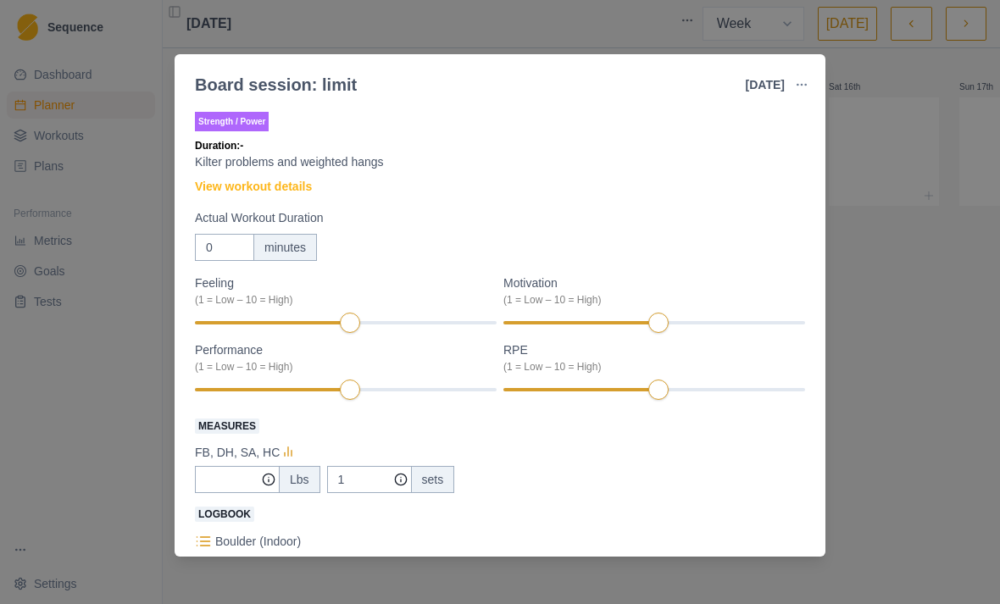
click at [887, 311] on div "Board session: limit [DATE] Link To Goal View Workout Metrics Edit Original Wor…" at bounding box center [500, 302] width 1000 height 604
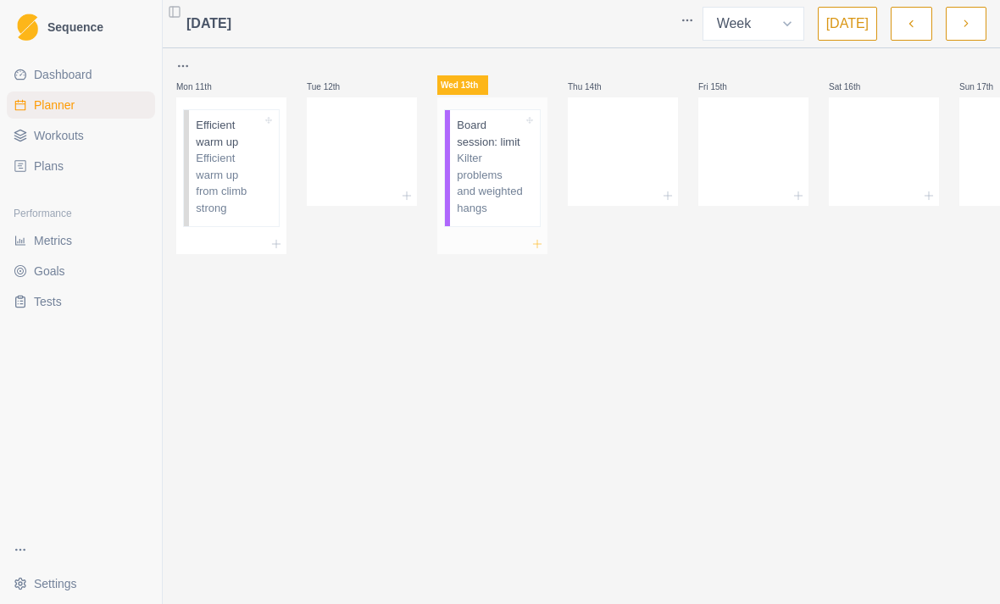
click at [537, 247] on line at bounding box center [537, 244] width 0 height 8
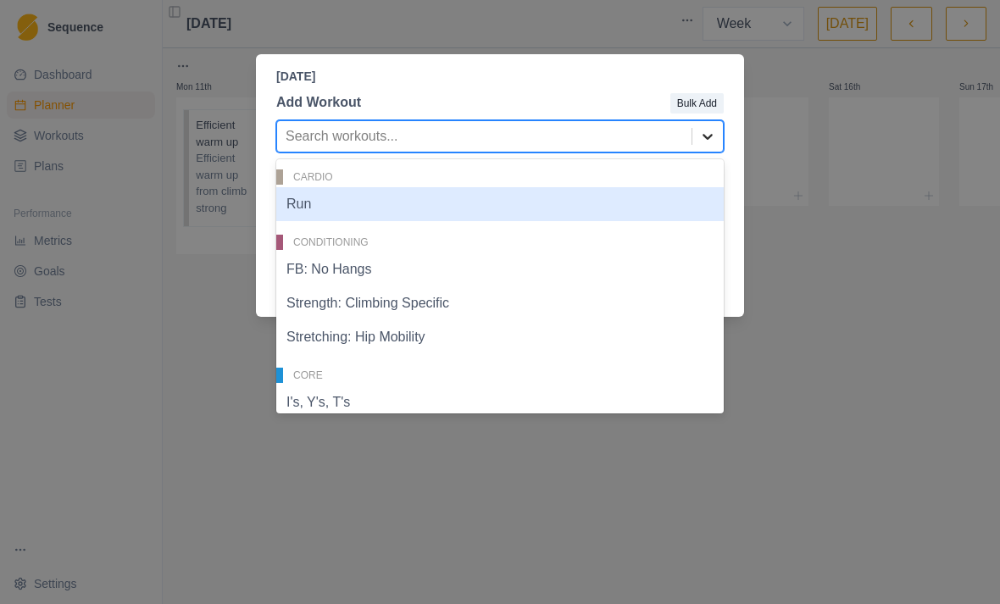
click at [707, 137] on icon at bounding box center [707, 136] width 17 height 17
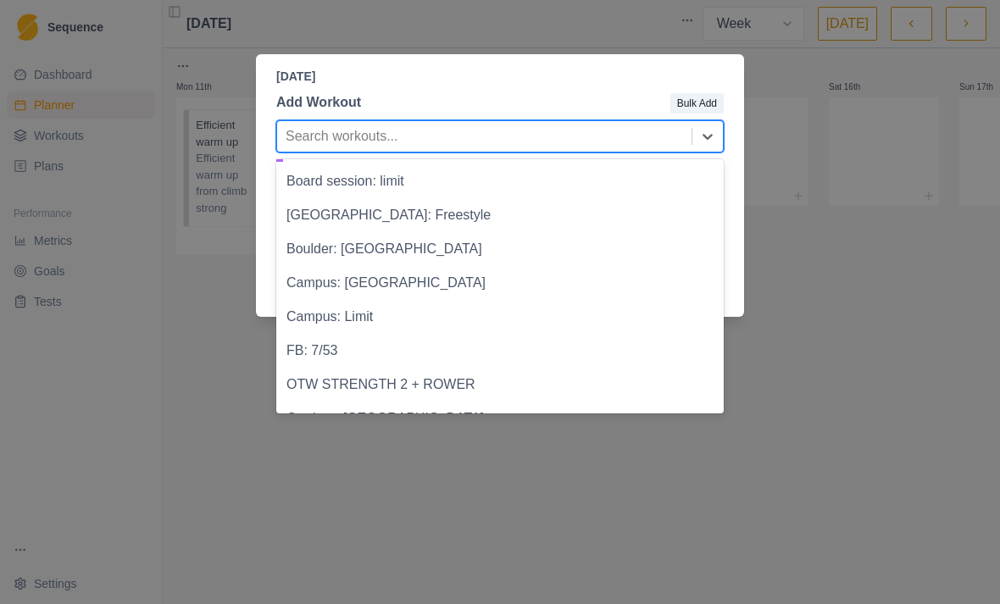
scroll to position [783, 0]
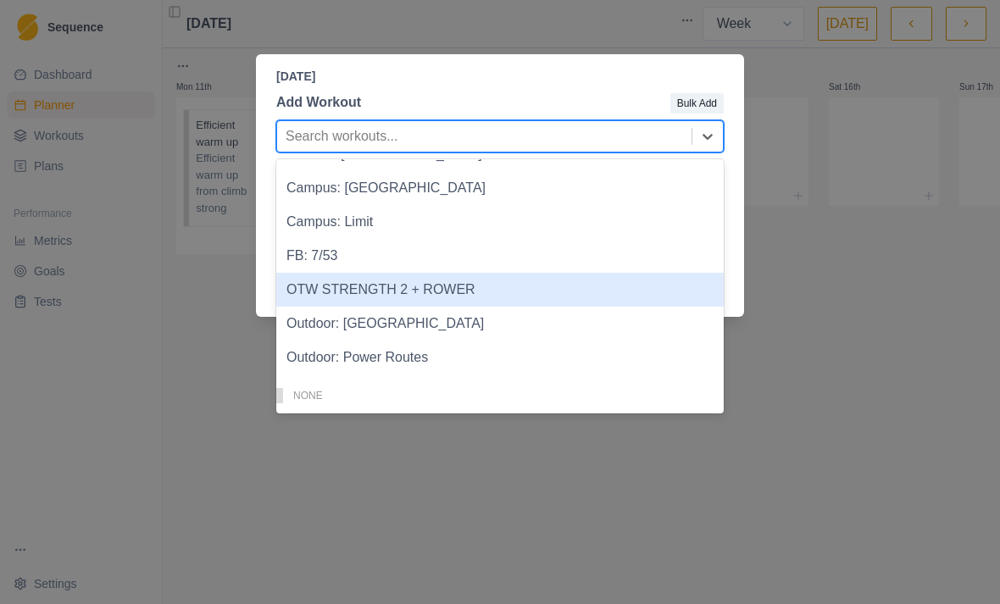
click at [375, 288] on div "OTW STRENGTH 2 + ROWER" at bounding box center [499, 290] width 447 height 34
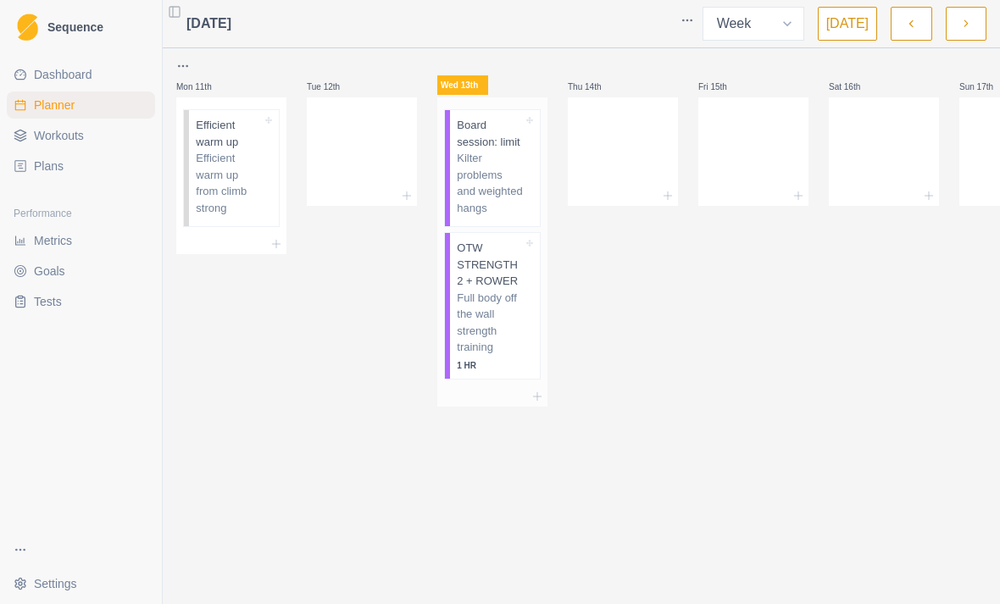
click at [495, 197] on p "Kilter problems and weighted hangs" at bounding box center [490, 183] width 66 height 66
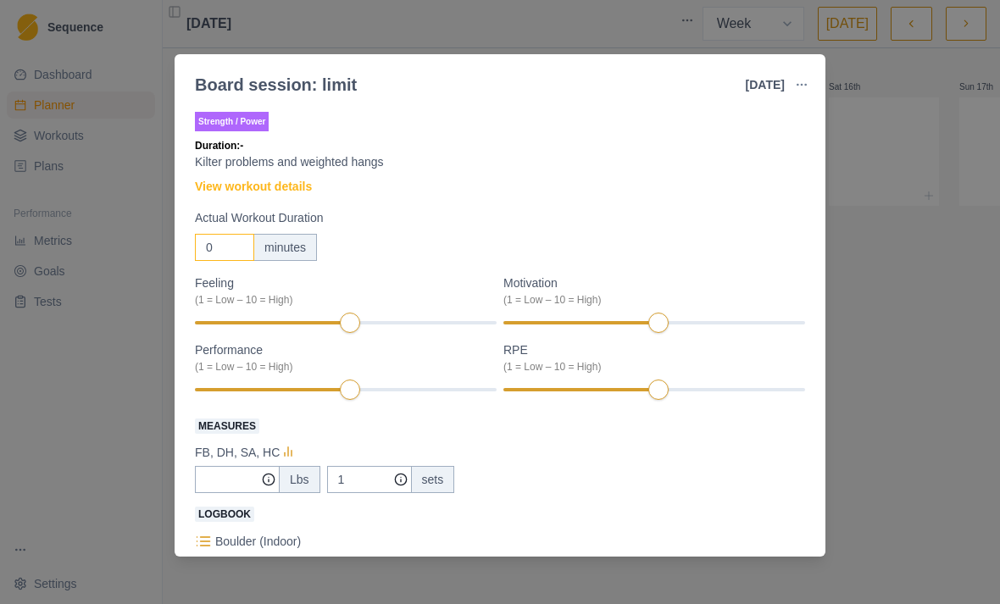
click at [229, 247] on input "0" at bounding box center [224, 247] width 59 height 27
click at [892, 355] on div "Board session: limit [DATE] Link To Goal View Workout Metrics Edit Original Wor…" at bounding box center [500, 302] width 1000 height 604
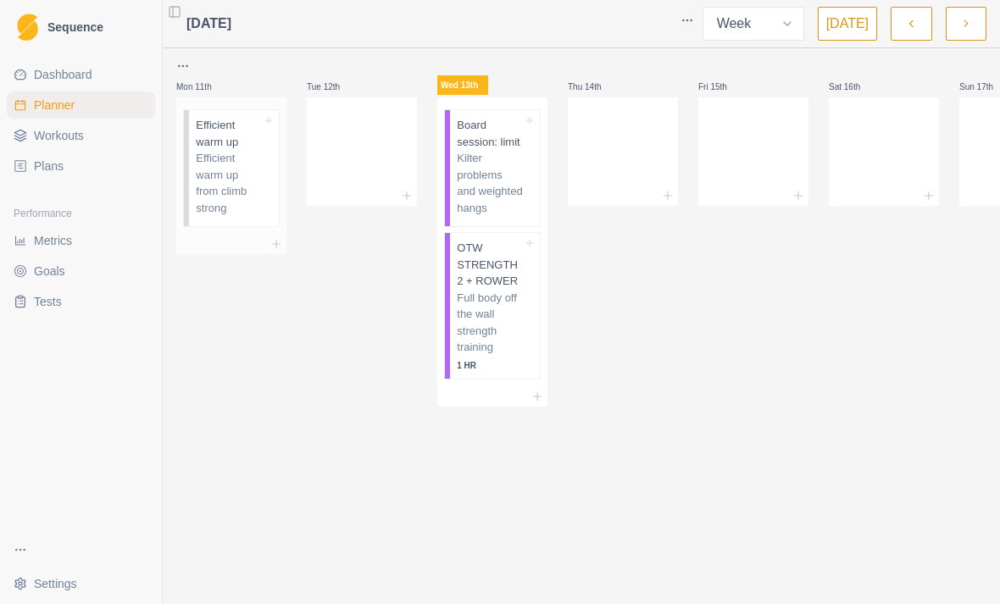
click at [243, 164] on p "Efficient warm up from climb strong" at bounding box center [229, 183] width 66 height 66
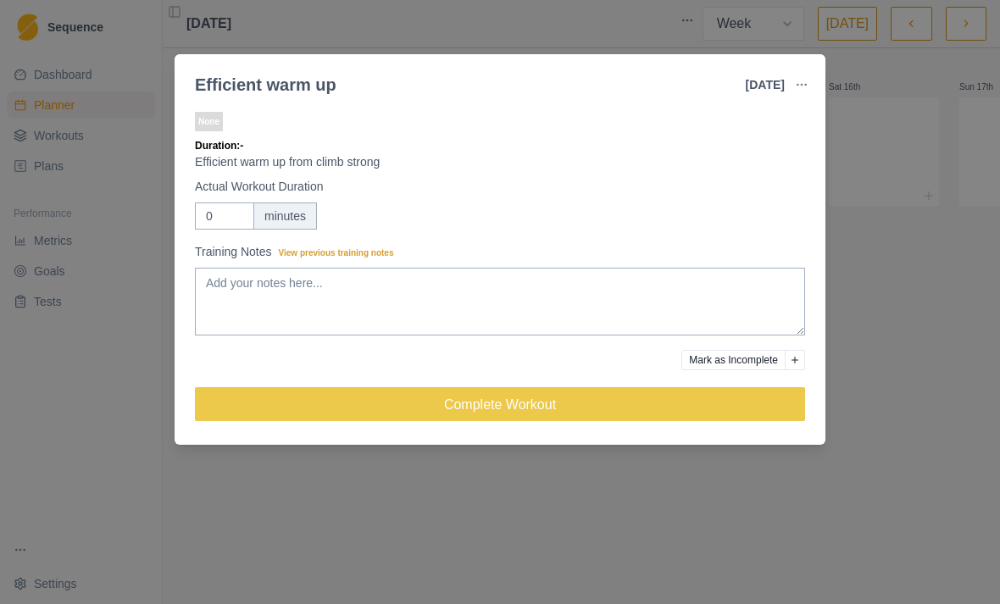
click at [898, 317] on div "Efficient warm up [DATE] Link To Goal View Workout Metrics Edit Original Workou…" at bounding box center [500, 302] width 1000 height 604
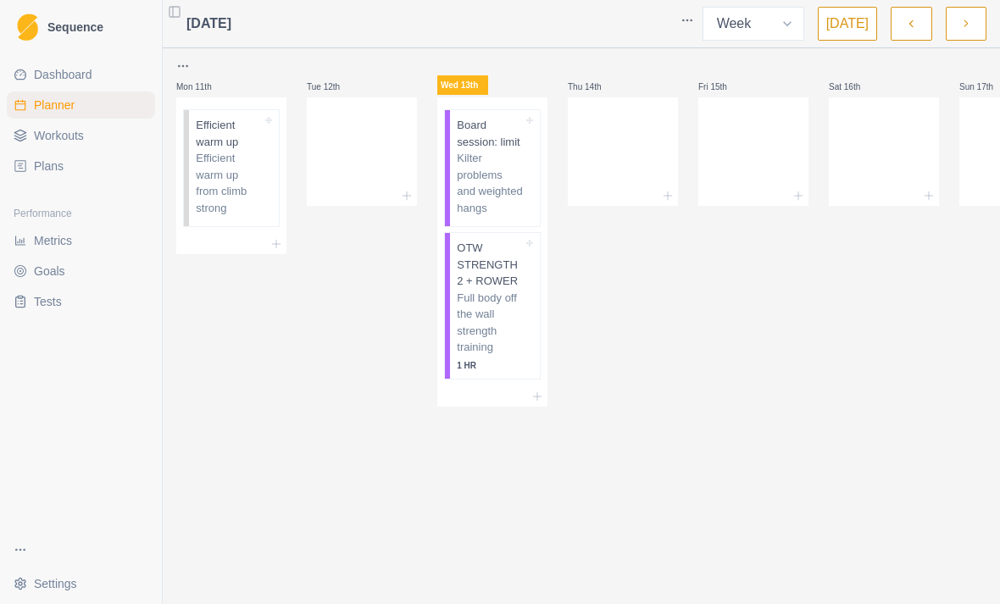
click at [94, 131] on link "Workouts" at bounding box center [81, 135] width 148 height 27
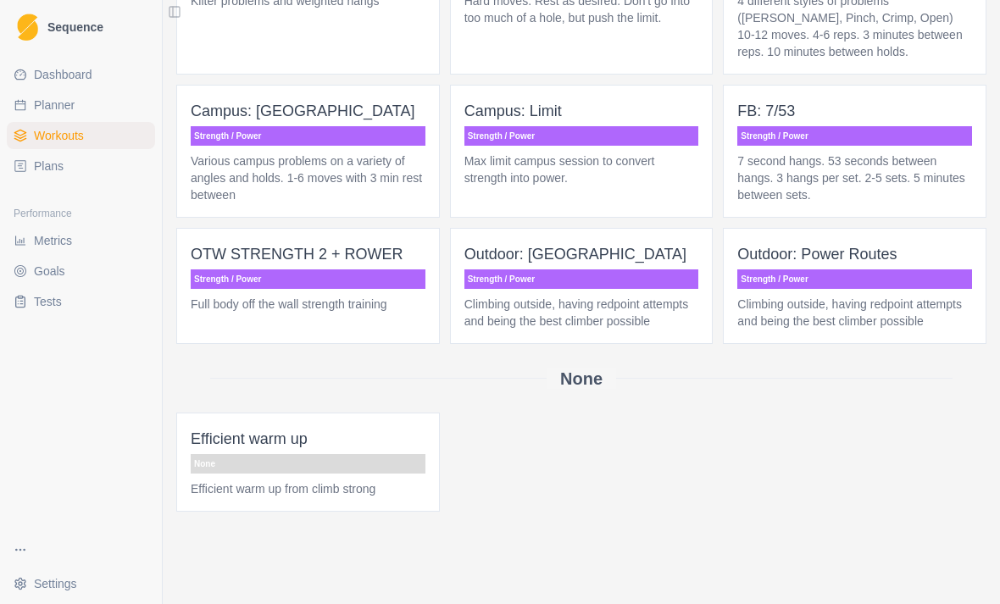
scroll to position [1418, 0]
click at [47, 47] on link "Sequence" at bounding box center [81, 27] width 148 height 41
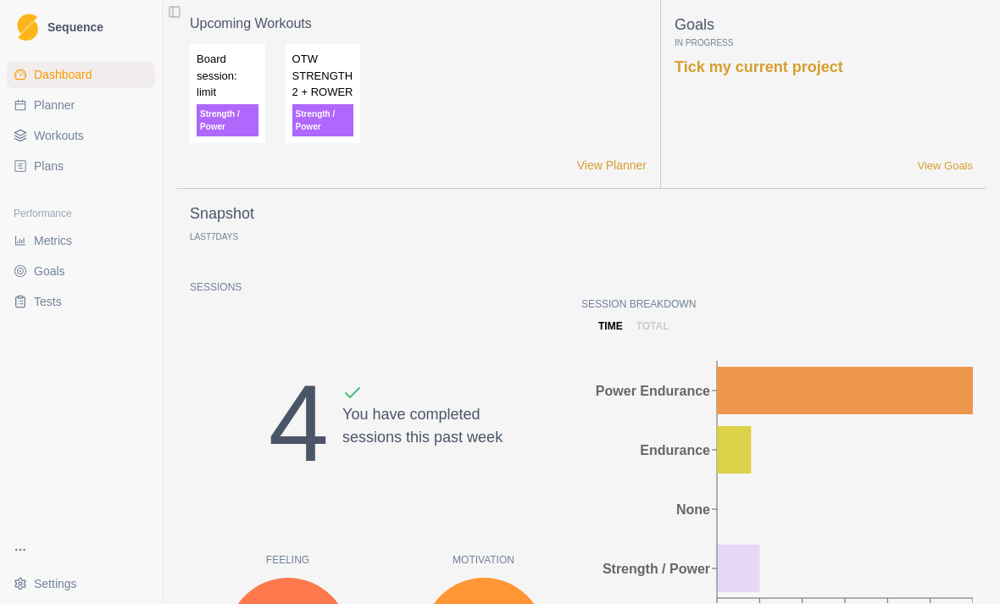
click at [37, 93] on link "Planner" at bounding box center [81, 105] width 148 height 27
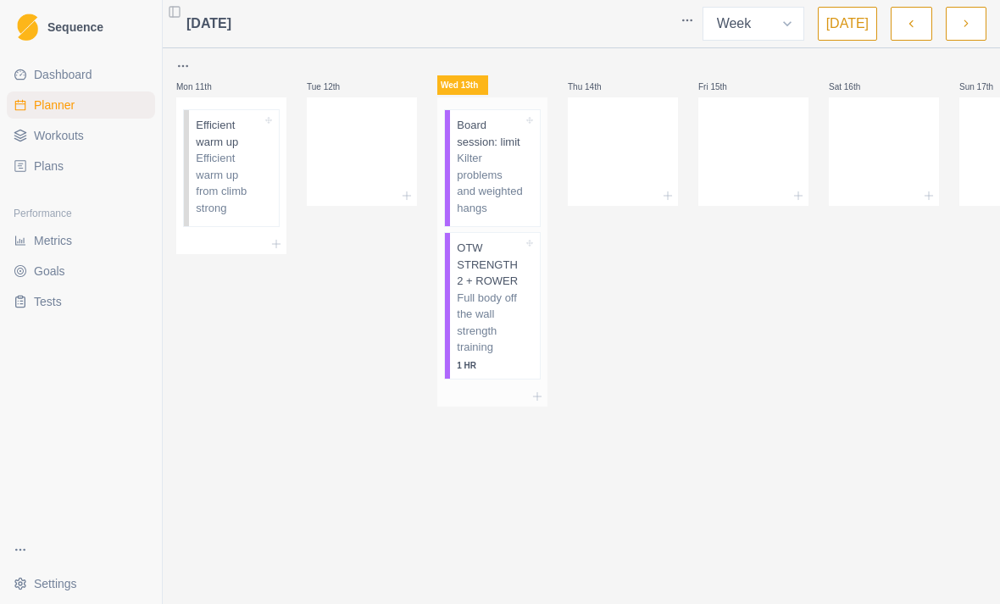
click at [496, 176] on p "Kilter problems and weighted hangs" at bounding box center [490, 183] width 66 height 66
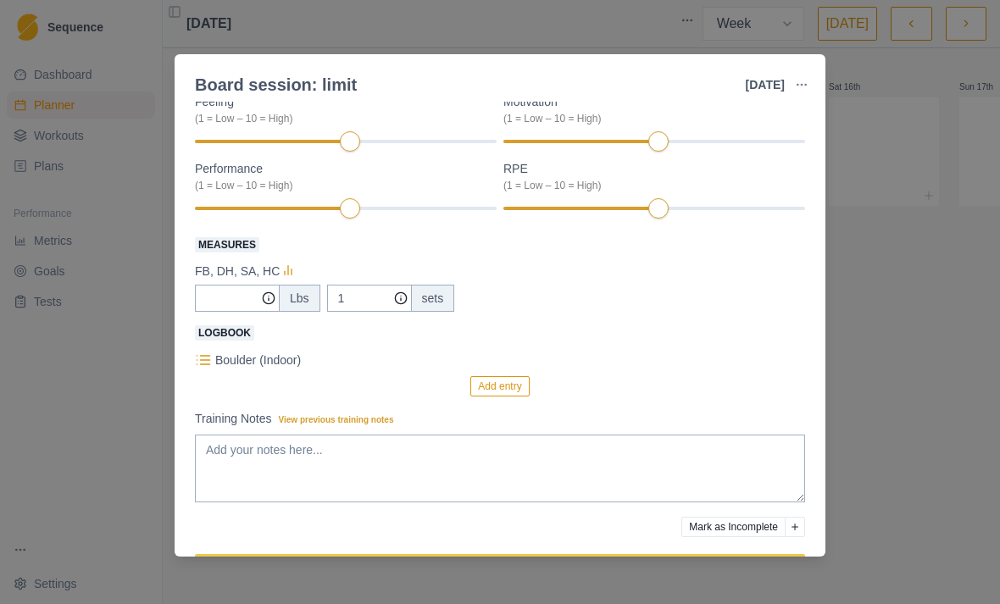
scroll to position [182, 0]
click at [236, 306] on input "Measures" at bounding box center [237, 297] width 85 height 27
type input "0"
click at [278, 287] on div at bounding box center [268, 297] width 20 height 26
click at [238, 253] on label "Measures" at bounding box center [495, 243] width 600 height 20
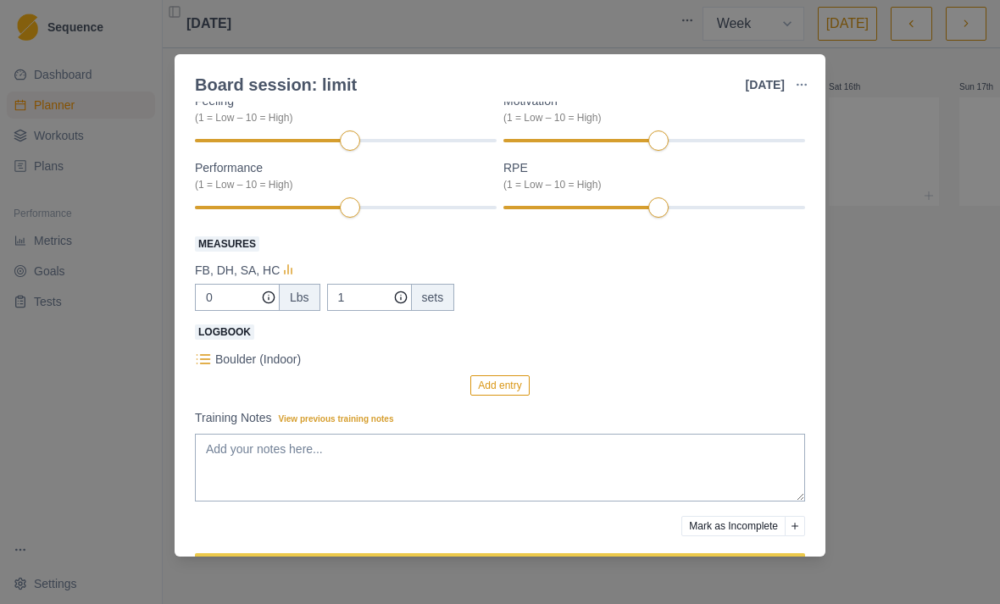
click at [238, 284] on input "0" at bounding box center [237, 297] width 85 height 27
click at [422, 294] on div "sets" at bounding box center [433, 297] width 44 height 27
click at [220, 296] on input "0" at bounding box center [237, 297] width 85 height 27
click at [802, 70] on button "button" at bounding box center [802, 85] width 34 height 34
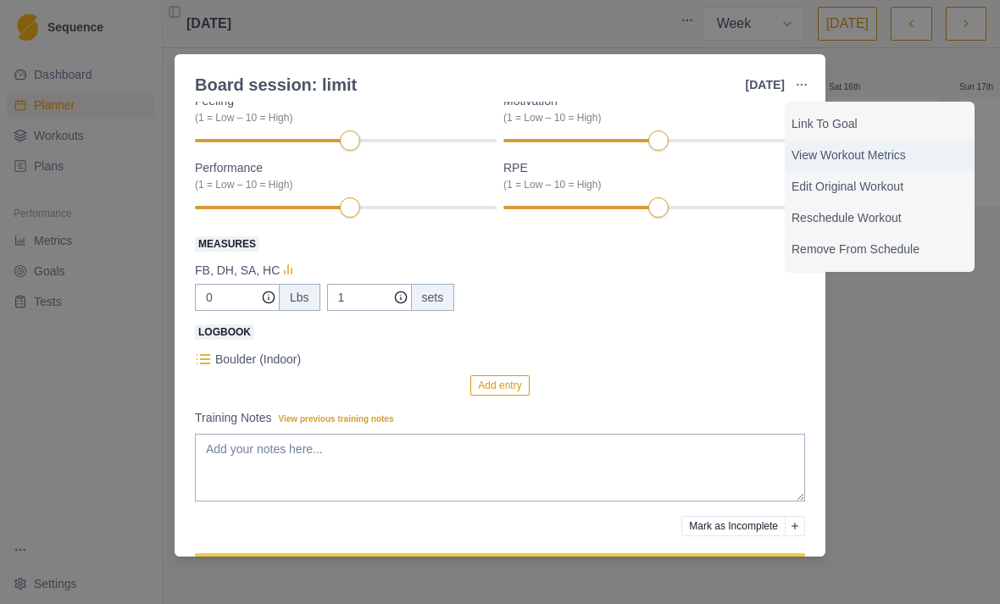
click at [886, 156] on p "View Workout Metrics" at bounding box center [880, 156] width 176 height 18
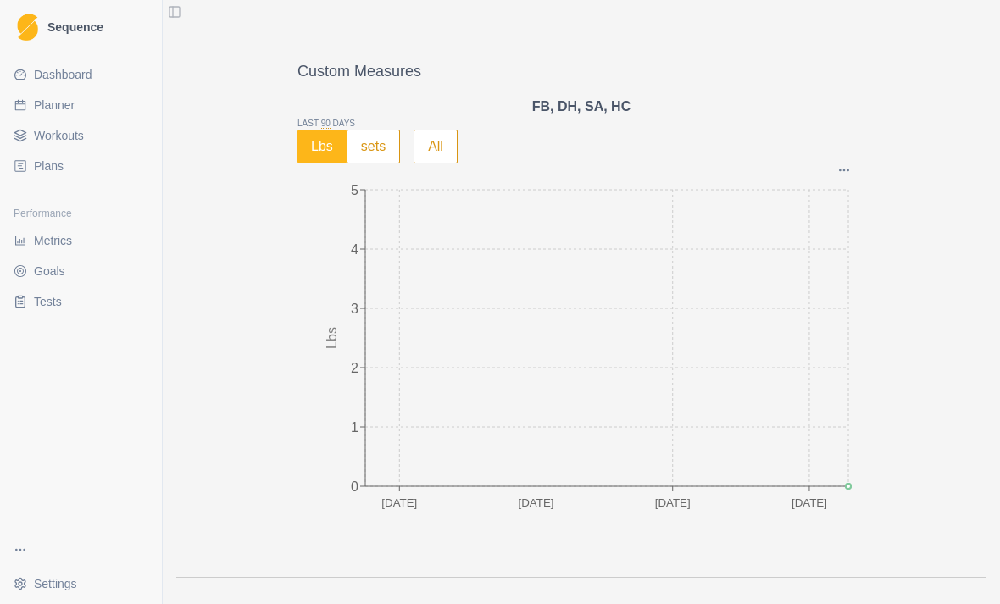
scroll to position [920, 0]
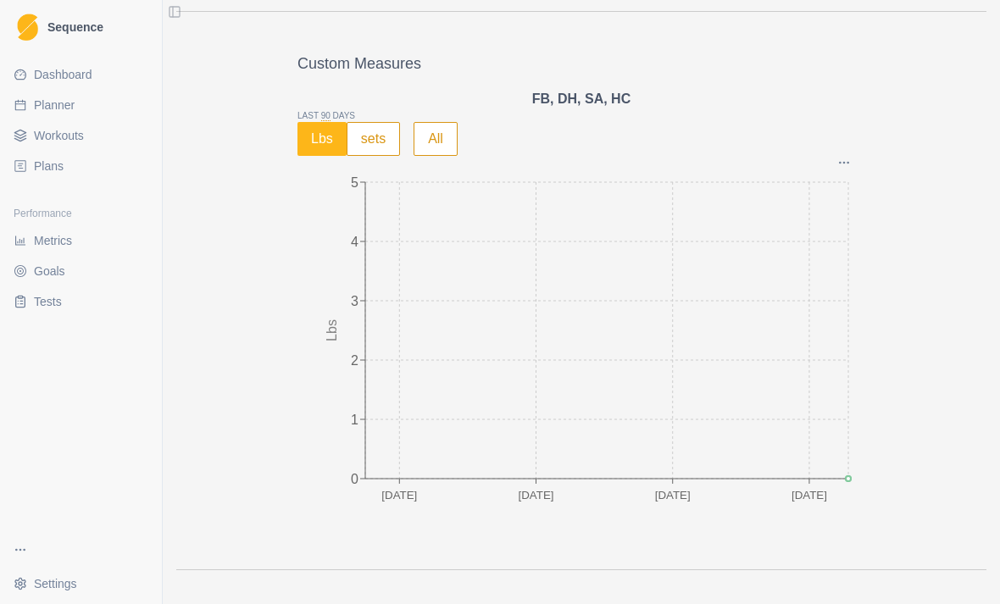
click at [370, 137] on button "sets" at bounding box center [373, 139] width 53 height 34
click at [342, 142] on button "Lbs" at bounding box center [322, 139] width 51 height 34
click at [50, 102] on span "Planner" at bounding box center [54, 105] width 41 height 17
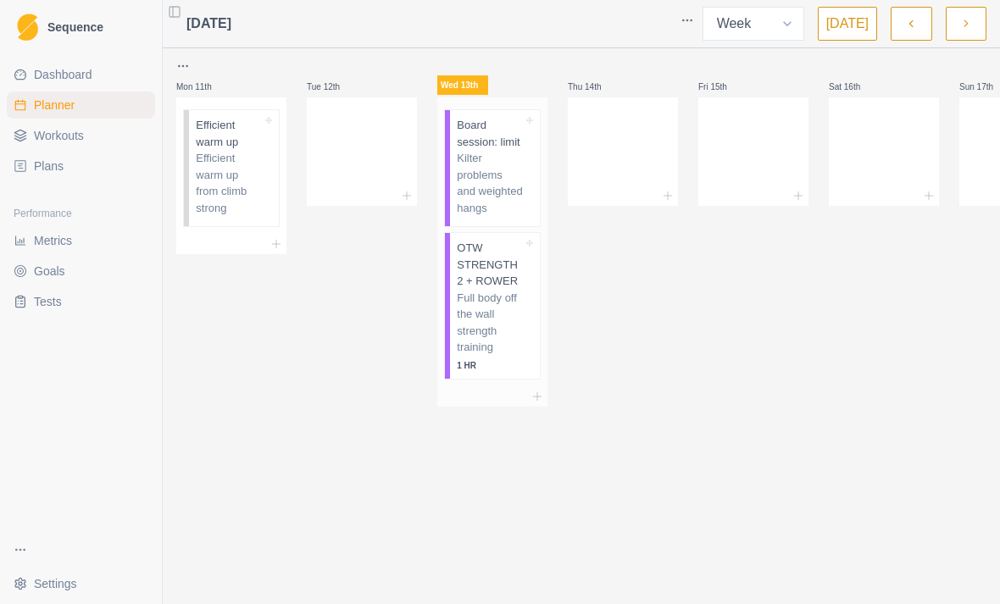
click at [503, 214] on p "Kilter problems and weighted hangs" at bounding box center [490, 183] width 66 height 66
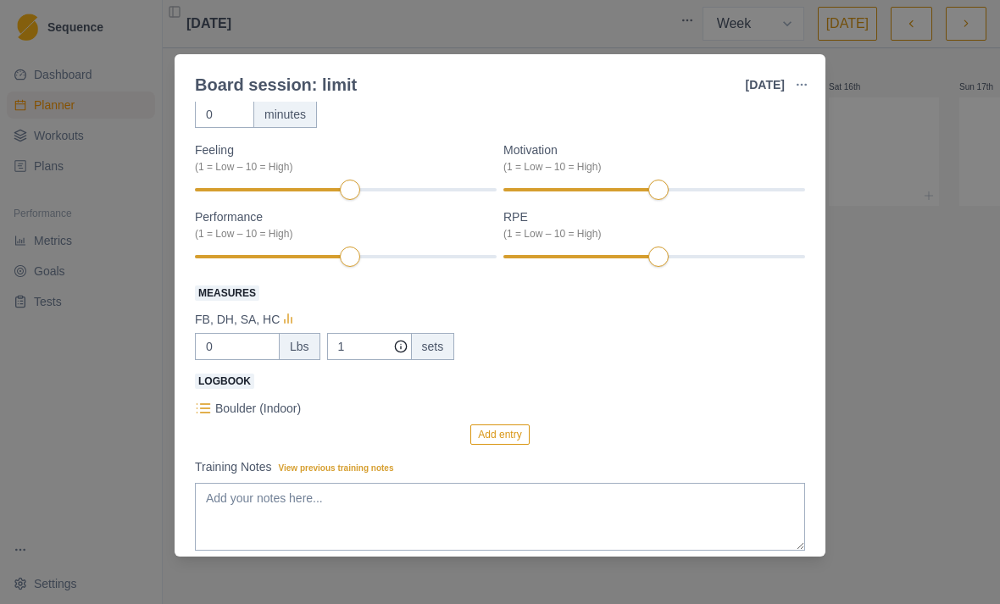
scroll to position [134, 0]
click at [497, 424] on button "Add entry" at bounding box center [499, 434] width 58 height 20
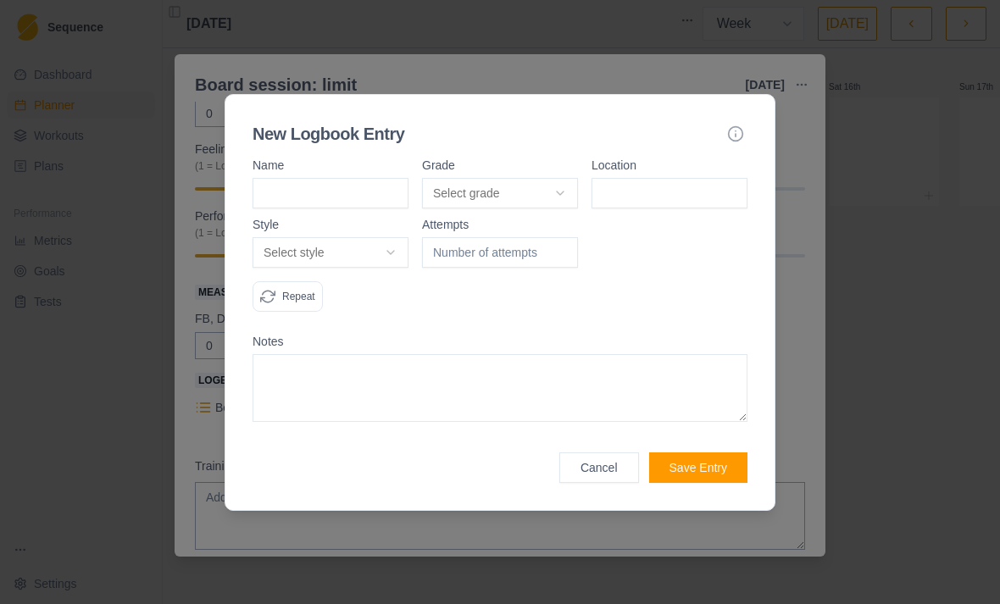
click at [589, 472] on button "Cancel" at bounding box center [599, 468] width 80 height 31
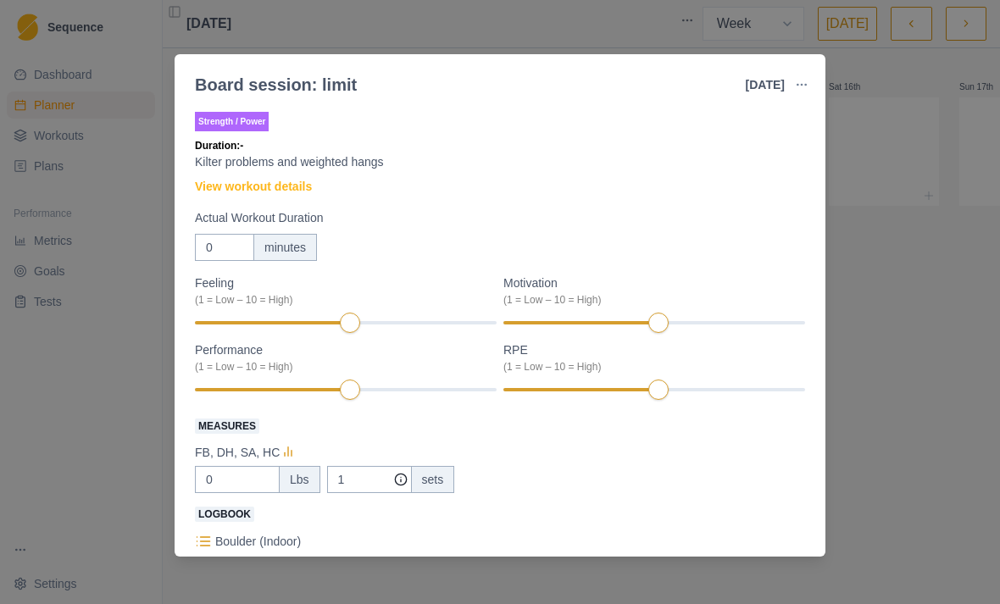
scroll to position [0, 0]
